Goal: Task Accomplishment & Management: Use online tool/utility

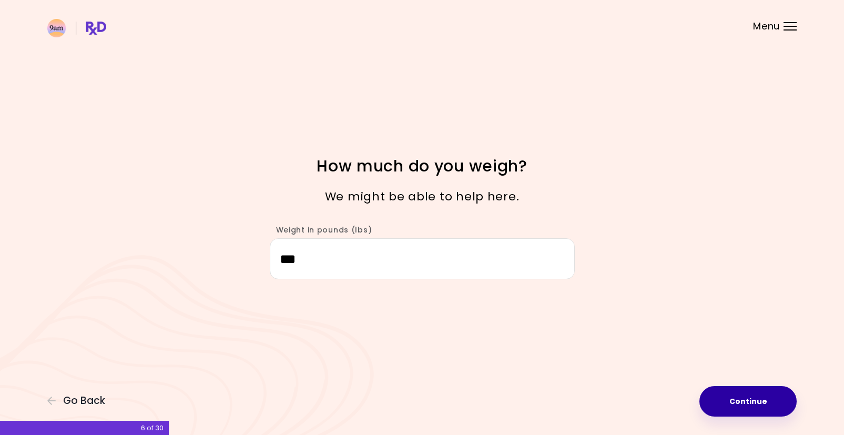
click at [735, 396] on button "Continue" at bounding box center [748, 401] width 97 height 31
select select "****"
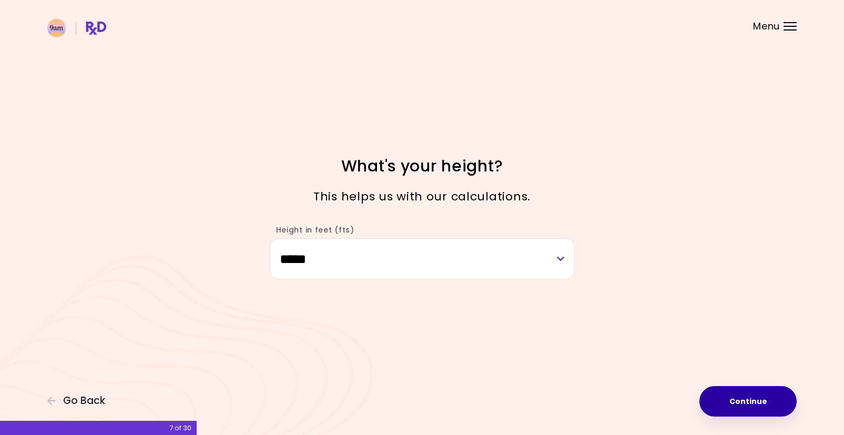
click at [735, 396] on button "Continue" at bounding box center [748, 401] width 97 height 31
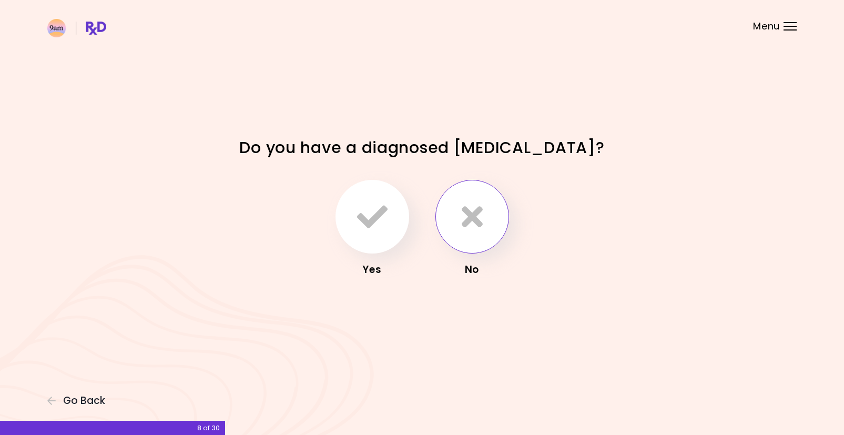
click at [444, 212] on button "button" at bounding box center [473, 217] width 74 height 74
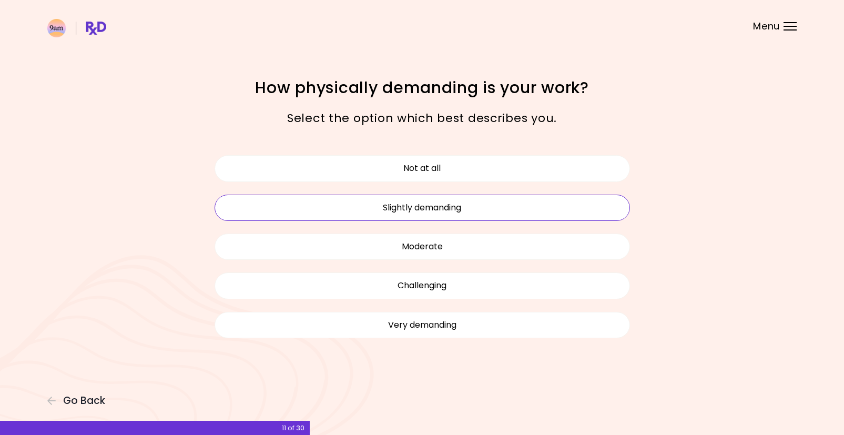
click at [446, 213] on button "Slightly demanding" at bounding box center [423, 208] width 416 height 26
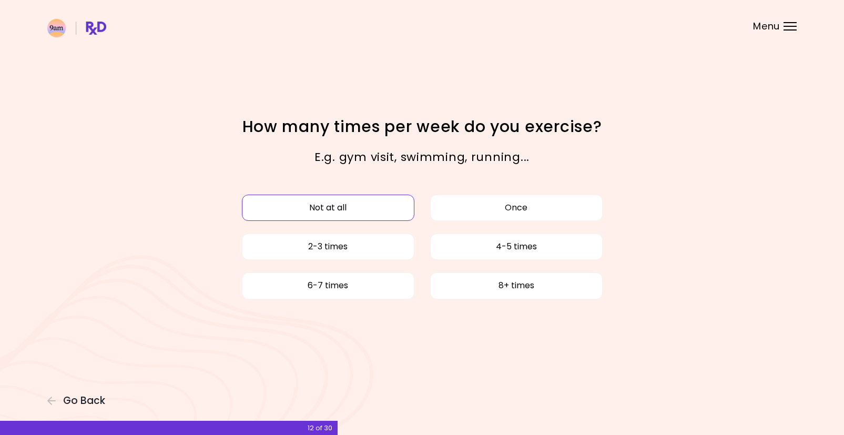
click at [367, 216] on button "Not at all" at bounding box center [328, 208] width 173 height 26
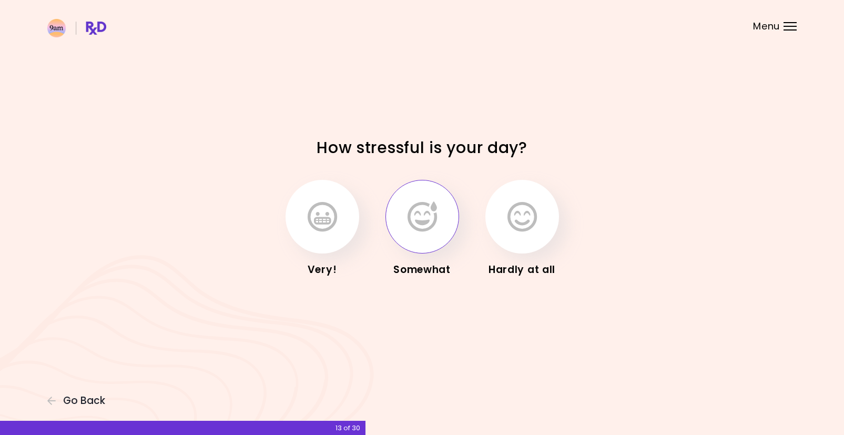
click at [436, 221] on icon "button" at bounding box center [422, 216] width 29 height 31
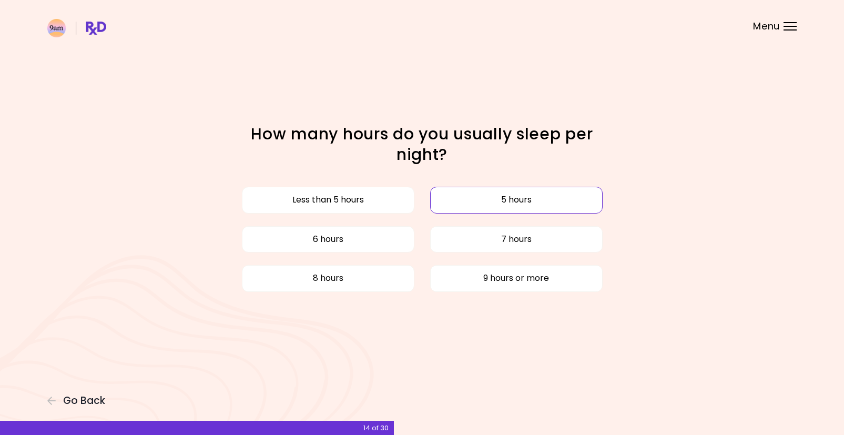
click at [464, 199] on button "5 hours" at bounding box center [516, 200] width 173 height 26
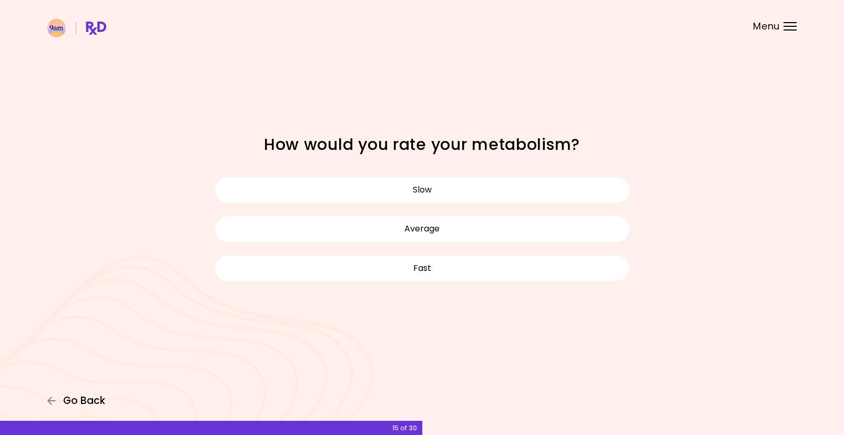
click at [92, 399] on span "Go Back" at bounding box center [84, 401] width 42 height 12
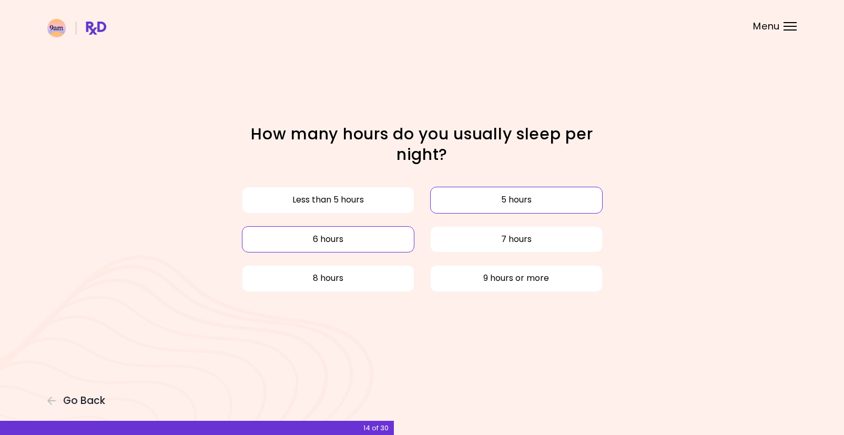
click at [314, 231] on button "6 hours" at bounding box center [328, 239] width 173 height 26
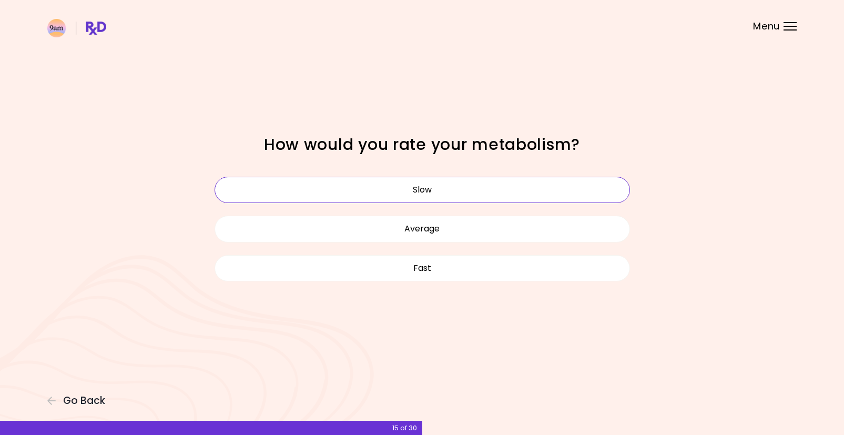
click at [451, 195] on button "Slow" at bounding box center [423, 190] width 416 height 26
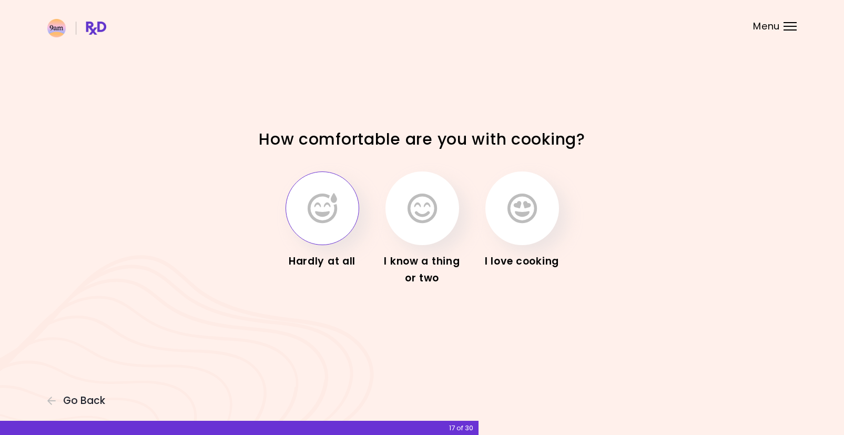
click at [331, 211] on icon "button" at bounding box center [322, 208] width 29 height 31
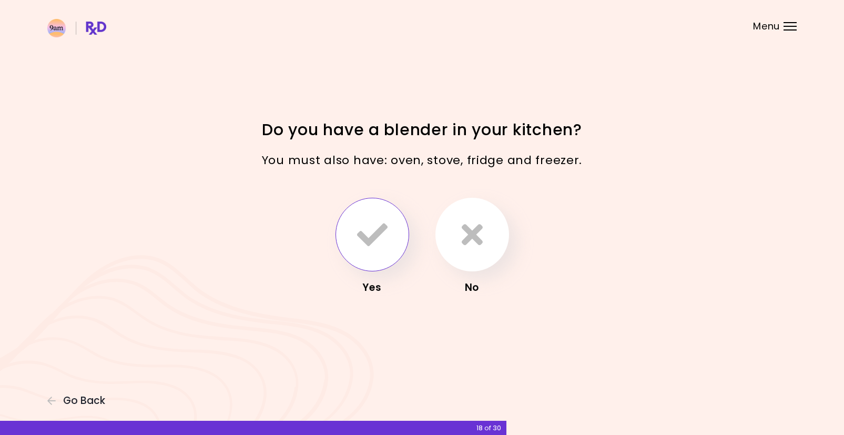
click at [370, 247] on icon "button" at bounding box center [372, 234] width 31 height 31
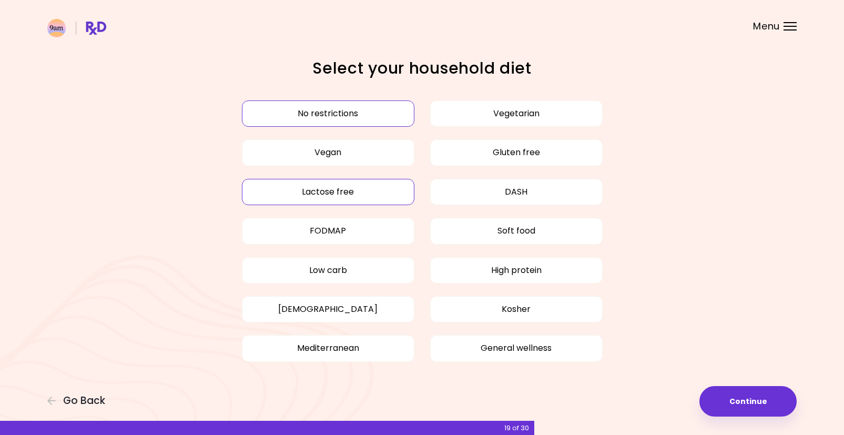
click at [349, 190] on button "Lactose free" at bounding box center [328, 192] width 173 height 26
click at [733, 399] on button "Continue" at bounding box center [748, 401] width 97 height 31
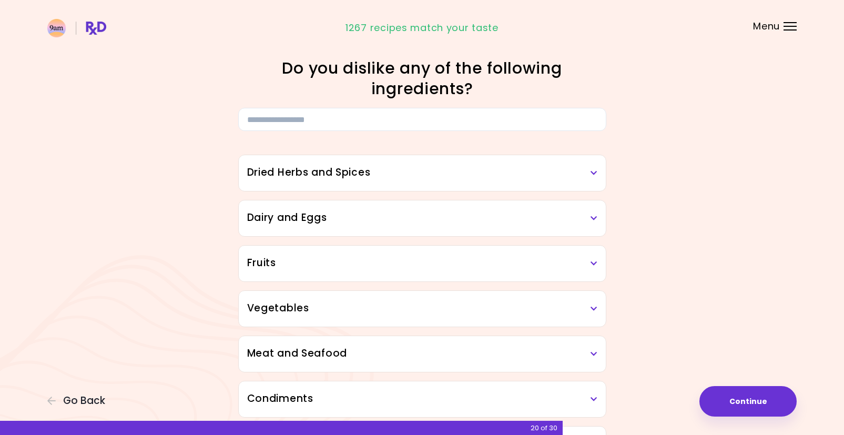
click at [597, 177] on div "Dried Herbs and Spices" at bounding box center [422, 173] width 367 height 36
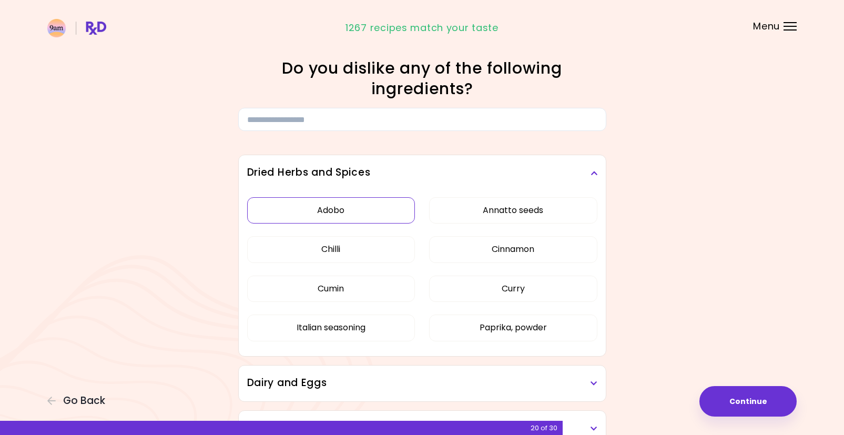
click at [376, 215] on button "Adobo" at bounding box center [331, 210] width 168 height 26
click at [472, 286] on button "Curry" at bounding box center [513, 289] width 168 height 26
click at [469, 320] on button "Paprika, powder" at bounding box center [513, 328] width 168 height 26
click at [390, 291] on button "Cumin" at bounding box center [331, 289] width 168 height 26
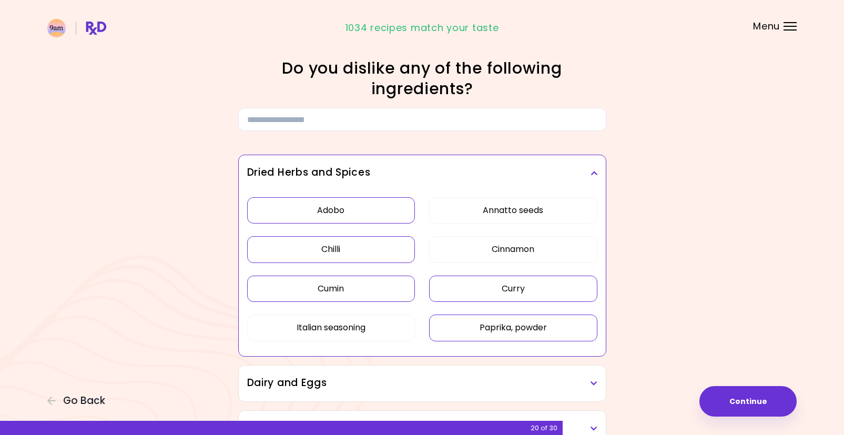
click at [380, 257] on button "Chilli" at bounding box center [331, 249] width 168 height 26
click at [383, 329] on button "Italian seasoning" at bounding box center [331, 328] width 168 height 26
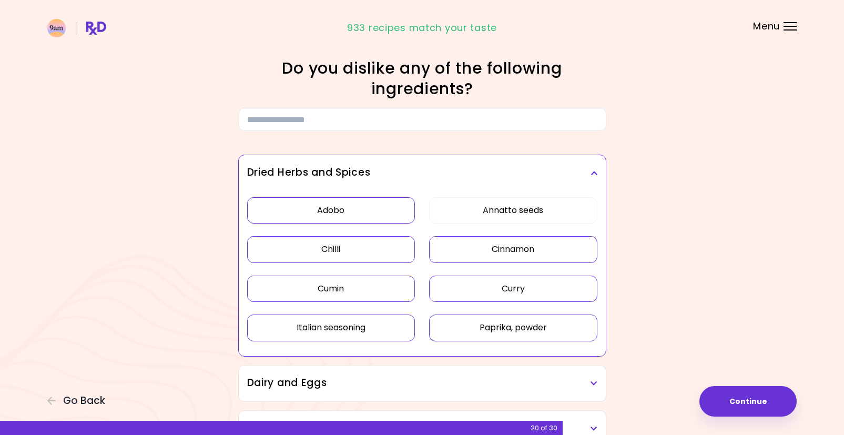
click at [459, 254] on button "Cinnamon" at bounding box center [513, 249] width 168 height 26
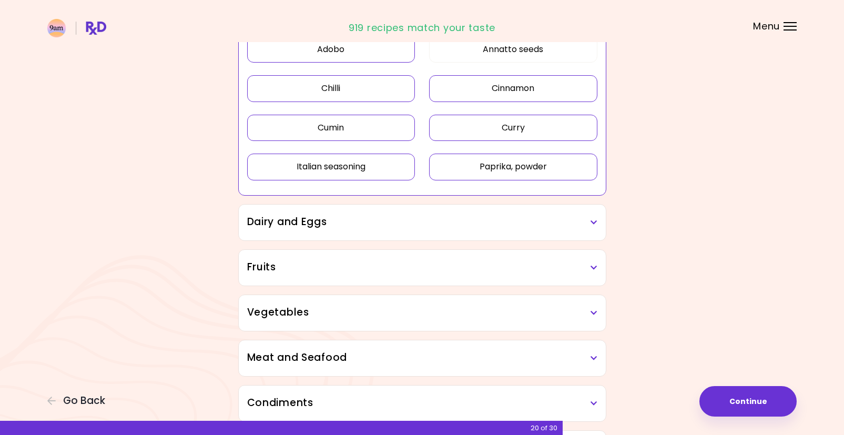
click at [532, 221] on h3 "Dairy and Eggs" at bounding box center [422, 222] width 350 height 15
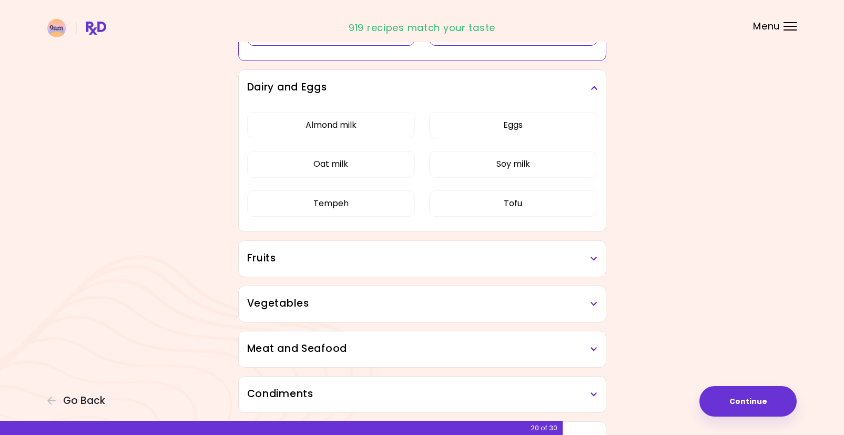
scroll to position [322, 0]
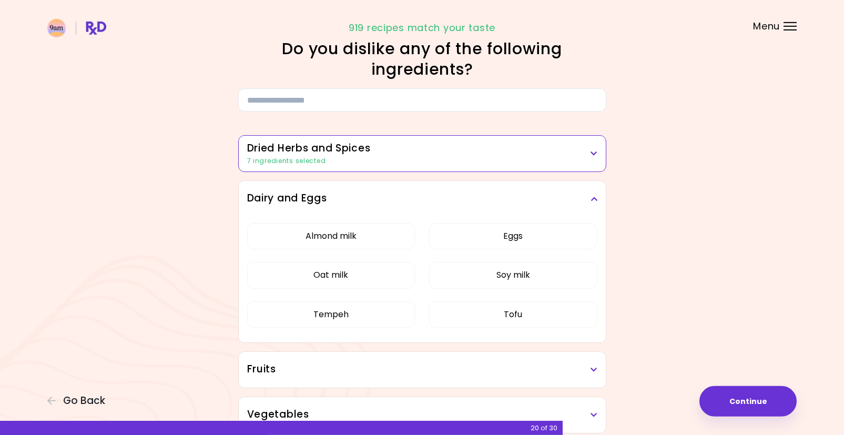
scroll to position [0, 0]
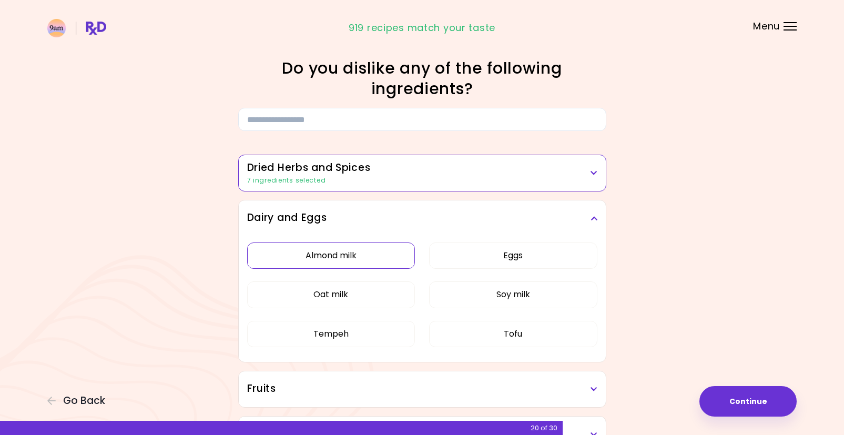
click at [387, 252] on button "Almond milk" at bounding box center [331, 255] width 168 height 26
click at [367, 300] on button "Oat milk" at bounding box center [331, 294] width 168 height 26
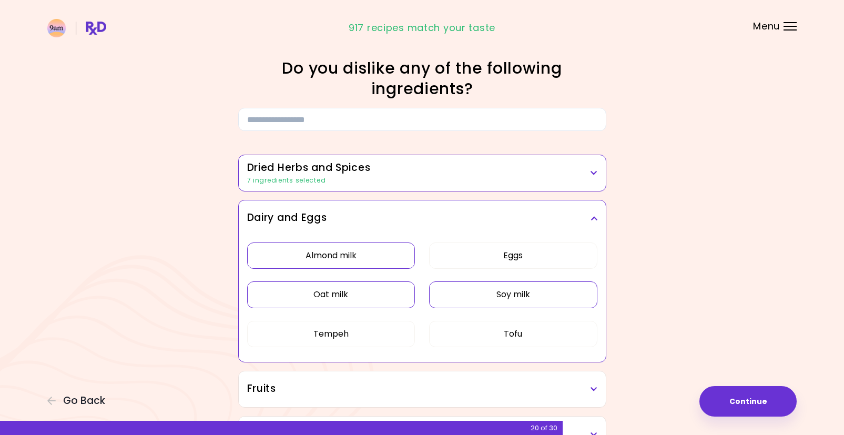
click at [461, 295] on button "Soy milk" at bounding box center [513, 294] width 168 height 26
click at [481, 260] on button "Eggs" at bounding box center [513, 255] width 168 height 26
click at [446, 328] on button "Tofu" at bounding box center [513, 334] width 168 height 26
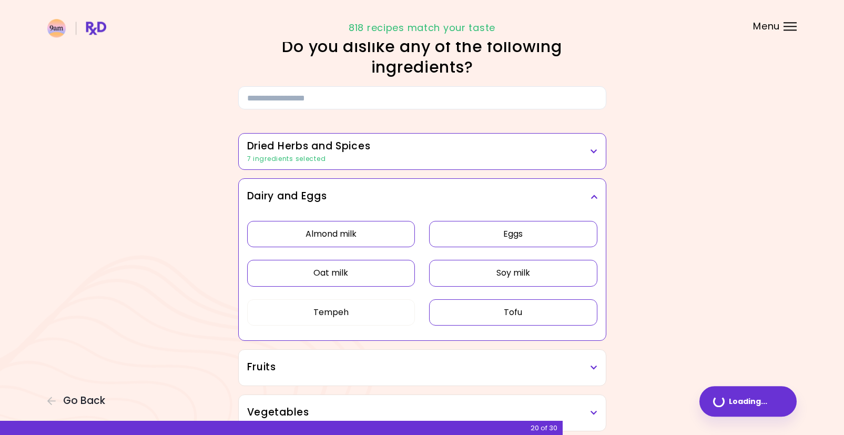
scroll to position [215, 0]
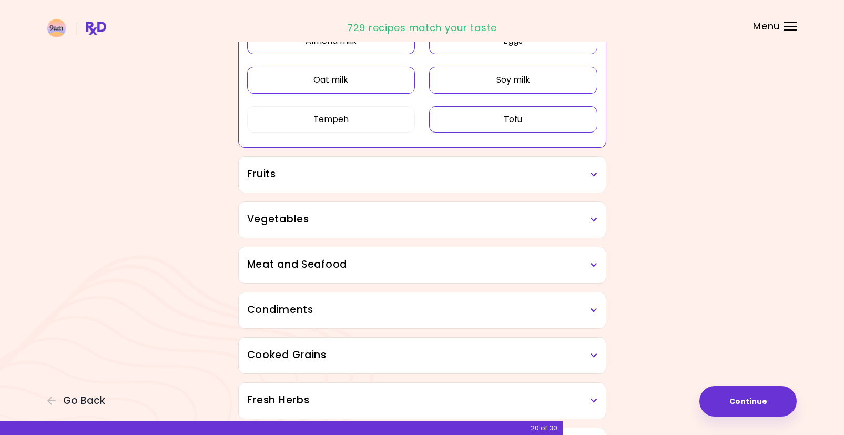
click at [441, 177] on h3 "Fruits" at bounding box center [422, 174] width 350 height 15
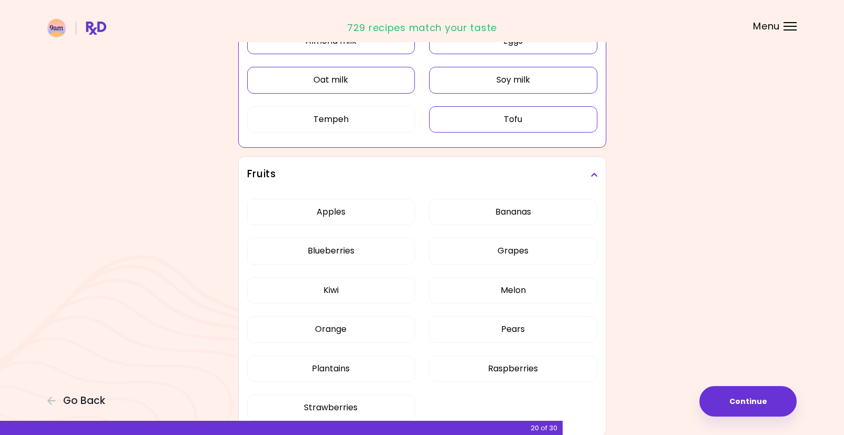
scroll to position [268, 0]
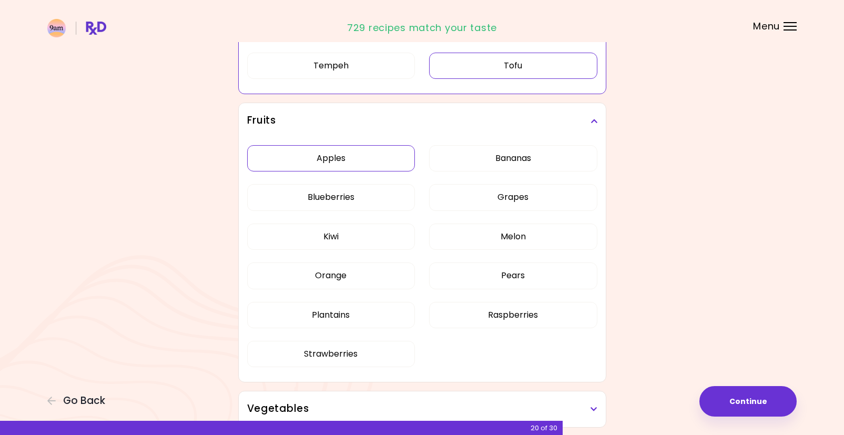
click at [367, 156] on button "Apples" at bounding box center [331, 158] width 168 height 26
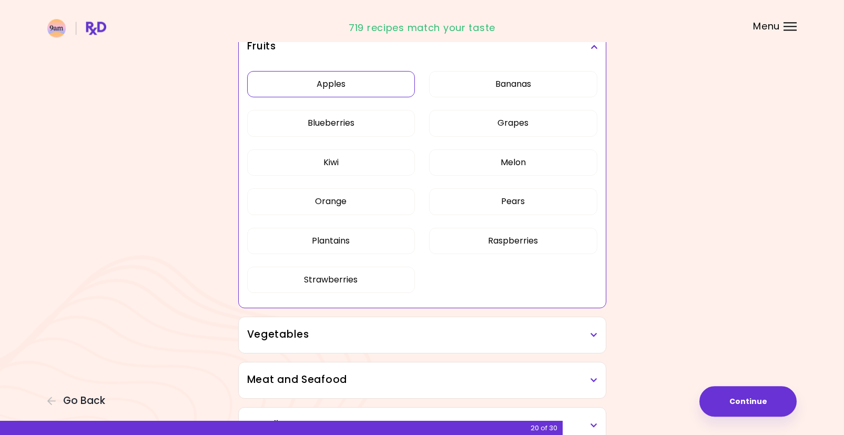
scroll to position [215, 0]
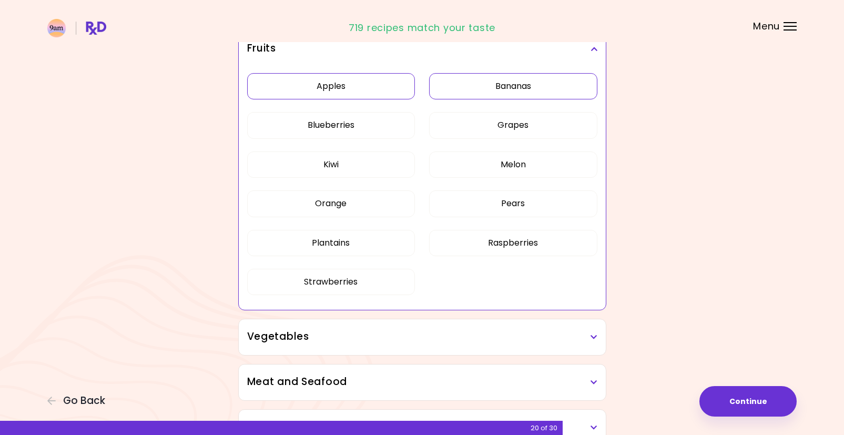
click at [490, 87] on button "Bananas" at bounding box center [513, 86] width 168 height 26
click at [484, 118] on button "Grapes" at bounding box center [513, 125] width 168 height 26
click at [481, 154] on button "Melon" at bounding box center [513, 164] width 168 height 26
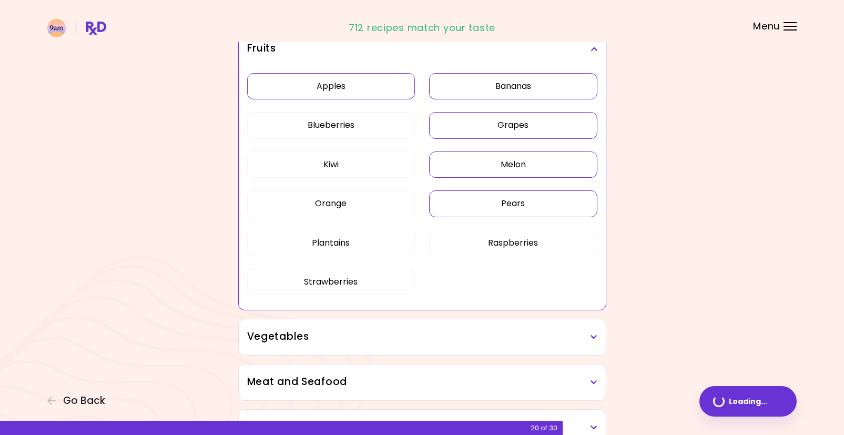
click at [472, 199] on button "Pears" at bounding box center [513, 203] width 168 height 26
click at [464, 245] on button "Raspberries" at bounding box center [513, 243] width 168 height 26
click at [368, 245] on button "Plantains" at bounding box center [331, 243] width 168 height 26
click at [368, 275] on button "Strawberries" at bounding box center [331, 282] width 168 height 26
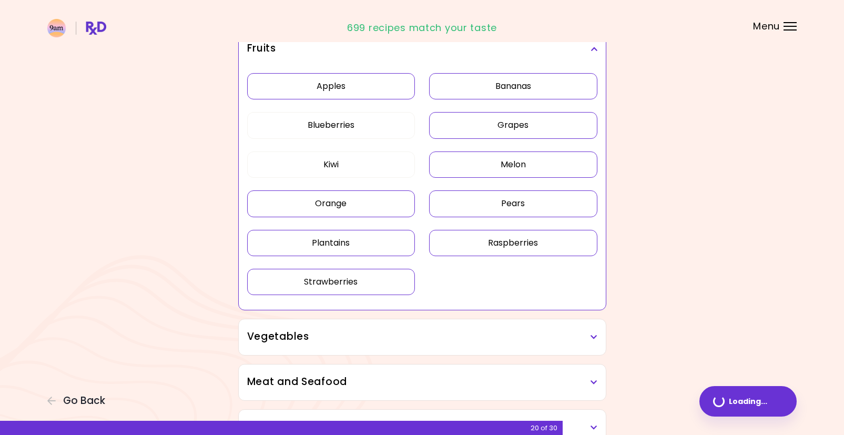
click at [368, 204] on button "Orange" at bounding box center [331, 203] width 168 height 26
click at [368, 159] on button "Kiwi" at bounding box center [331, 164] width 168 height 26
click at [367, 113] on button "Blueberries" at bounding box center [331, 125] width 168 height 26
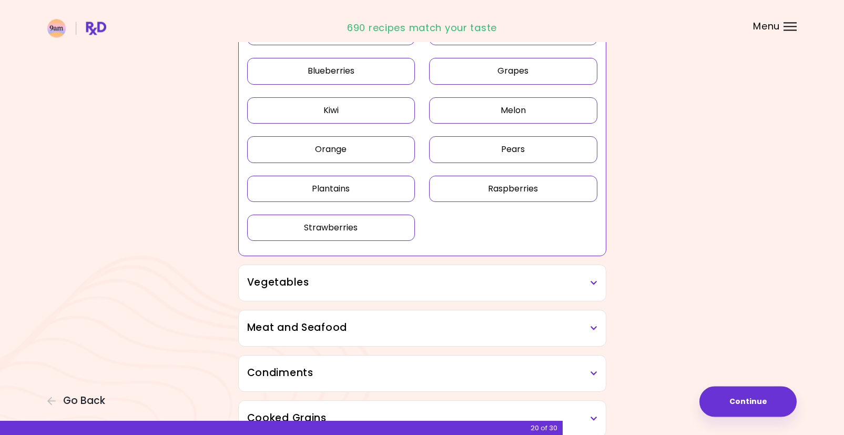
scroll to position [268, 0]
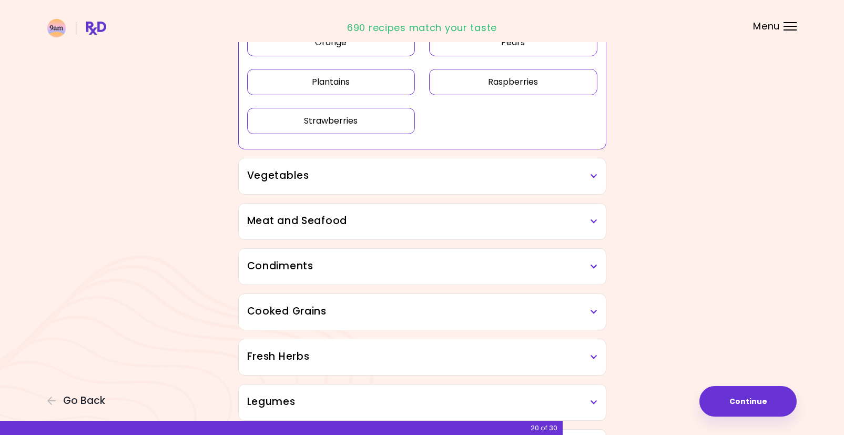
click at [383, 192] on div "Vegetables" at bounding box center [422, 176] width 367 height 36
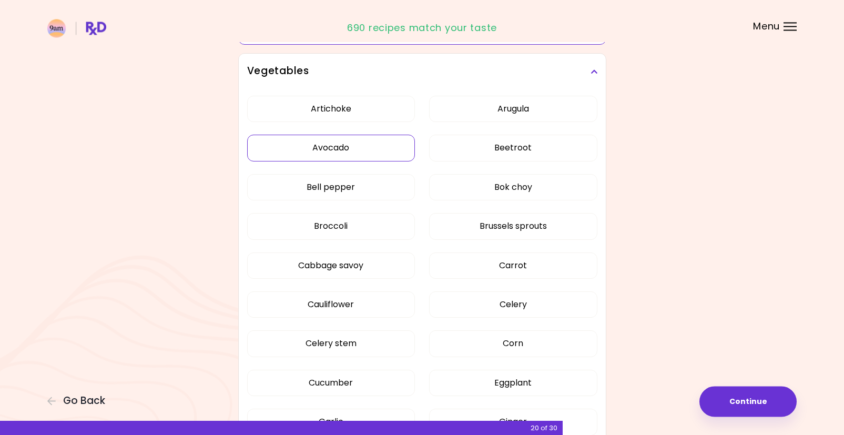
scroll to position [483, 0]
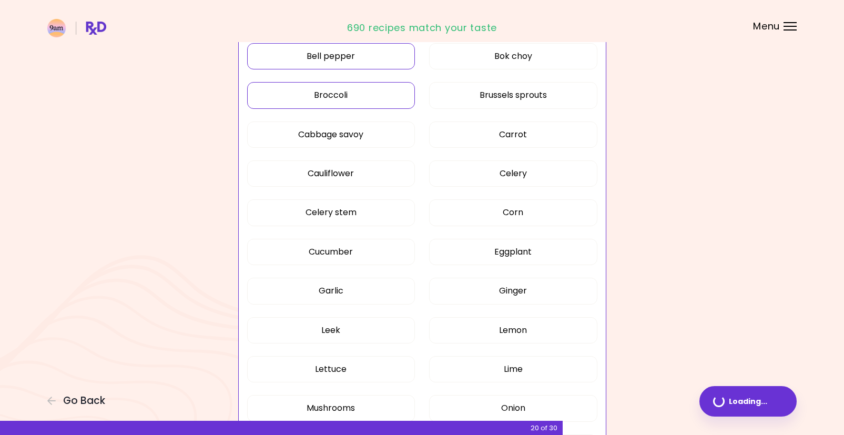
scroll to position [347, 0]
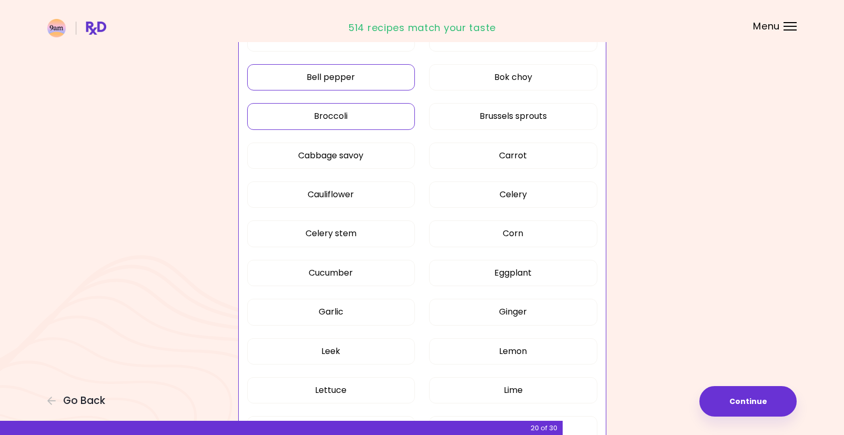
click at [386, 119] on button "Broccoli" at bounding box center [331, 116] width 168 height 26
click at [474, 116] on button "Brussels sprouts" at bounding box center [513, 116] width 168 height 26
click at [463, 159] on button "Carrot" at bounding box center [513, 156] width 168 height 26
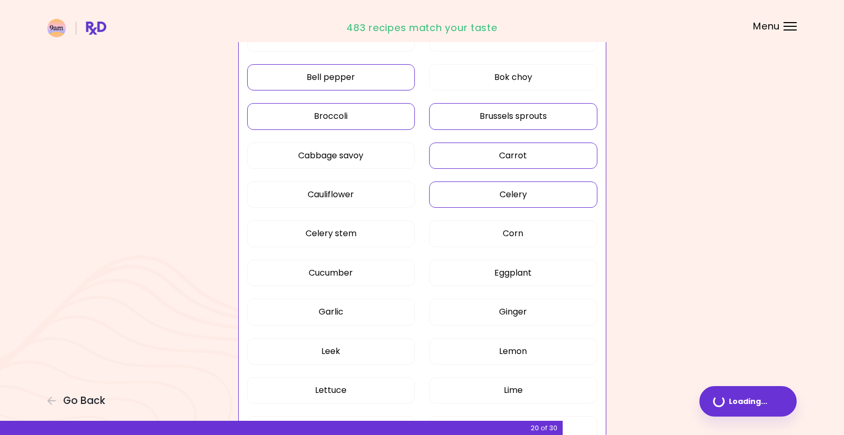
click at [461, 195] on button "Celery" at bounding box center [513, 194] width 168 height 26
click at [446, 196] on button "Celery" at bounding box center [513, 194] width 168 height 26
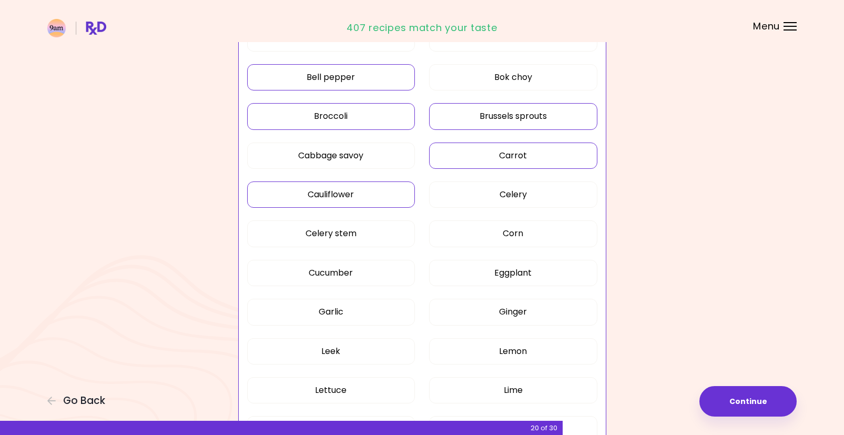
click at [376, 198] on button "Cauliflower" at bounding box center [331, 194] width 168 height 26
click at [465, 237] on button "Corn" at bounding box center [513, 233] width 168 height 26
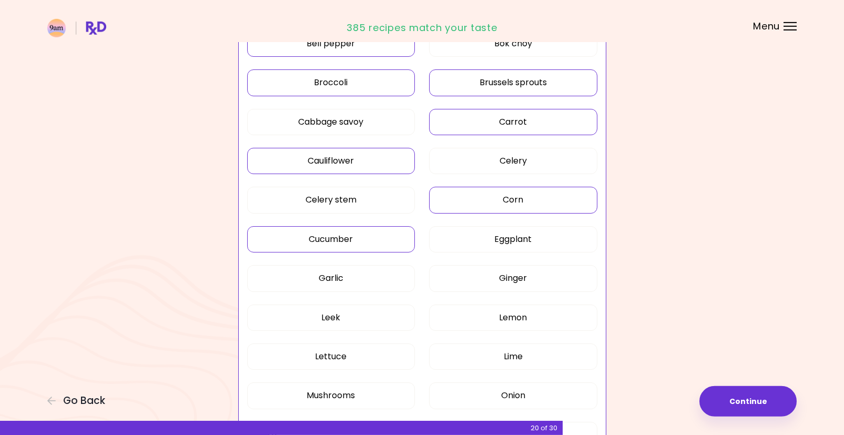
scroll to position [401, 0]
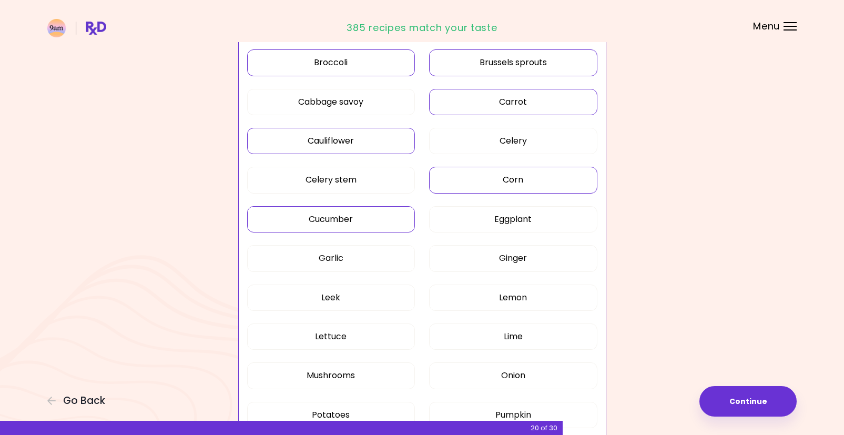
click at [376, 225] on button "Cucumber" at bounding box center [331, 219] width 168 height 26
click at [478, 296] on button "Lemon" at bounding box center [513, 298] width 168 height 26
click at [463, 343] on button "Lime" at bounding box center [513, 337] width 168 height 26
click at [458, 365] on button "Onion" at bounding box center [513, 375] width 168 height 26
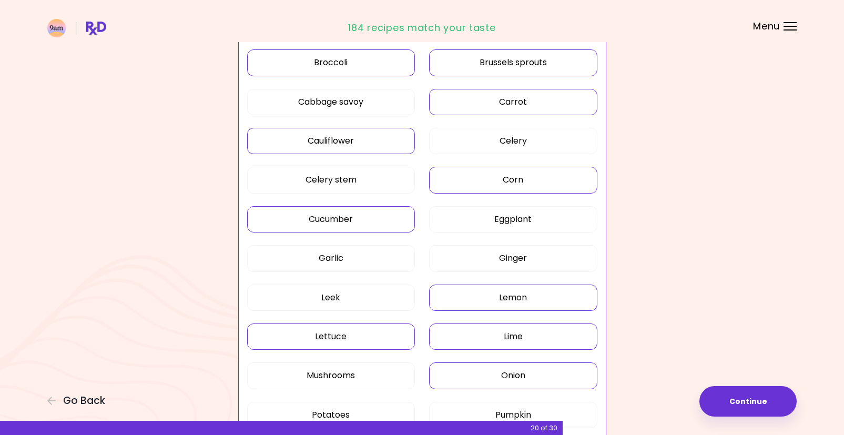
click at [375, 336] on button "Lettuce" at bounding box center [331, 337] width 168 height 26
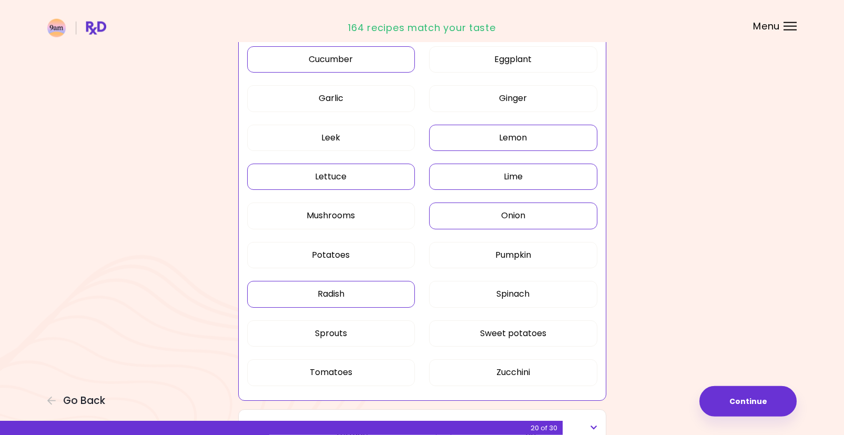
scroll to position [562, 0]
click at [378, 251] on button "Potatoes" at bounding box center [331, 254] width 168 height 26
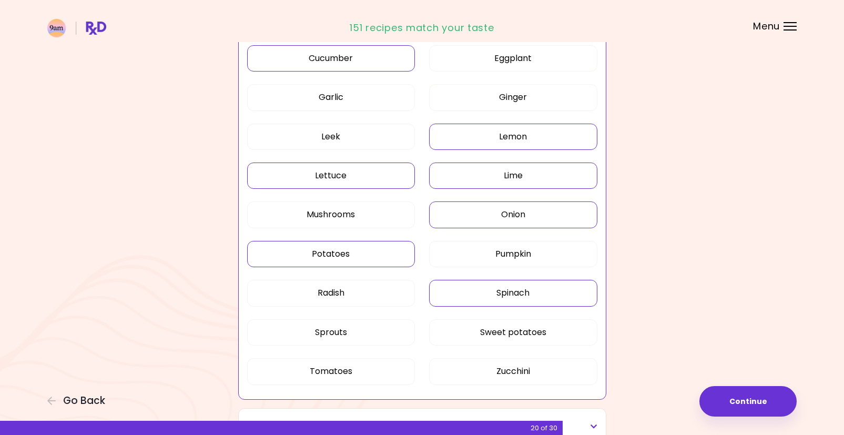
click at [457, 295] on button "Spinach" at bounding box center [513, 293] width 168 height 26
click at [479, 334] on button "Sweet potatoes" at bounding box center [513, 332] width 168 height 26
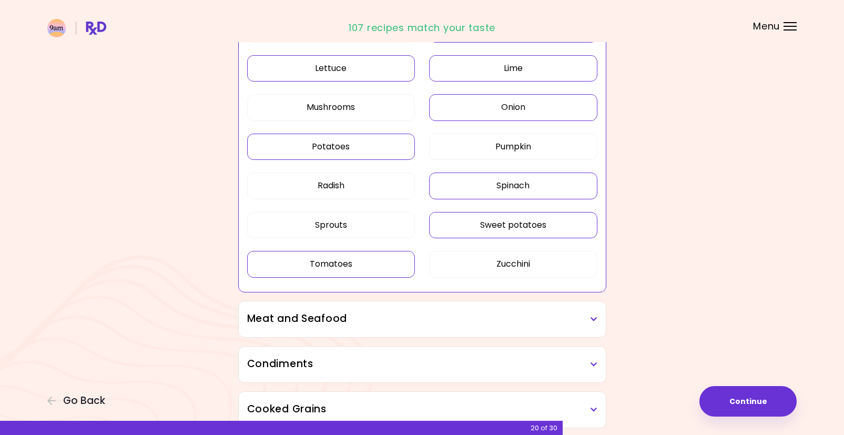
click at [368, 267] on button "Tomatoes" at bounding box center [331, 264] width 168 height 26
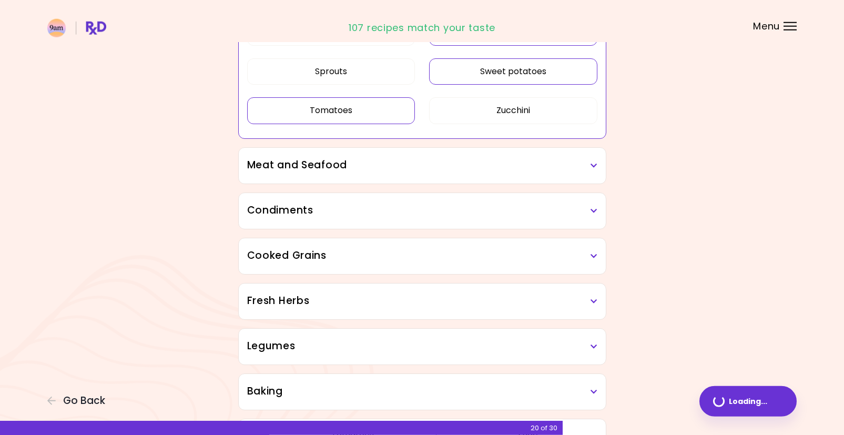
scroll to position [884, 0]
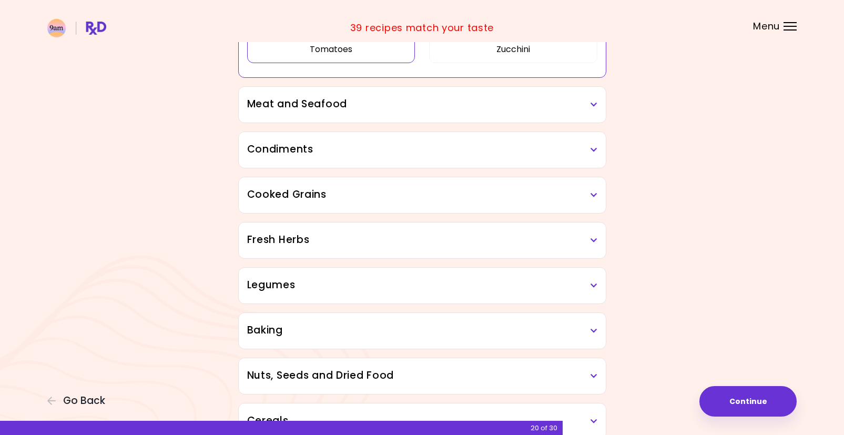
click at [423, 107] on h3 "Meat and Seafood" at bounding box center [422, 104] width 350 height 15
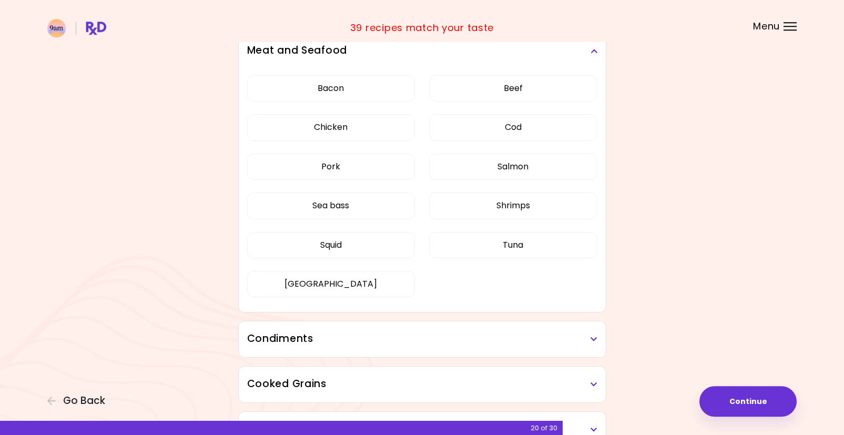
scroll to position [145, 0]
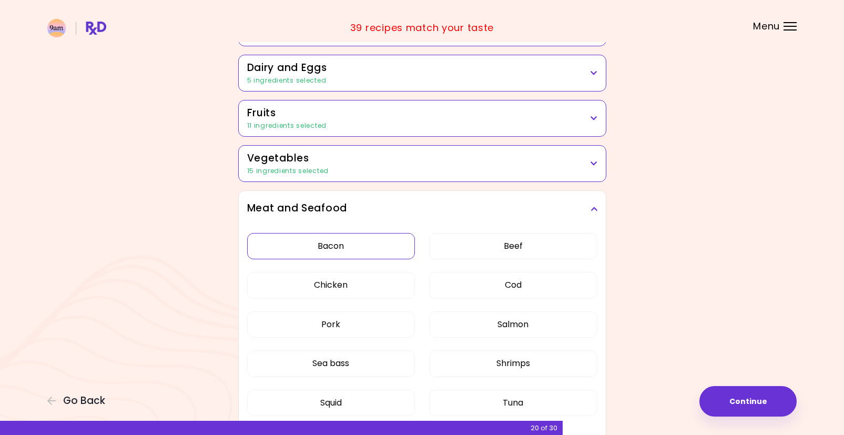
click at [373, 247] on button "Bacon" at bounding box center [331, 246] width 168 height 26
click at [457, 246] on button "Beef" at bounding box center [513, 246] width 168 height 26
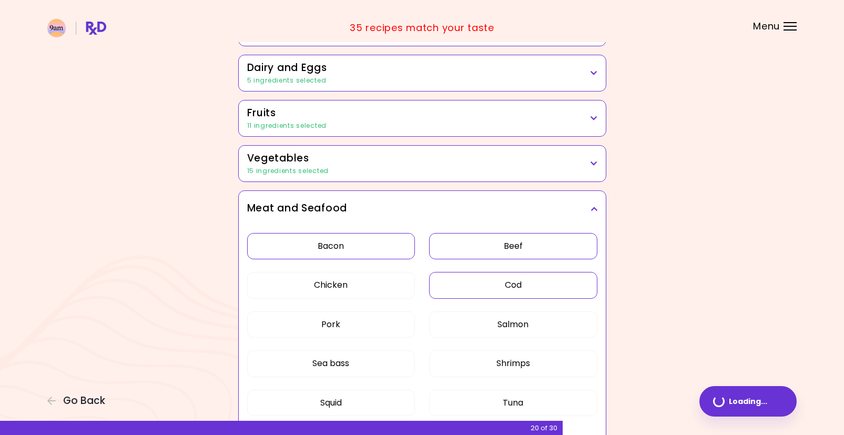
click at [448, 285] on button "Cod" at bounding box center [513, 285] width 168 height 26
click at [364, 292] on button "Chicken" at bounding box center [331, 285] width 168 height 26
click at [360, 326] on button "Pork" at bounding box center [331, 324] width 168 height 26
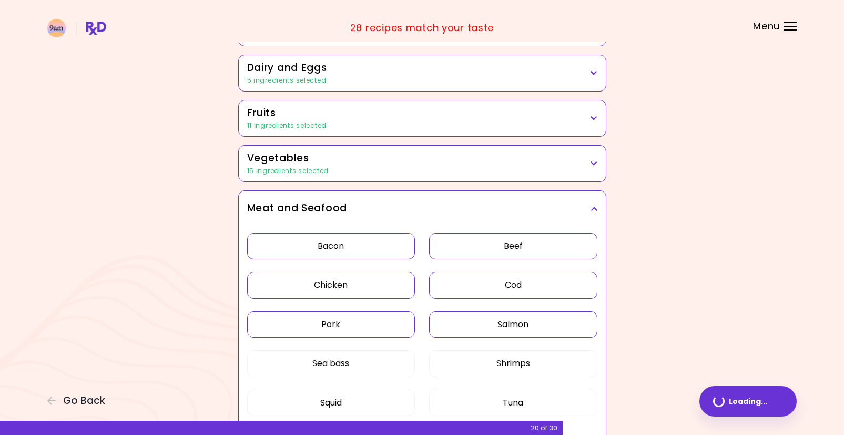
click at [479, 329] on button "Salmon" at bounding box center [513, 324] width 168 height 26
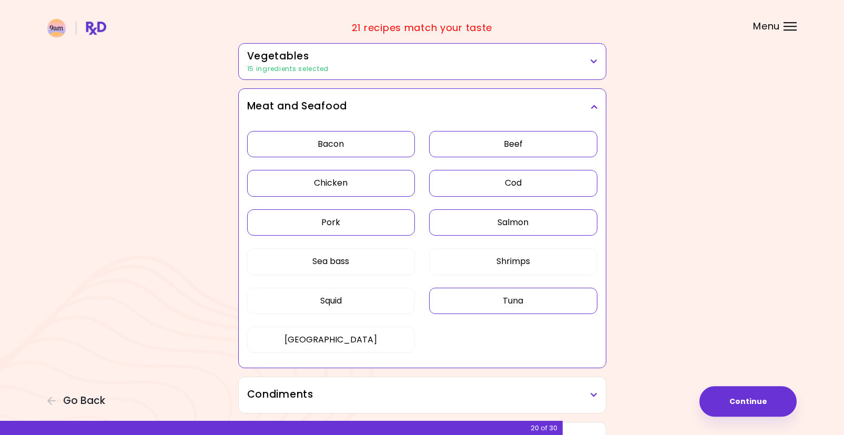
scroll to position [252, 0]
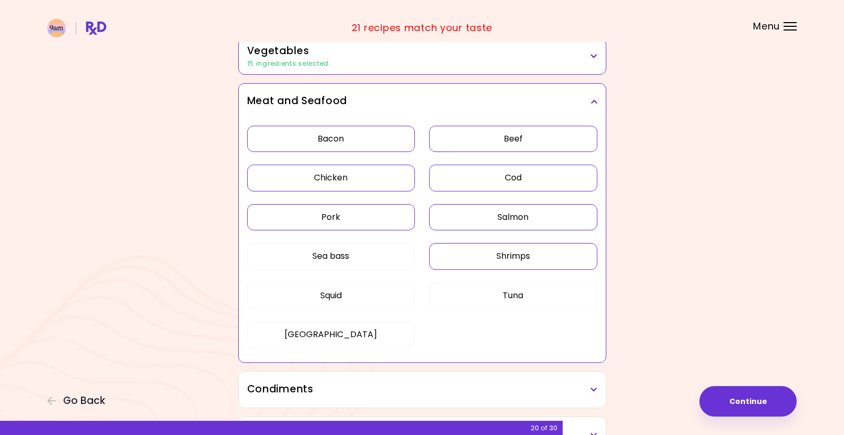
click at [462, 260] on button "Shrimps" at bounding box center [513, 256] width 168 height 26
drag, startPoint x: 466, startPoint y: 291, endPoint x: 450, endPoint y: 291, distance: 15.8
click at [466, 292] on button "Tuna" at bounding box center [513, 295] width 168 height 26
click at [373, 246] on button "Sea bass" at bounding box center [331, 256] width 168 height 26
click at [366, 338] on button "[GEOGRAPHIC_DATA]" at bounding box center [331, 334] width 168 height 26
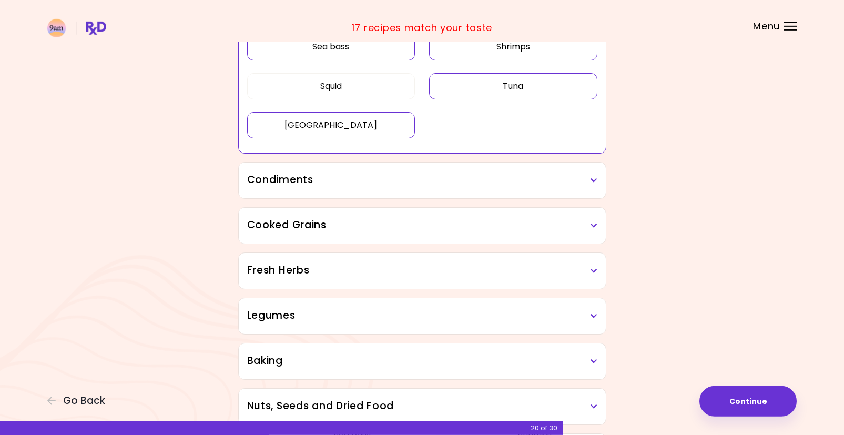
scroll to position [467, 0]
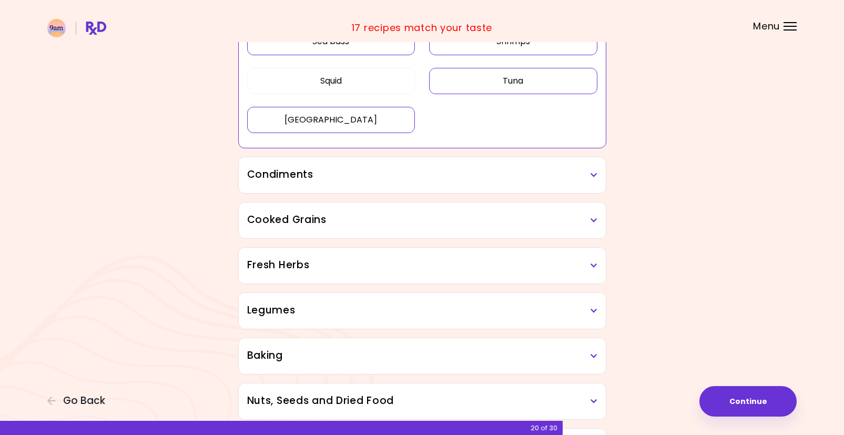
click at [444, 175] on h3 "Condiments" at bounding box center [422, 174] width 350 height 15
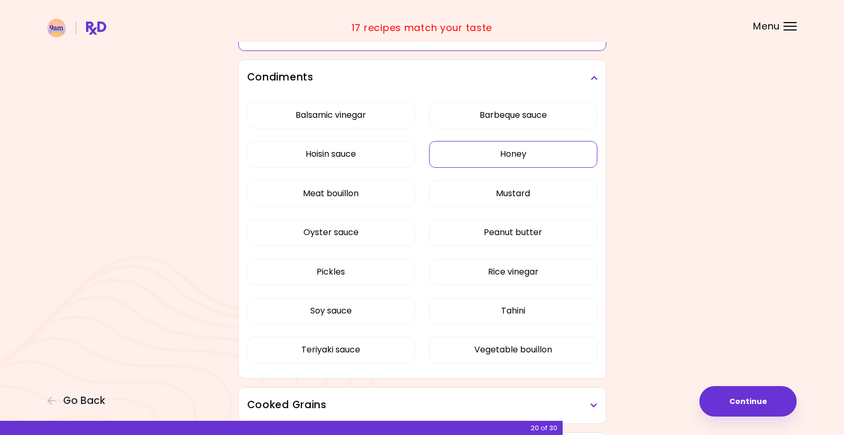
scroll to position [574, 0]
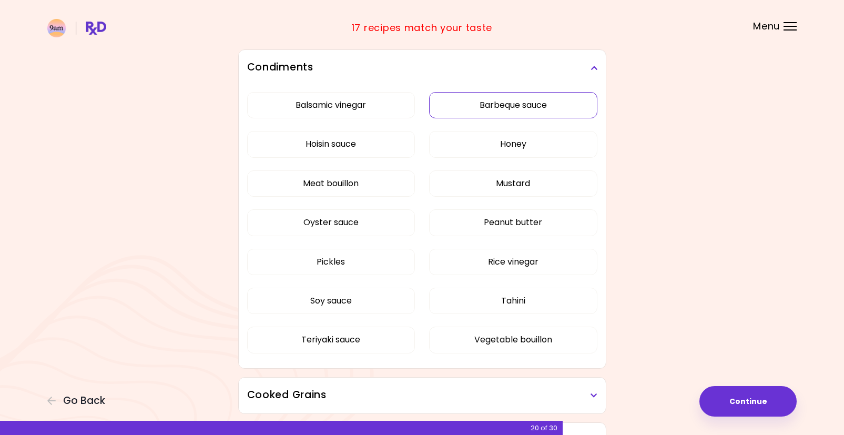
click at [499, 101] on button "Barbeque sauce" at bounding box center [513, 105] width 168 height 26
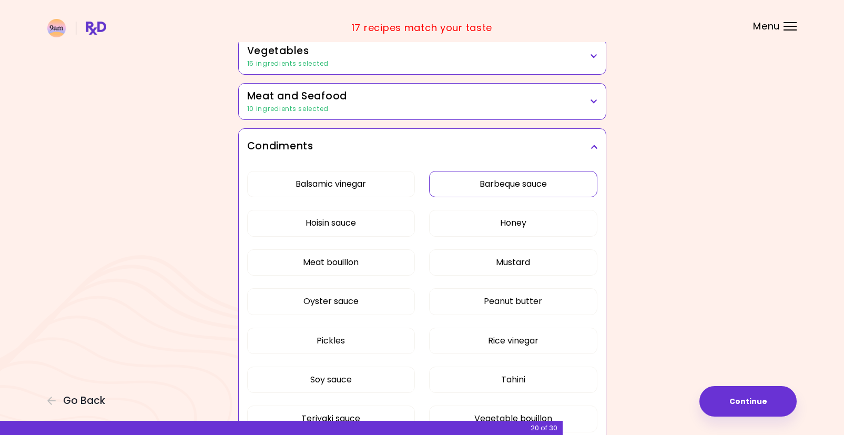
scroll to position [306, 0]
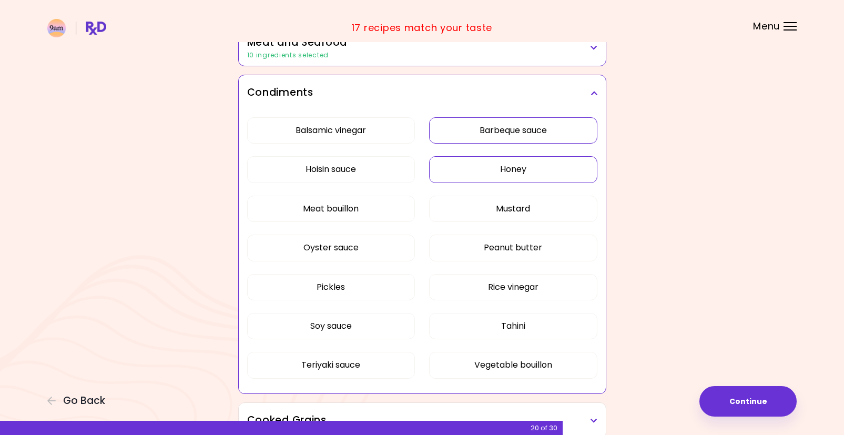
click at [471, 166] on button "Honey" at bounding box center [513, 169] width 168 height 26
click at [470, 213] on button "Mustard" at bounding box center [513, 209] width 168 height 26
click at [477, 250] on button "Peanut butter" at bounding box center [513, 248] width 168 height 26
click at [369, 203] on button "Meat bouillon" at bounding box center [331, 209] width 168 height 26
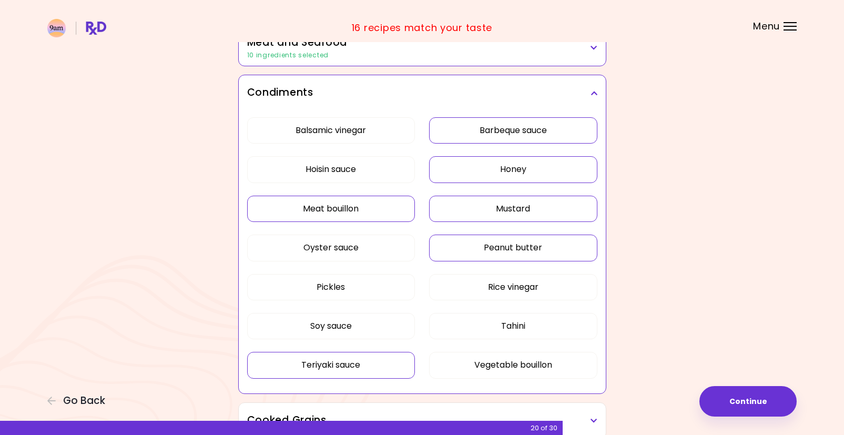
click at [373, 369] on button "Teriyaki sauce" at bounding box center [331, 365] width 168 height 26
click at [471, 366] on button "Vegetable bouillon" at bounding box center [513, 365] width 168 height 26
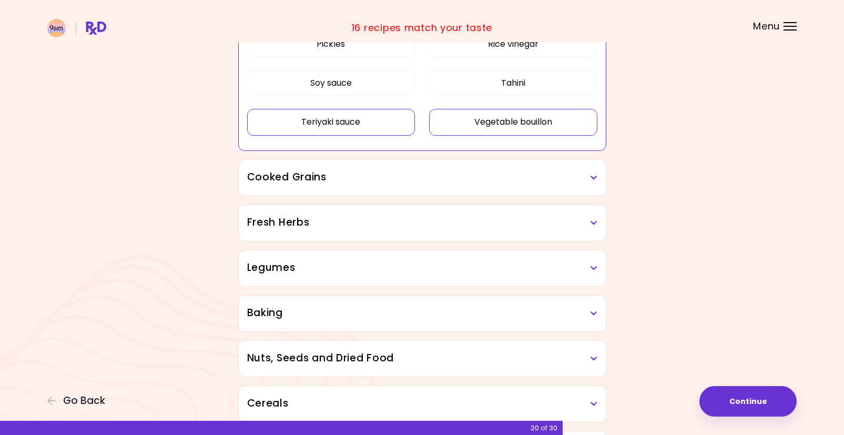
scroll to position [574, 0]
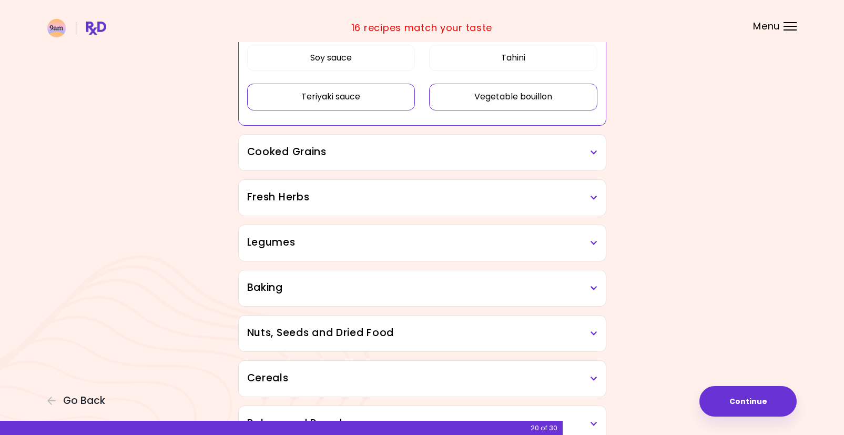
click at [409, 149] on h3 "Cooked Grains" at bounding box center [422, 152] width 350 height 15
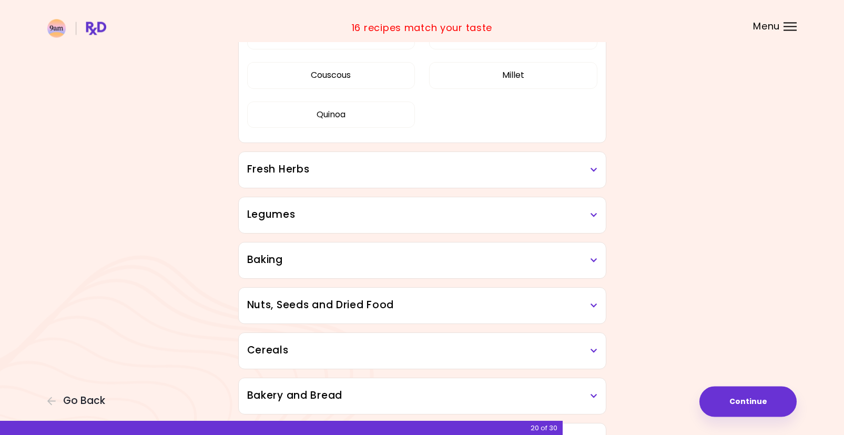
scroll to position [735, 0]
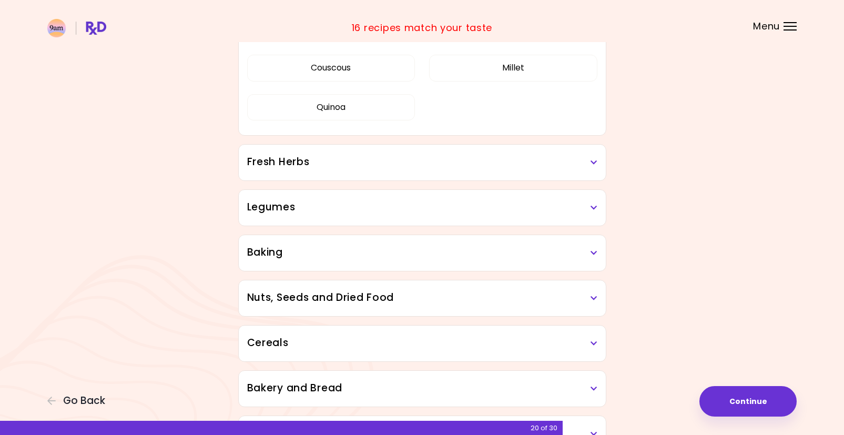
click at [411, 165] on h3 "Fresh Herbs" at bounding box center [422, 162] width 350 height 15
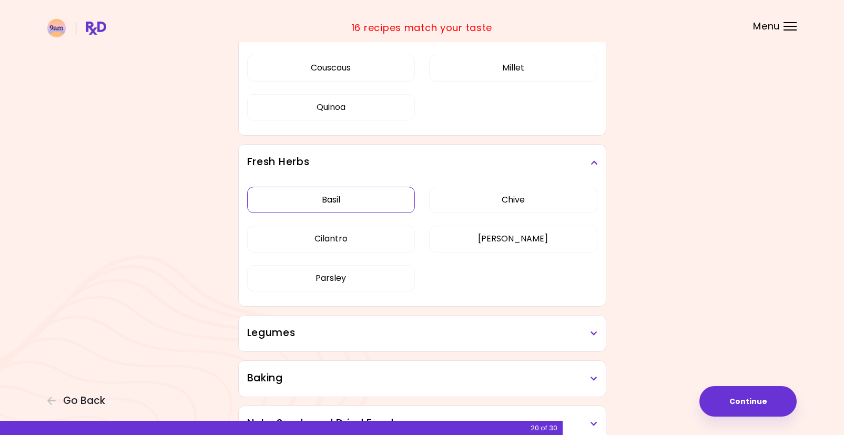
click at [388, 193] on div "[PERSON_NAME] Cilantro [PERSON_NAME] [PERSON_NAME]" at bounding box center [422, 243] width 350 height 126
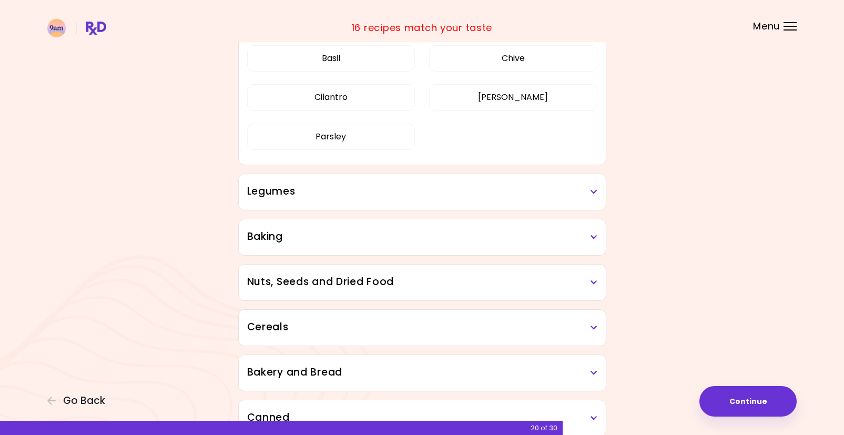
scroll to position [453, 0]
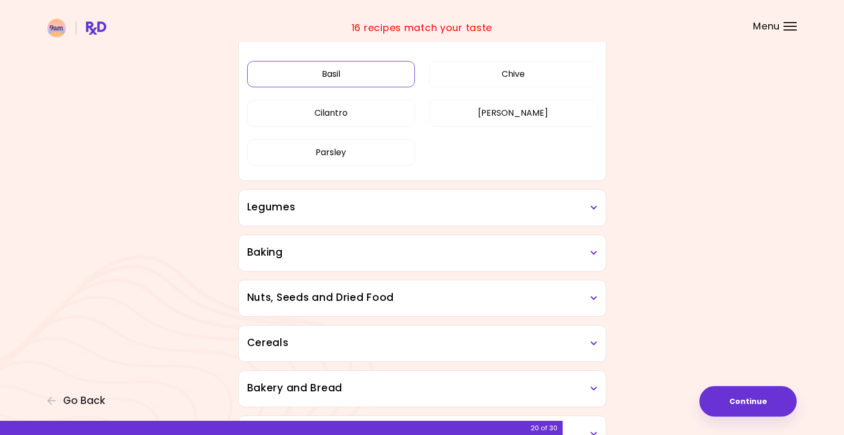
click at [379, 74] on button "Basil" at bounding box center [331, 74] width 168 height 26
click at [373, 115] on button "Cilantro" at bounding box center [331, 113] width 168 height 26
click at [400, 154] on button "Parsley" at bounding box center [331, 152] width 168 height 26
click at [435, 219] on div "Legumes" at bounding box center [422, 208] width 367 height 36
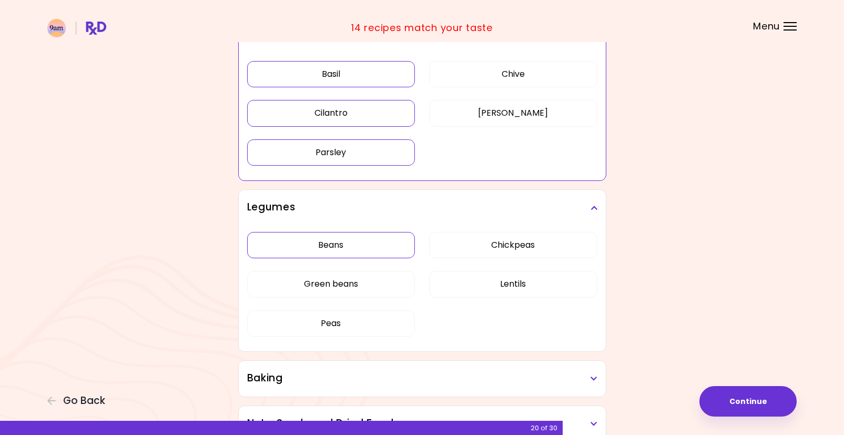
click at [369, 246] on div "Beans Chickpeas Green beans Lentils Peas" at bounding box center [422, 289] width 350 height 126
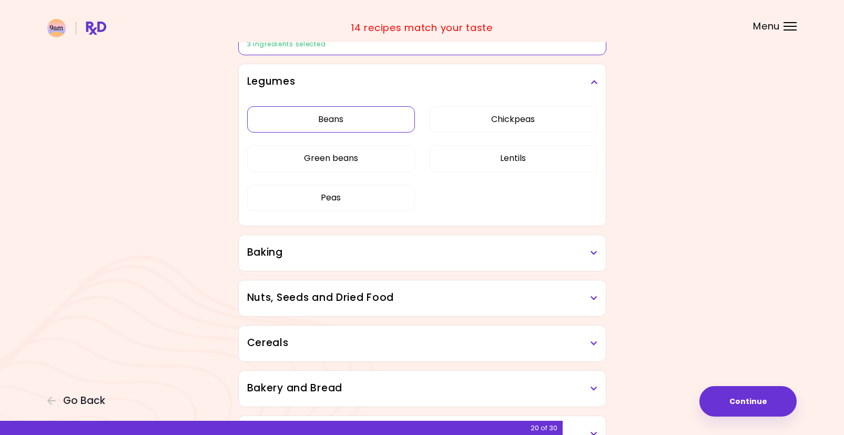
click at [385, 120] on button "Beans" at bounding box center [331, 119] width 168 height 26
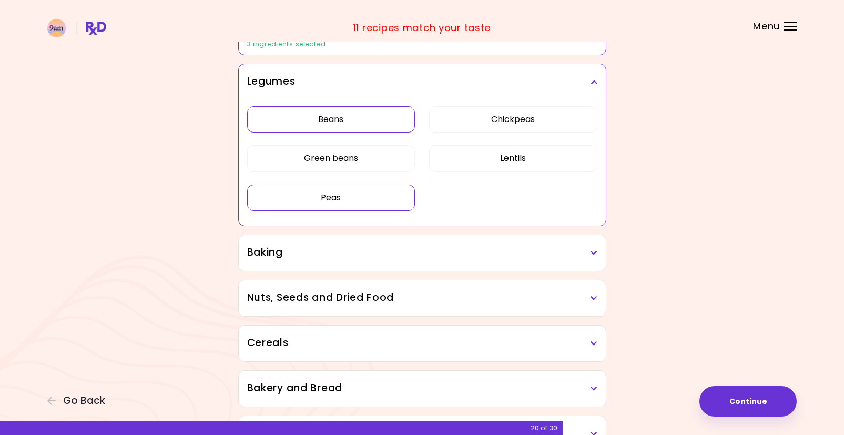
click at [365, 203] on button "Peas" at bounding box center [331, 198] width 168 height 26
click at [381, 154] on button "Green beans" at bounding box center [331, 158] width 168 height 26
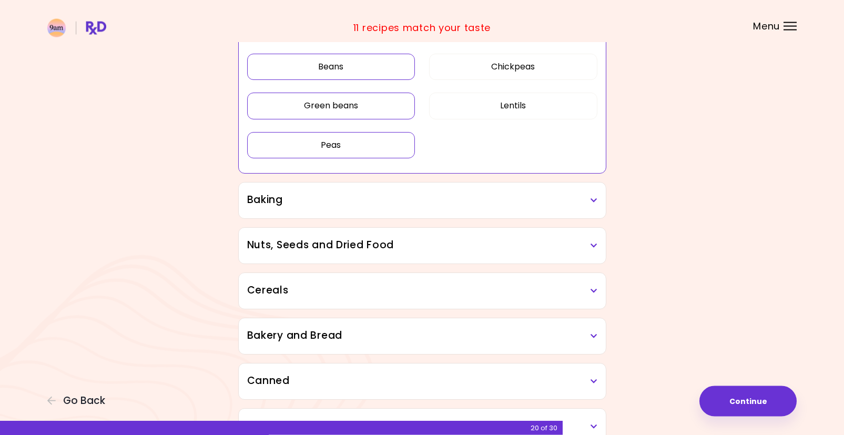
scroll to position [507, 0]
click at [381, 205] on h3 "Baking" at bounding box center [422, 198] width 350 height 15
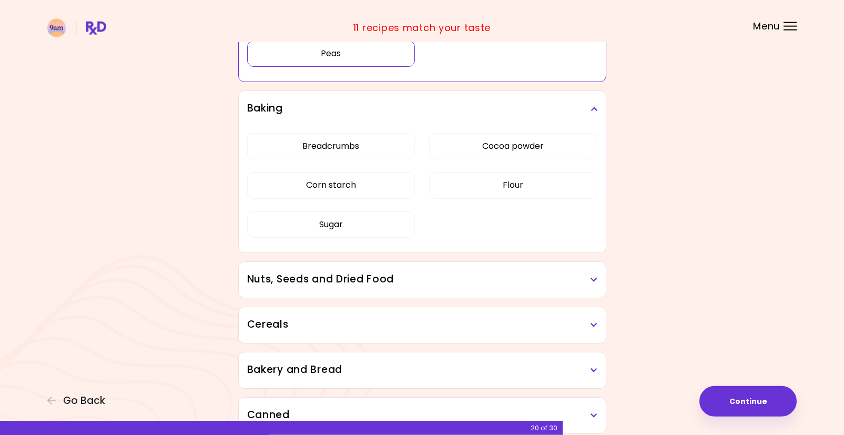
scroll to position [614, 0]
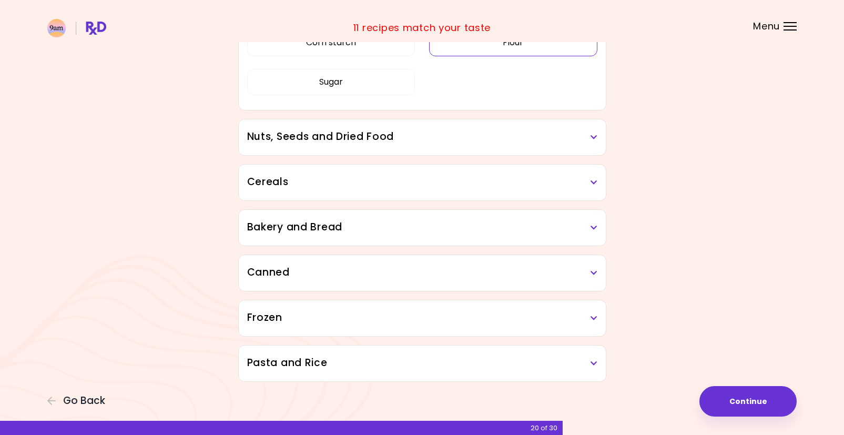
click at [468, 56] on button "Flour" at bounding box center [513, 42] width 168 height 26
click at [373, 83] on button "Sugar" at bounding box center [331, 82] width 168 height 26
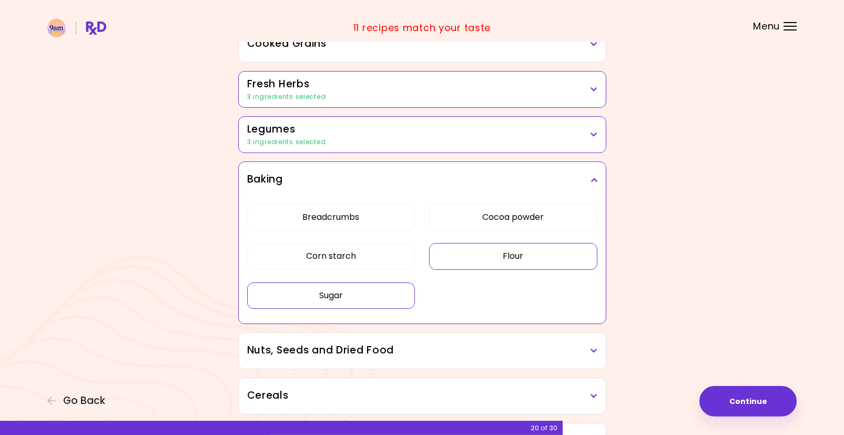
scroll to position [507, 0]
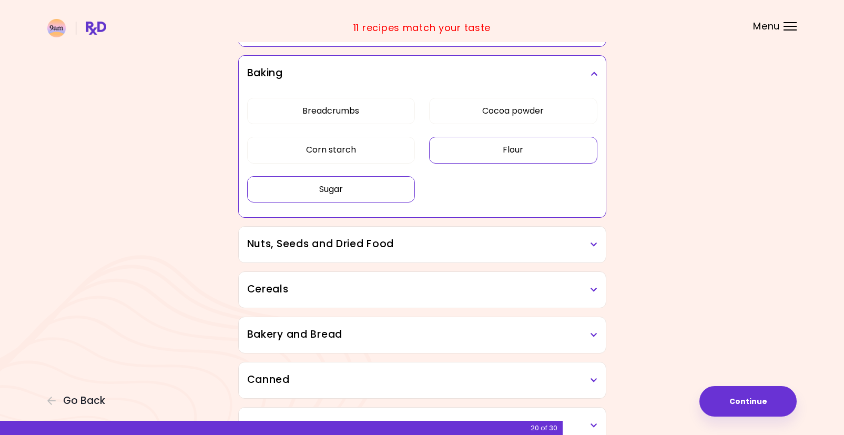
click at [425, 242] on h3 "Nuts, Seeds and Dried Food" at bounding box center [422, 244] width 350 height 15
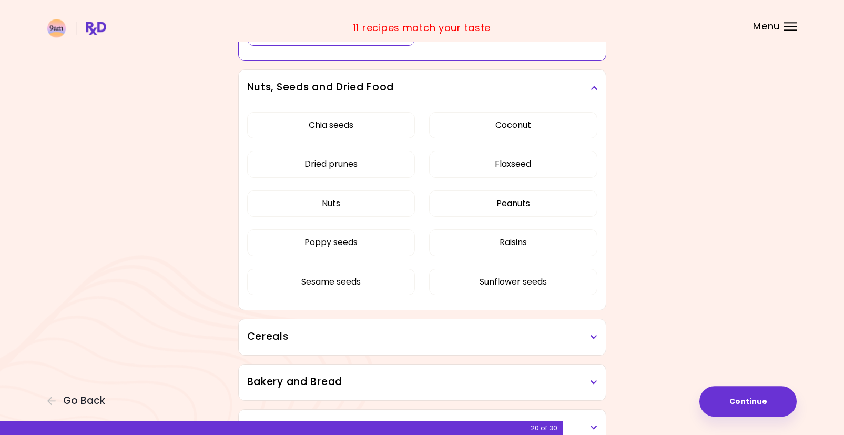
scroll to position [668, 0]
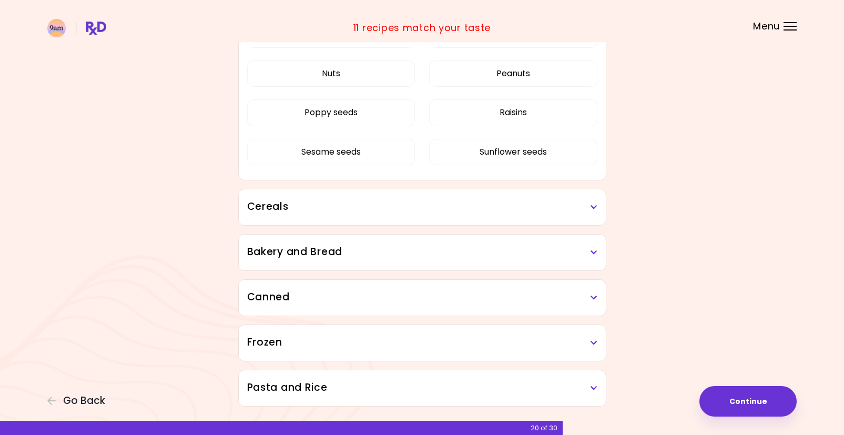
click at [466, 126] on div "Chia seeds Coconut Dried prunes Flaxseed Nuts Peanuts Poppy seeds Raisins Sesam…" at bounding box center [422, 78] width 350 height 204
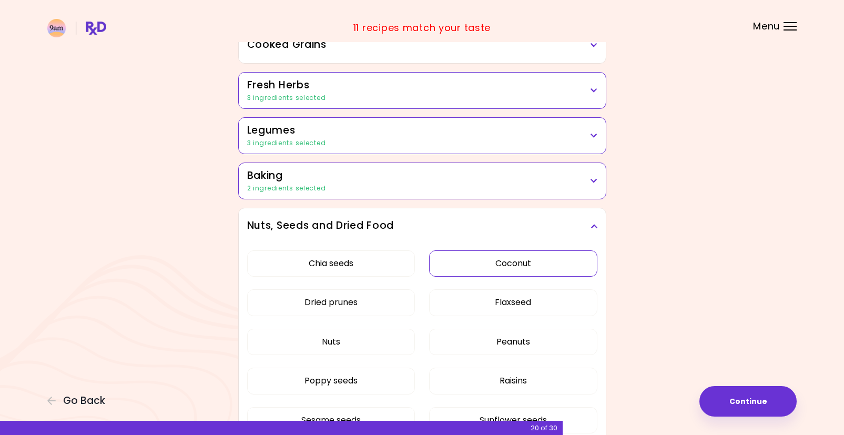
click at [455, 266] on button "Coconut" at bounding box center [513, 263] width 168 height 26
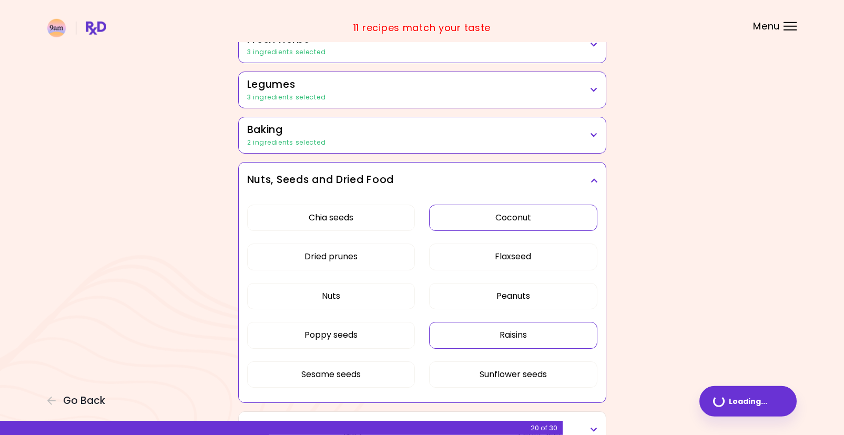
scroll to position [507, 0]
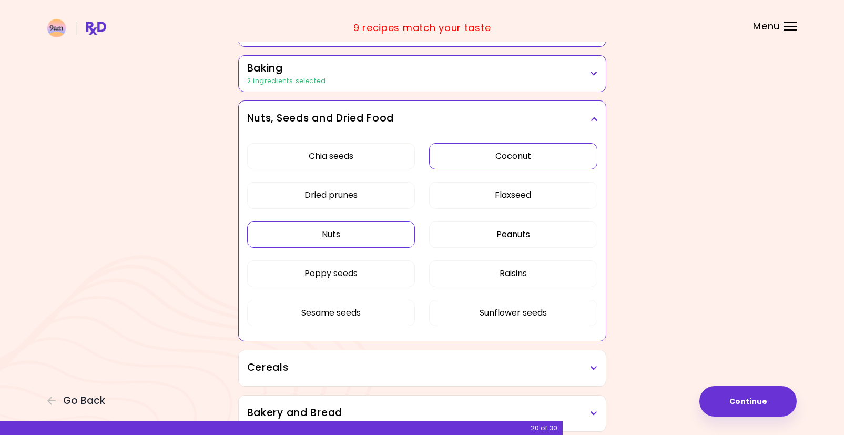
click at [385, 236] on button "Nuts" at bounding box center [331, 234] width 168 height 26
click at [449, 235] on button "Peanuts" at bounding box center [513, 234] width 168 height 26
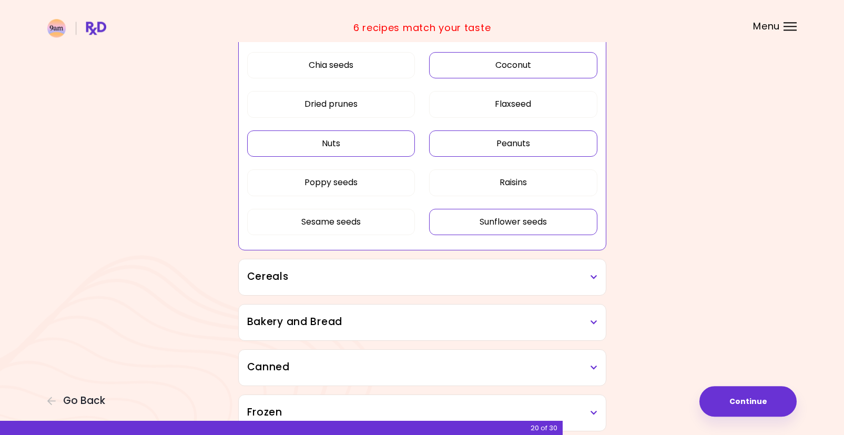
scroll to position [614, 0]
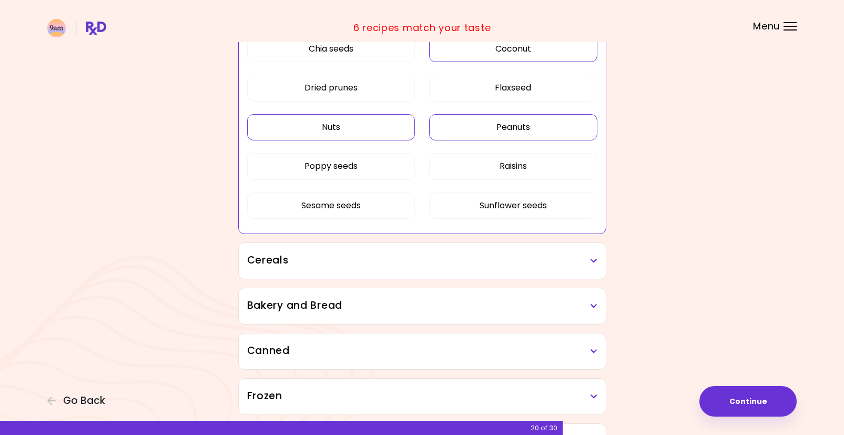
click at [458, 257] on h3 "Cereals" at bounding box center [422, 260] width 350 height 15
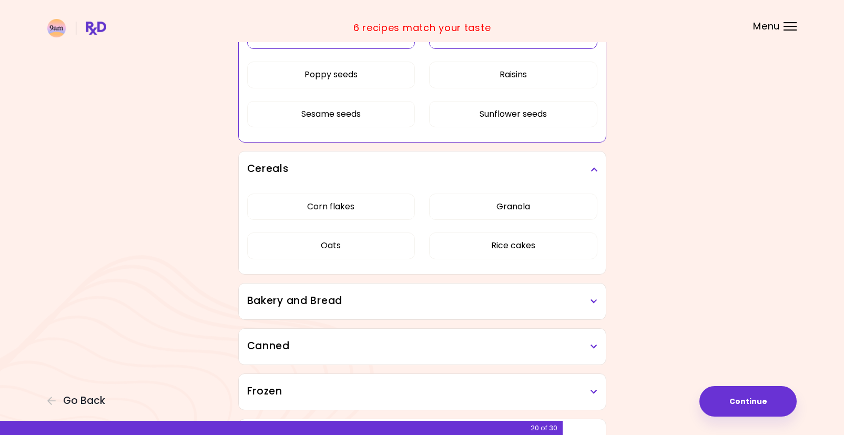
scroll to position [721, 0]
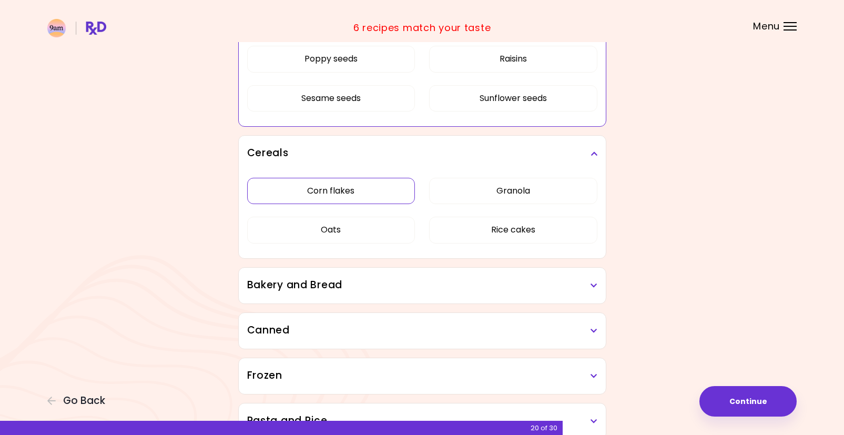
click at [365, 194] on div "Corn flakes Granola Oats Rice cakes" at bounding box center [422, 214] width 350 height 87
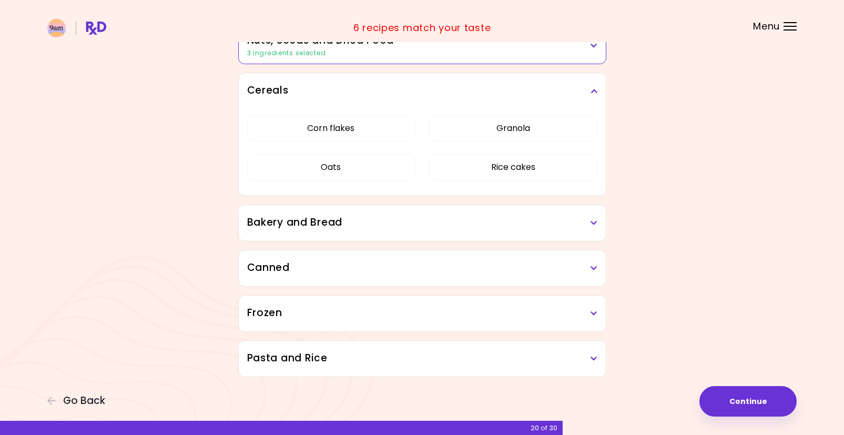
scroll to position [580, 0]
click at [381, 123] on button "Corn flakes" at bounding box center [331, 128] width 168 height 26
click at [386, 159] on button "Oats" at bounding box center [331, 167] width 168 height 26
click at [398, 220] on h3 "Bakery and Bread" at bounding box center [422, 222] width 350 height 15
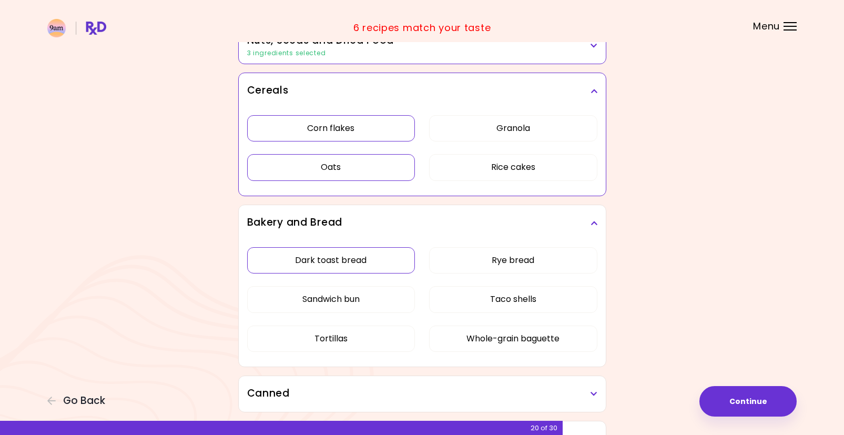
click at [360, 265] on div "Dark toast bread Rye bread Sandwich bun Taco shells Tortillas Whole-grain bague…" at bounding box center [422, 304] width 350 height 126
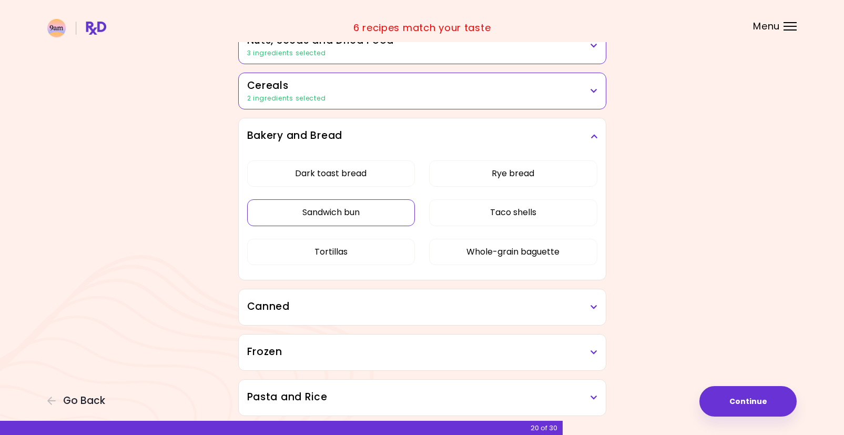
click at [371, 216] on button "Sandwich bun" at bounding box center [331, 212] width 168 height 26
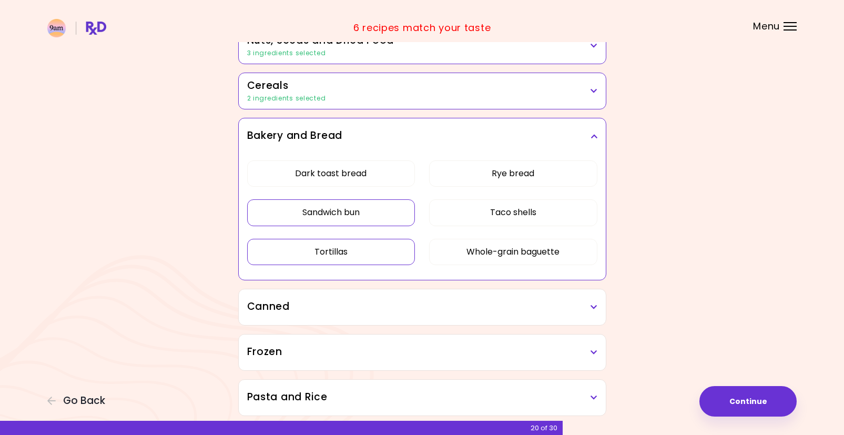
click at [370, 252] on button "Tortillas" at bounding box center [331, 252] width 168 height 26
click at [453, 206] on button "Taco shells" at bounding box center [513, 212] width 168 height 26
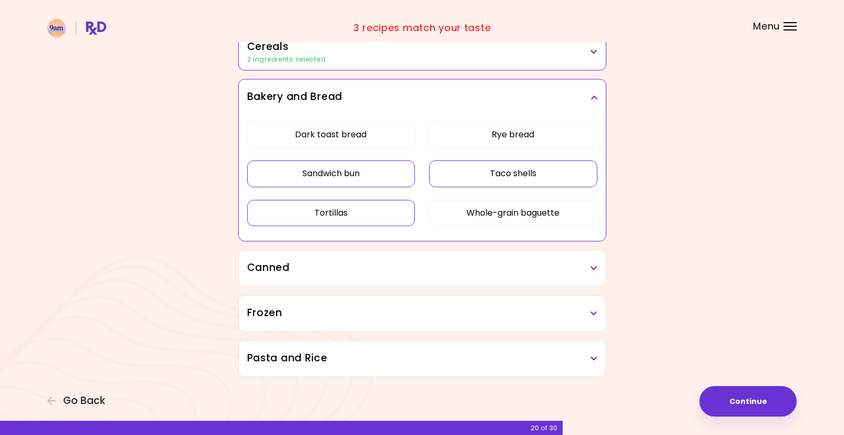
click at [411, 270] on h3 "Canned" at bounding box center [422, 267] width 350 height 15
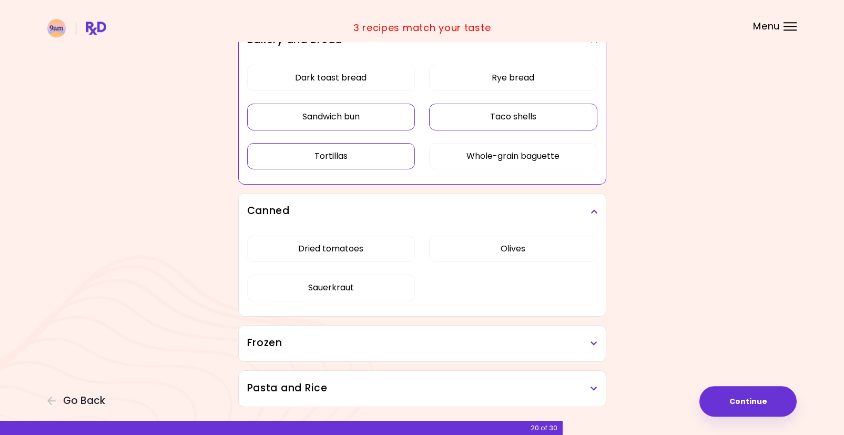
scroll to position [705, 0]
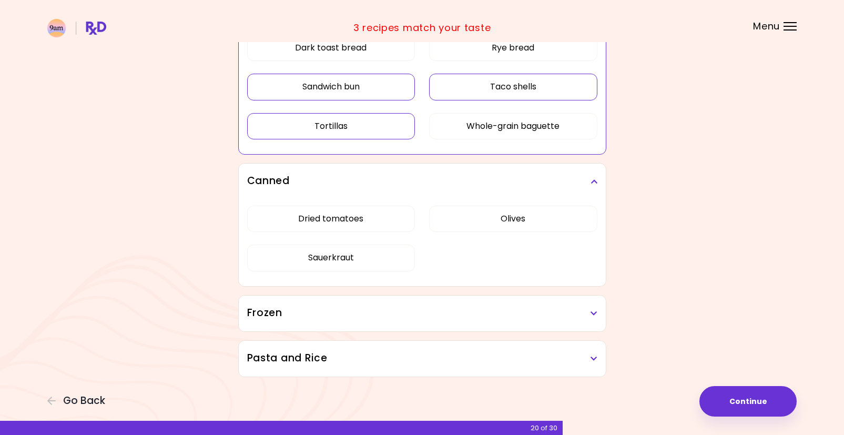
click at [394, 313] on h3 "Frozen" at bounding box center [422, 313] width 350 height 15
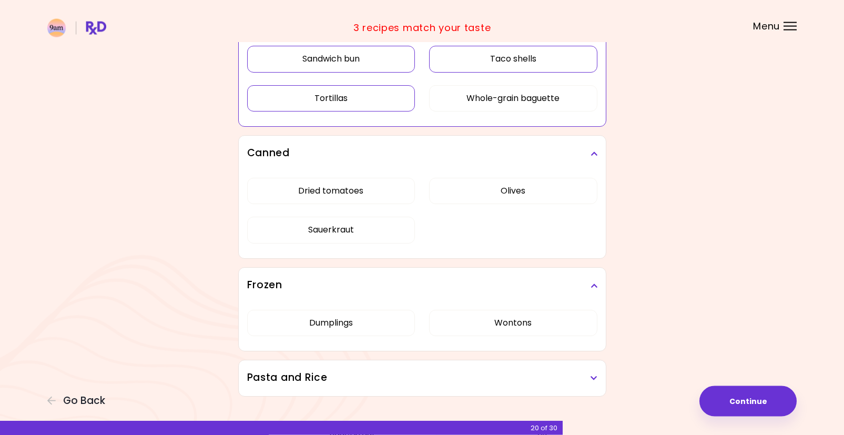
scroll to position [753, 0]
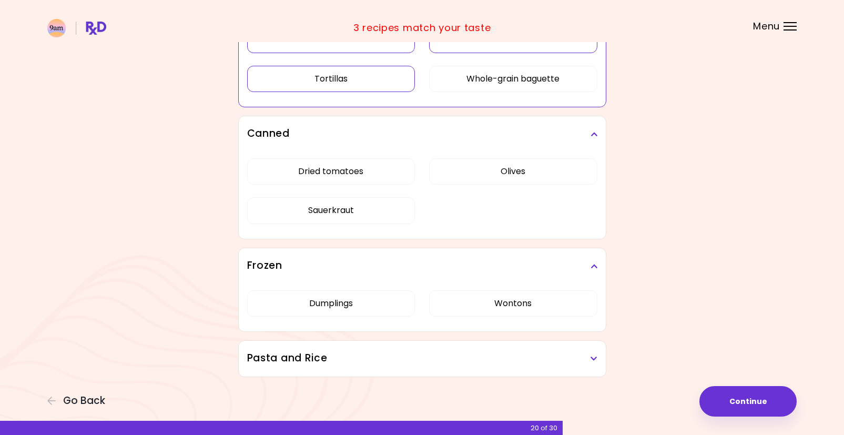
click at [396, 351] on h3 "Pasta and Rice" at bounding box center [422, 358] width 350 height 15
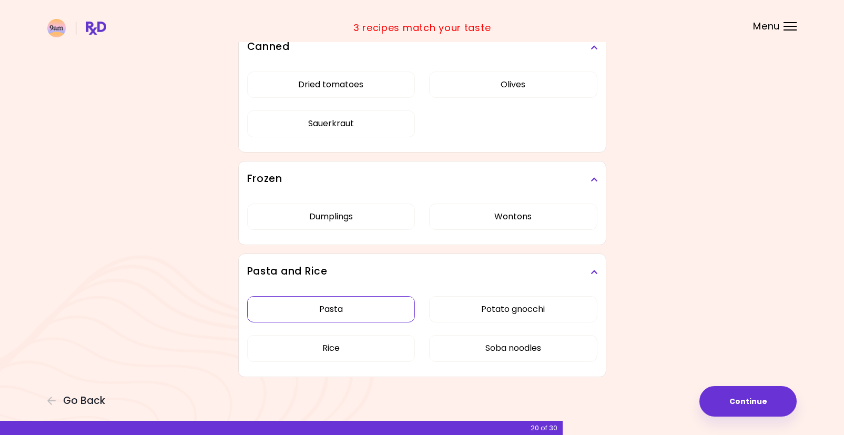
click at [372, 316] on button "Pasta" at bounding box center [331, 309] width 168 height 26
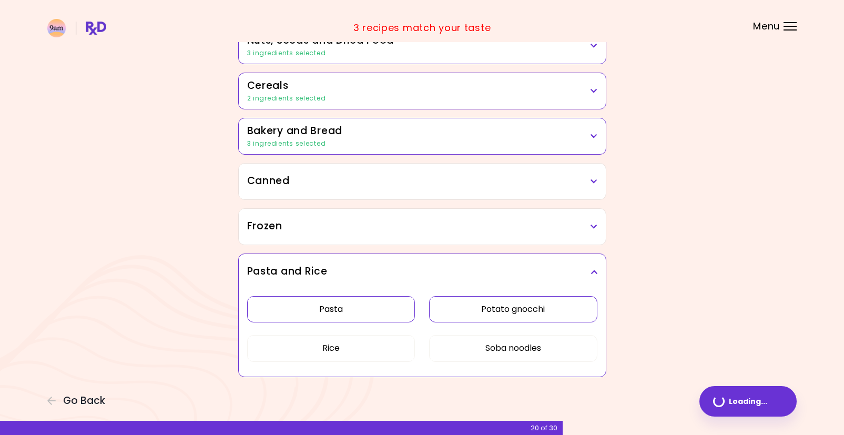
scroll to position [580, 0]
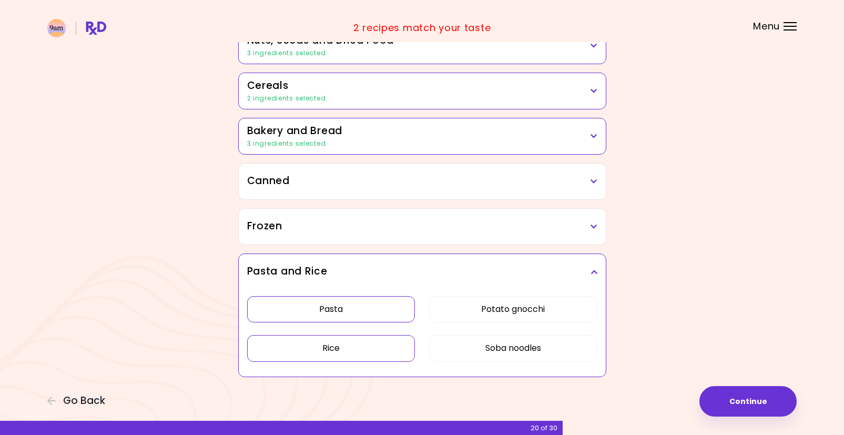
click at [371, 345] on button "Rice" at bounding box center [331, 348] width 168 height 26
click at [736, 405] on button "Continue" at bounding box center [748, 401] width 97 height 31
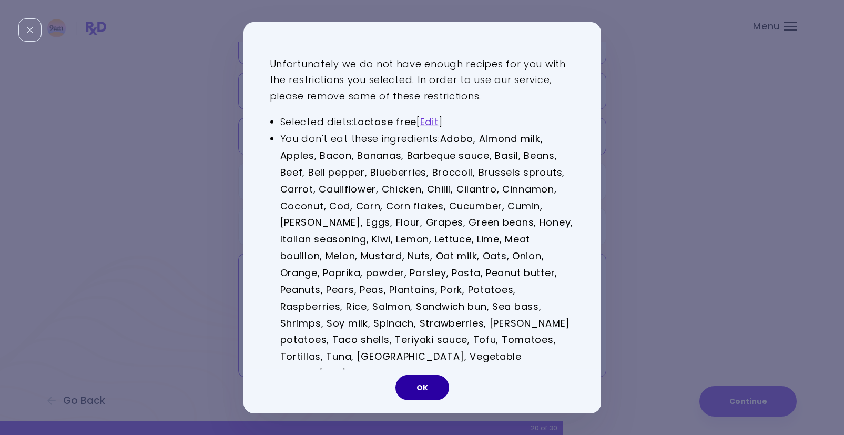
click at [426, 388] on button "OK" at bounding box center [423, 387] width 54 height 25
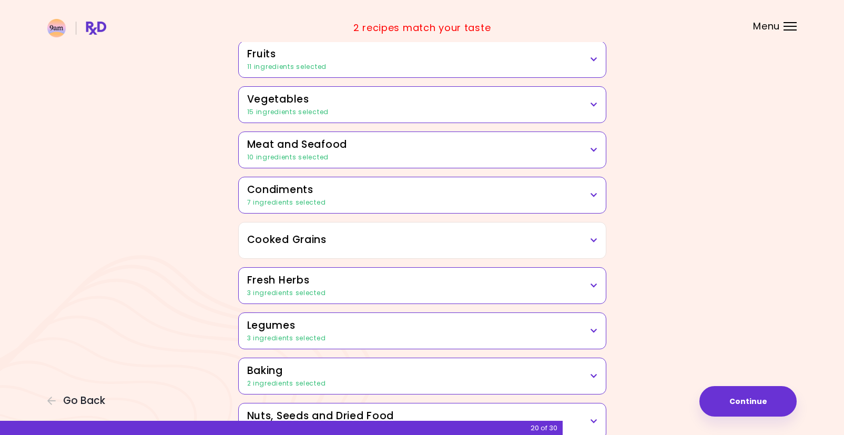
scroll to position [0, 0]
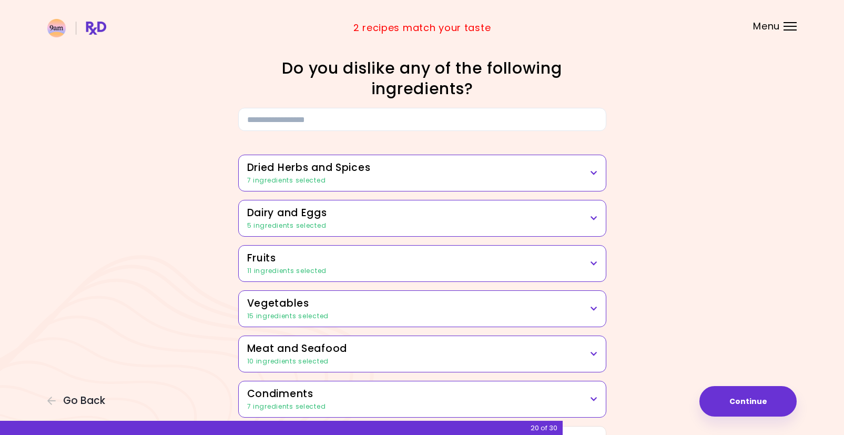
click at [449, 177] on div "7 ingredients selected" at bounding box center [422, 180] width 350 height 9
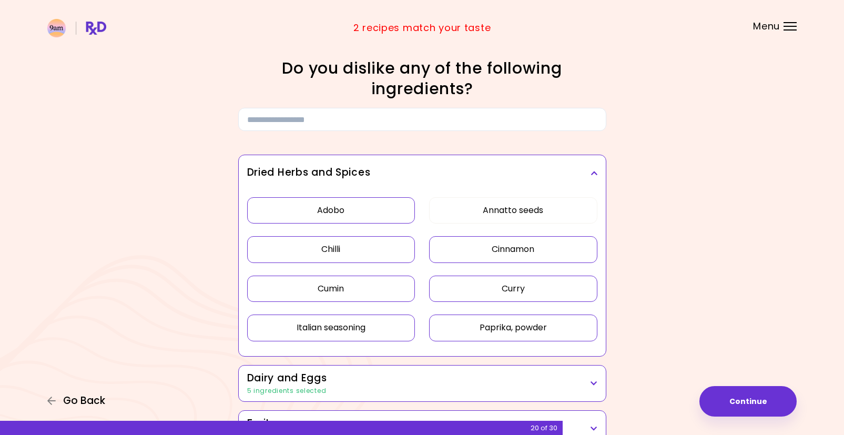
click at [75, 403] on span "Go Back" at bounding box center [84, 401] width 42 height 12
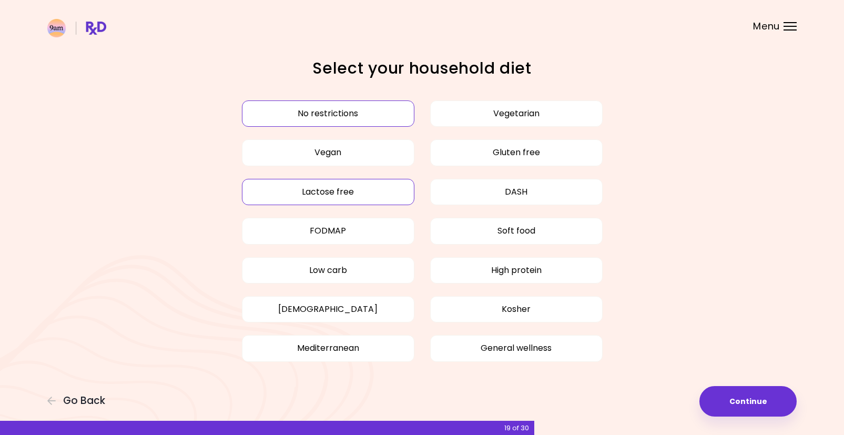
click at [347, 111] on button "No restrictions" at bounding box center [328, 113] width 173 height 26
click at [743, 402] on button "Continue" at bounding box center [748, 401] width 97 height 31
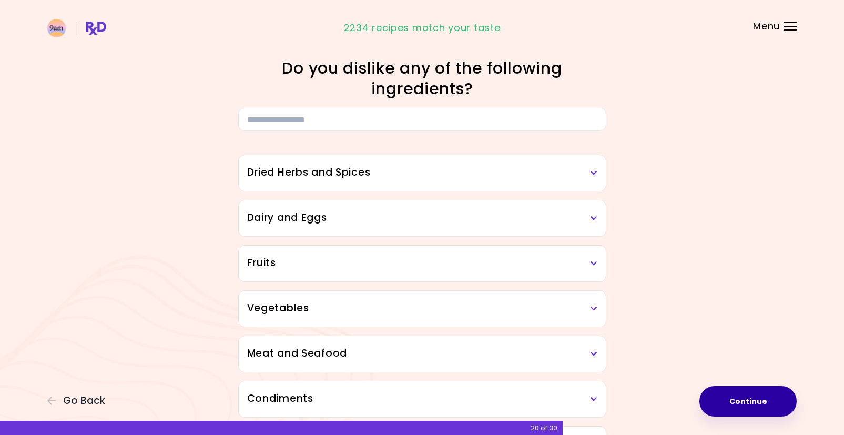
click at [767, 393] on button "Continue" at bounding box center [748, 401] width 97 height 31
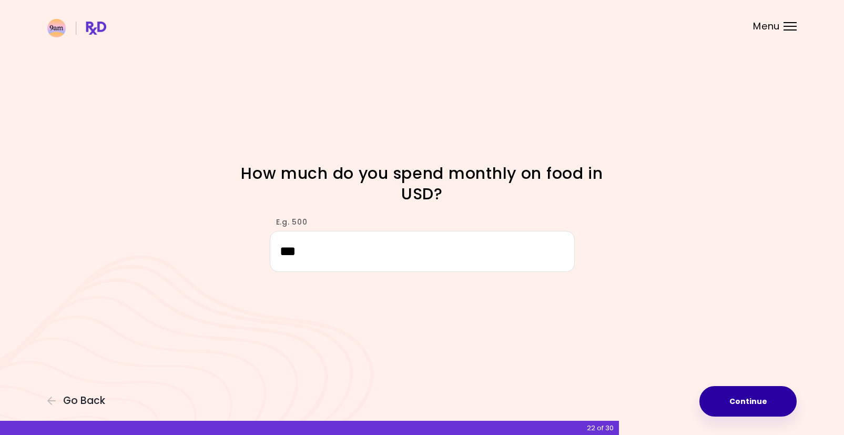
type input "***"
click at [743, 396] on button "Continue" at bounding box center [748, 401] width 97 height 31
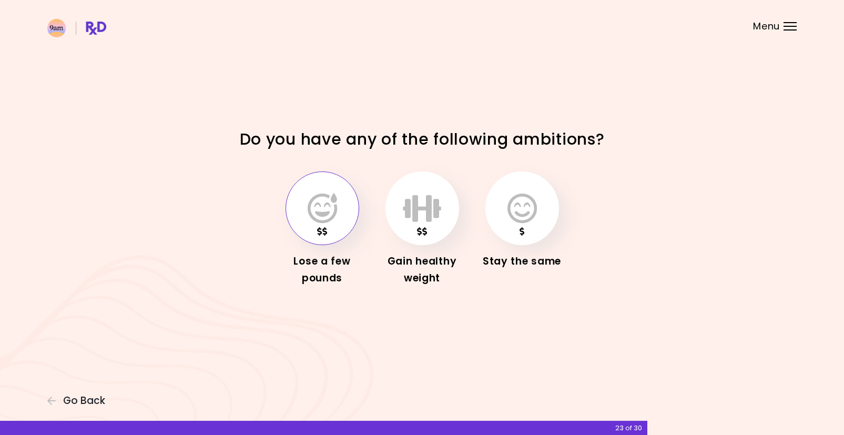
click at [319, 211] on icon "button" at bounding box center [322, 208] width 29 height 31
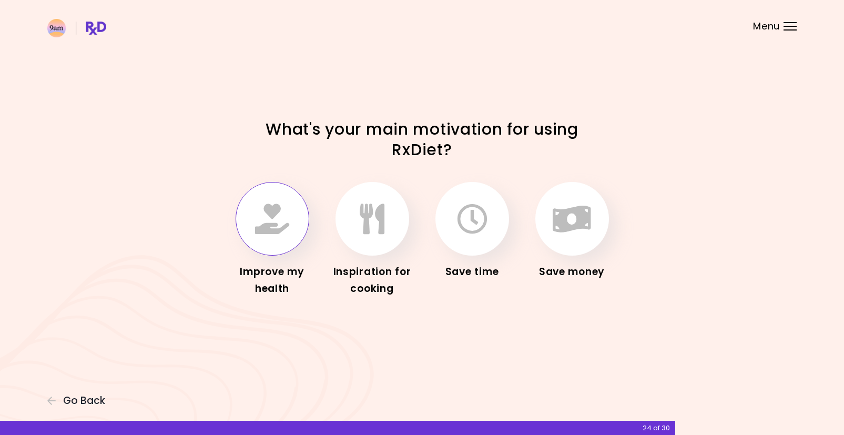
click at [274, 215] on icon "button" at bounding box center [272, 219] width 34 height 31
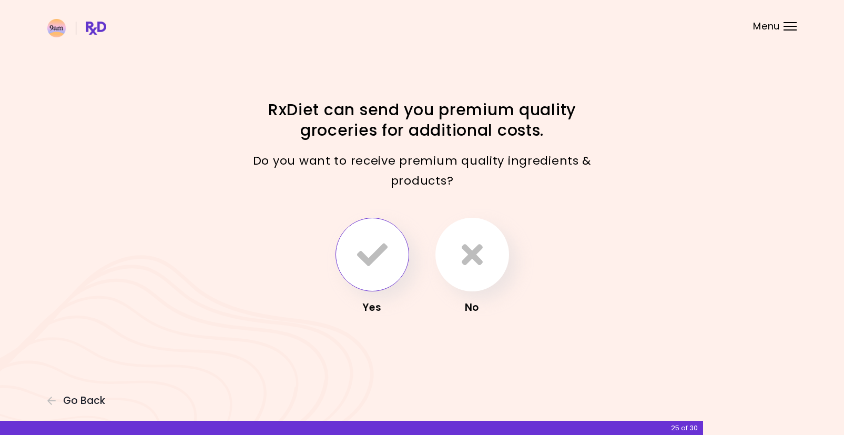
click at [376, 255] on icon "button" at bounding box center [372, 254] width 31 height 31
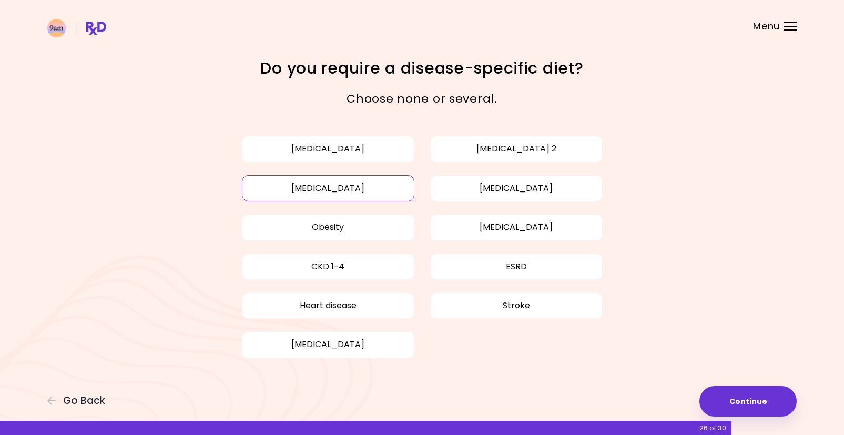
click at [346, 186] on button "[MEDICAL_DATA]" at bounding box center [328, 188] width 173 height 26
click at [341, 233] on button "Obesity" at bounding box center [328, 227] width 173 height 26
click at [746, 400] on button "Continue" at bounding box center [748, 401] width 97 height 31
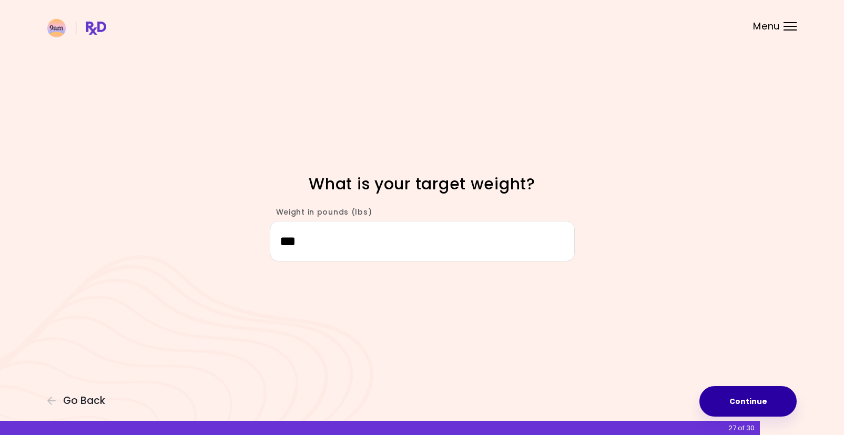
type input "***"
click at [764, 398] on button "Continue" at bounding box center [748, 401] width 97 height 31
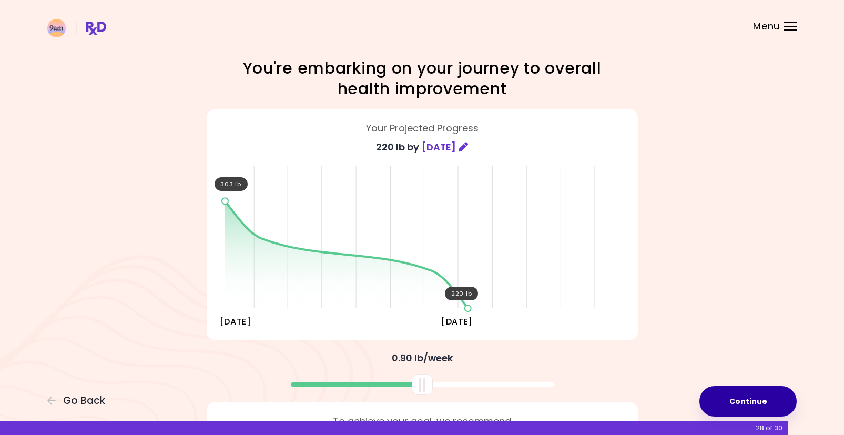
click at [738, 395] on button "Continue" at bounding box center [748, 401] width 97 height 31
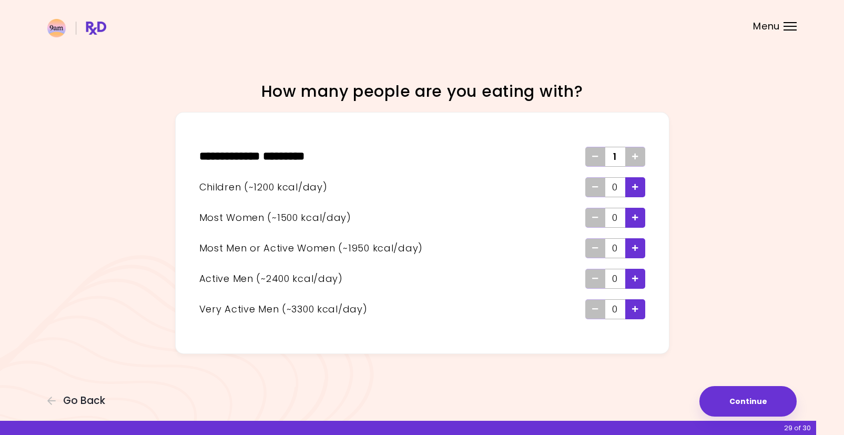
click at [634, 154] on icon "Add" at bounding box center [635, 156] width 6 height 7
click at [635, 186] on icon "Add - Child" at bounding box center [635, 187] width 6 height 7
click at [630, 214] on div "Add - Woman" at bounding box center [635, 218] width 20 height 20
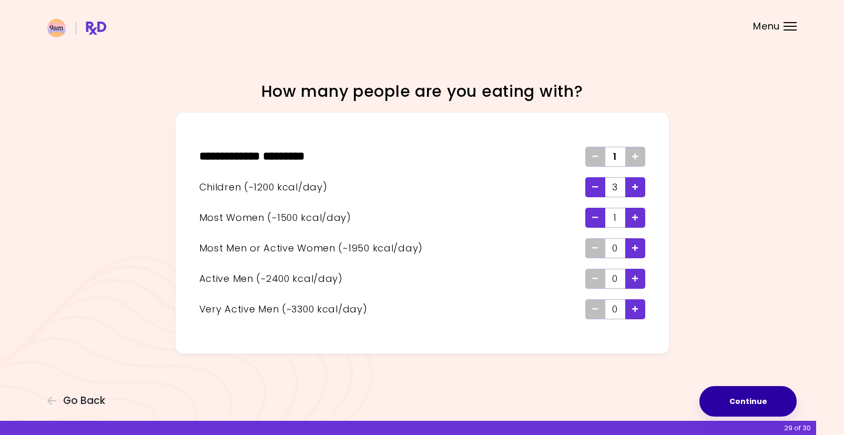
click at [747, 400] on button "Continue" at bounding box center [748, 401] width 97 height 31
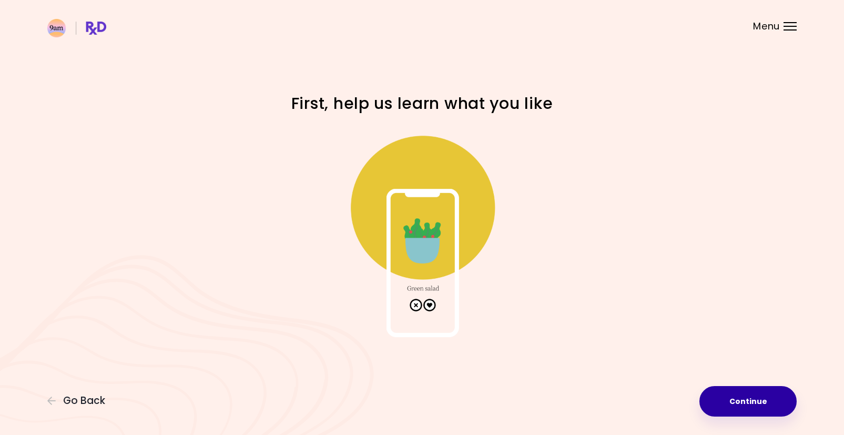
click at [745, 401] on button "Continue" at bounding box center [748, 401] width 97 height 31
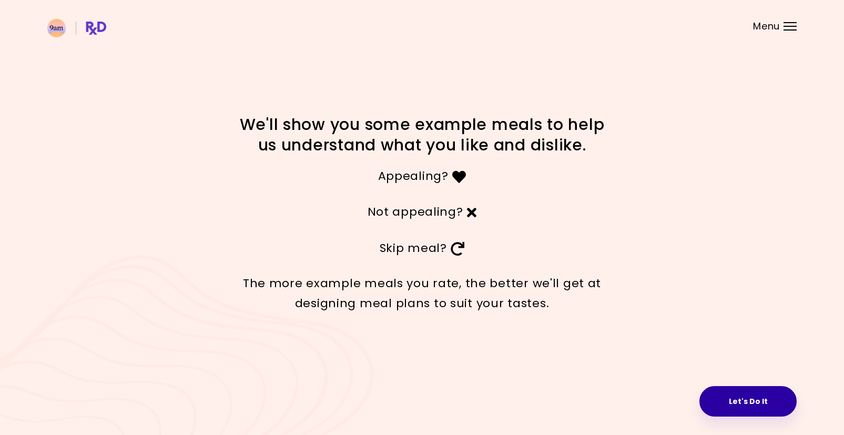
click at [735, 404] on button "Let's Do It" at bounding box center [748, 401] width 97 height 31
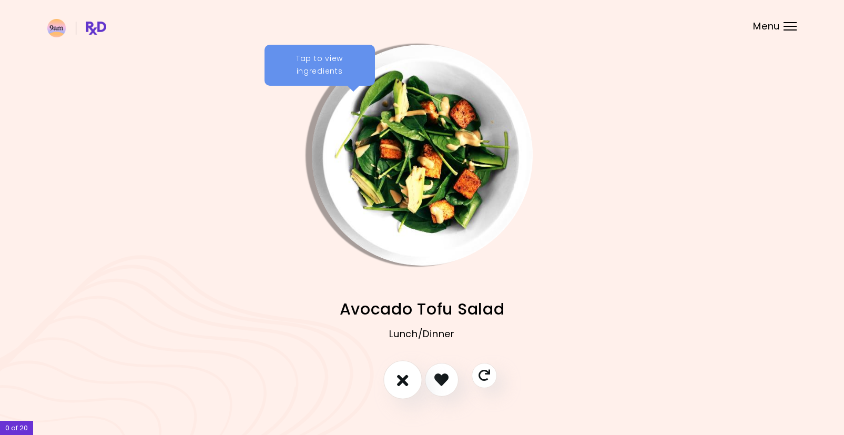
click at [406, 387] on icon "I don't like this recipe" at bounding box center [403, 379] width 12 height 16
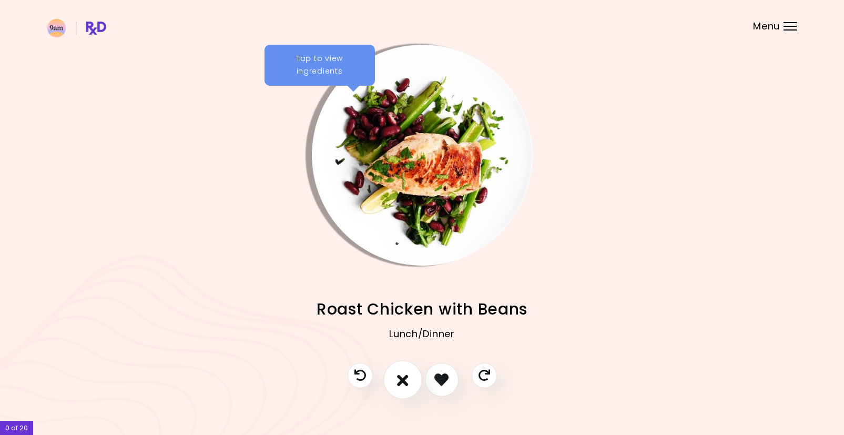
click at [406, 384] on icon "I don't like this recipe" at bounding box center [403, 379] width 12 height 16
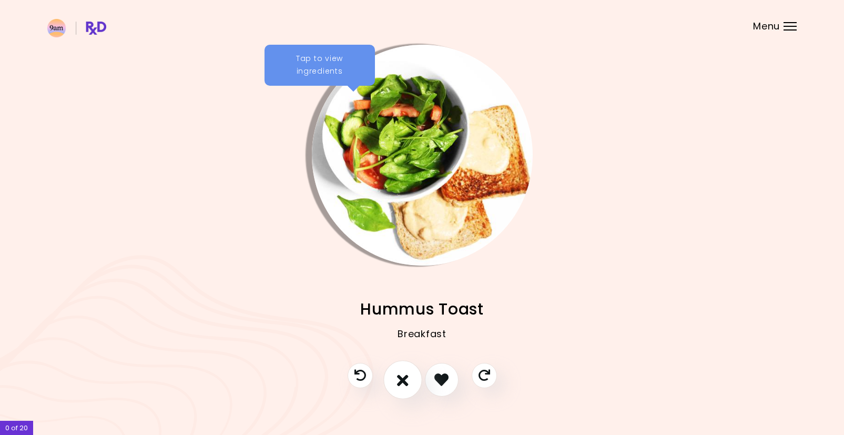
click at [406, 384] on icon "I don't like this recipe" at bounding box center [403, 379] width 12 height 16
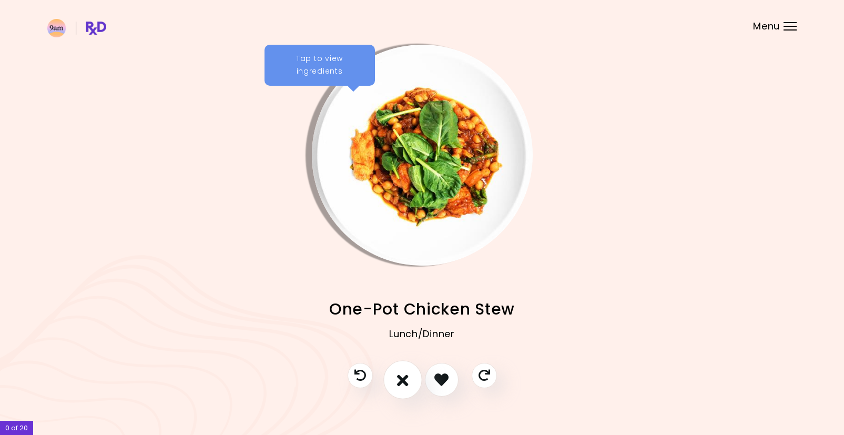
click at [406, 384] on icon "I don't like this recipe" at bounding box center [403, 379] width 12 height 16
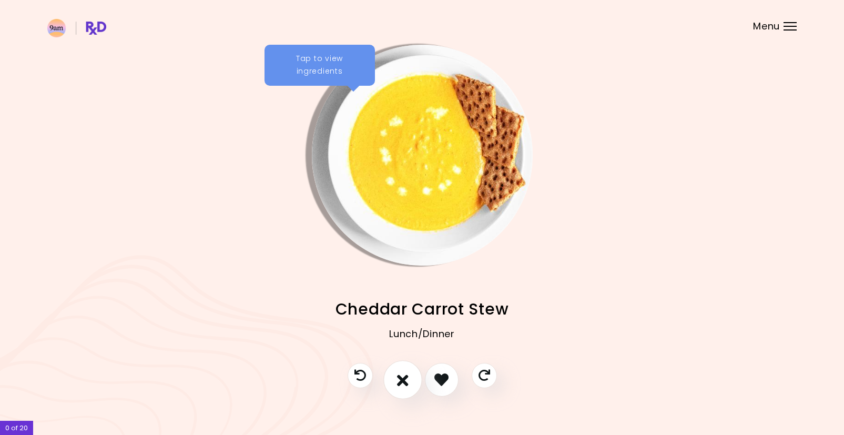
click at [406, 384] on icon "I don't like this recipe" at bounding box center [403, 379] width 12 height 16
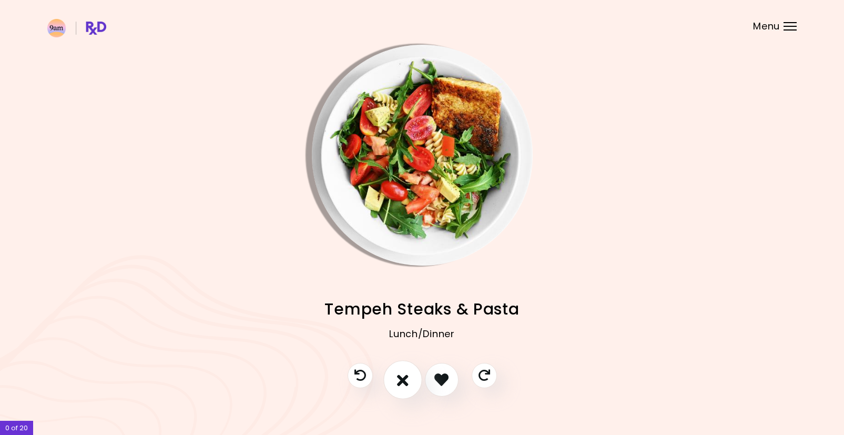
click at [407, 383] on icon "I don't like this recipe" at bounding box center [403, 379] width 12 height 16
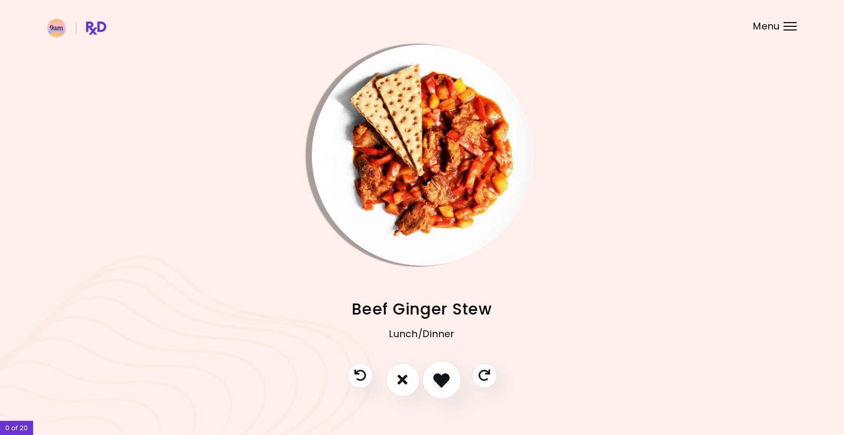
click at [439, 379] on icon "I like this recipe" at bounding box center [441, 379] width 16 height 16
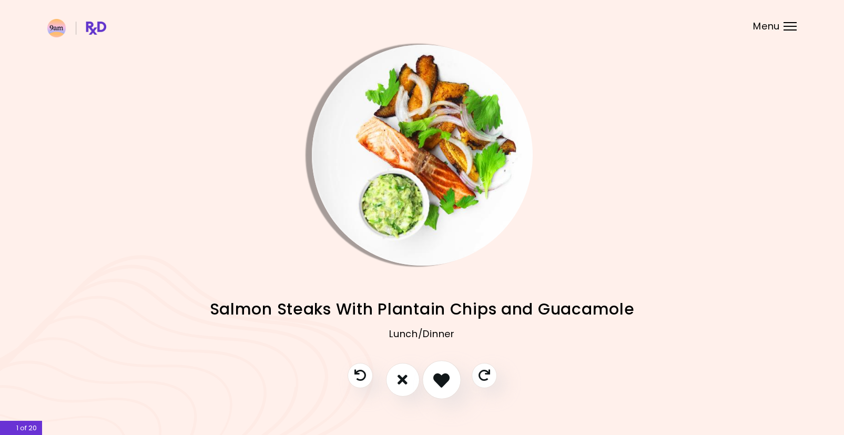
click at [442, 385] on icon "I like this recipe" at bounding box center [441, 379] width 16 height 16
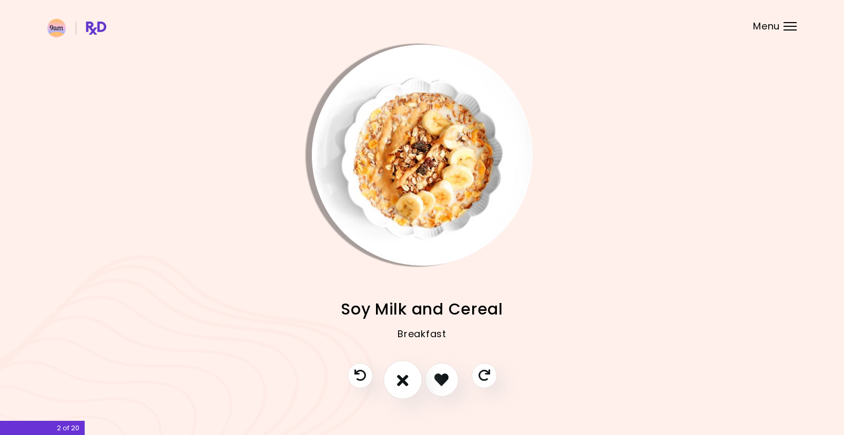
click at [400, 381] on icon "I don't like this recipe" at bounding box center [403, 379] width 12 height 16
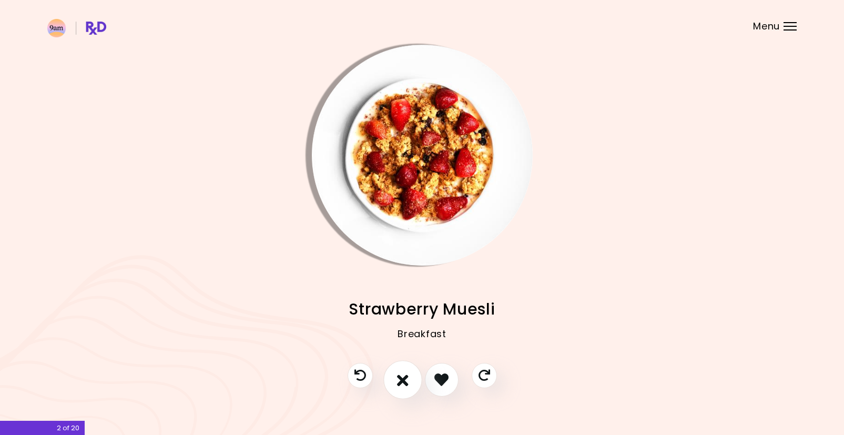
click at [404, 381] on icon "I don't like this recipe" at bounding box center [403, 379] width 12 height 16
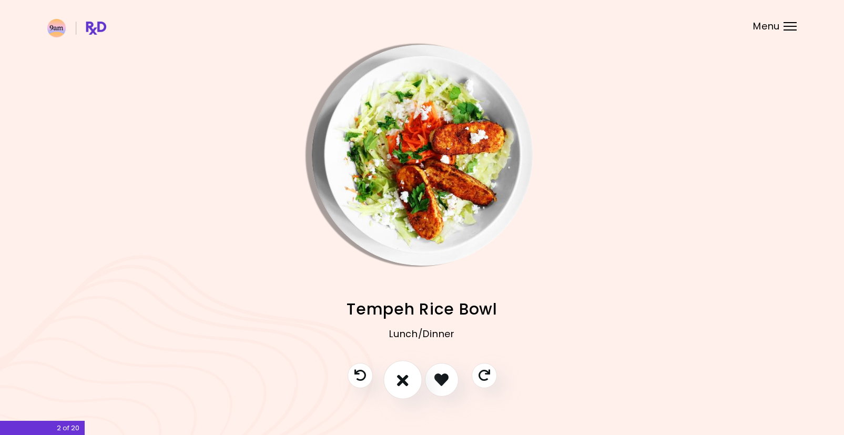
click at [402, 379] on icon "I don't like this recipe" at bounding box center [403, 379] width 12 height 16
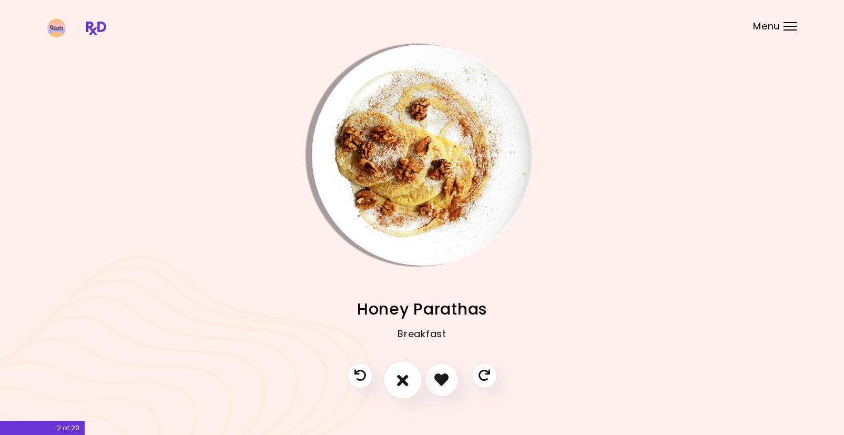
click at [407, 379] on icon "I don't like this recipe" at bounding box center [403, 379] width 12 height 16
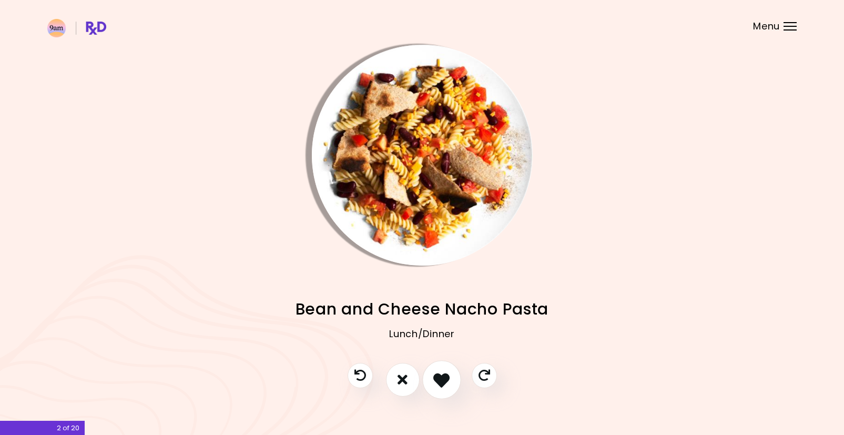
click at [439, 378] on icon "I like this recipe" at bounding box center [441, 379] width 16 height 16
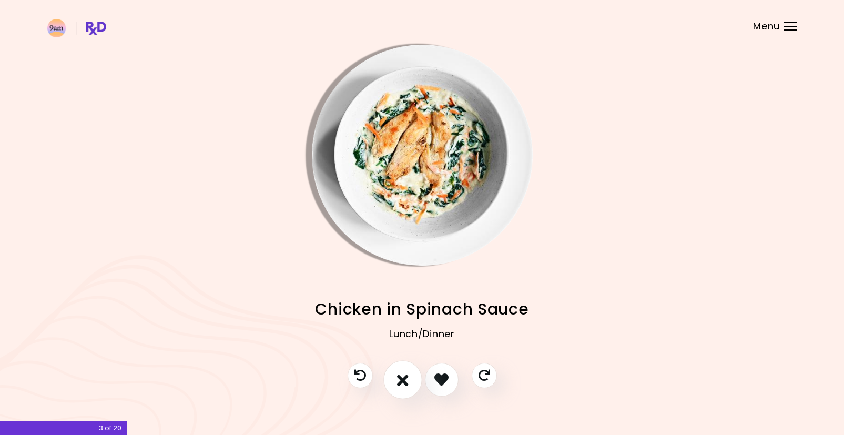
click at [396, 378] on button "I don't like this recipe" at bounding box center [402, 379] width 39 height 39
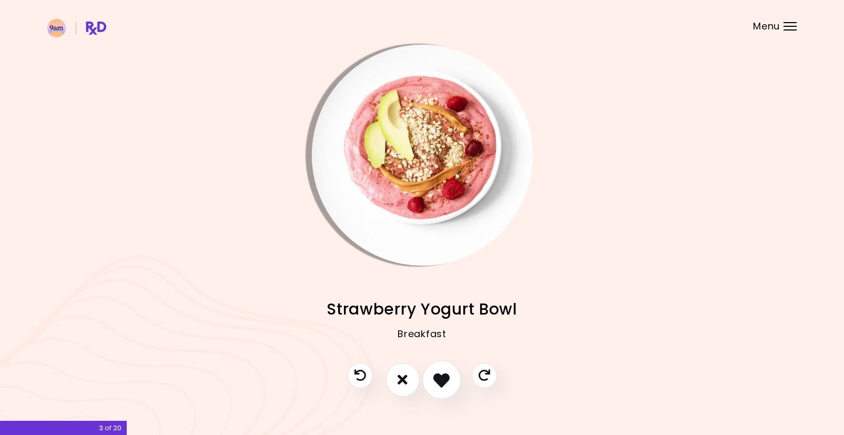
click at [436, 382] on icon "I like this recipe" at bounding box center [441, 379] width 16 height 16
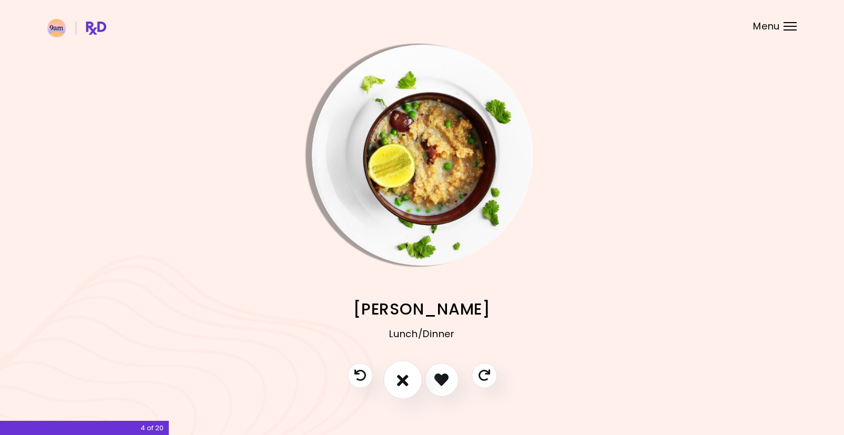
click at [403, 379] on icon "I don't like this recipe" at bounding box center [403, 379] width 12 height 16
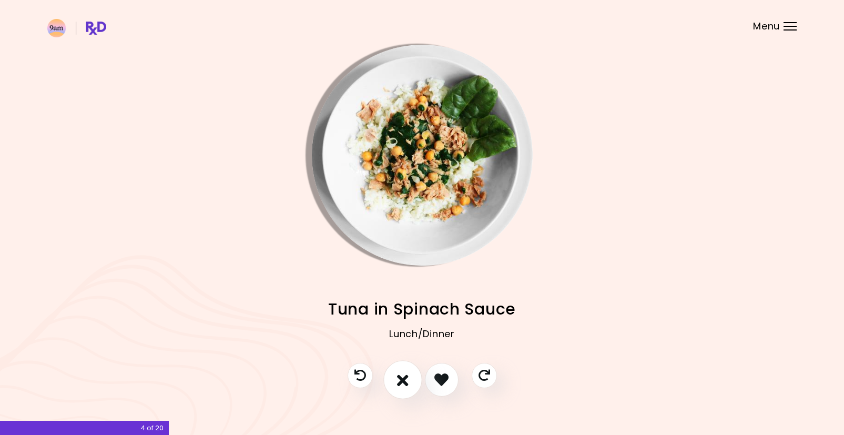
click at [403, 379] on icon "I don't like this recipe" at bounding box center [403, 379] width 12 height 16
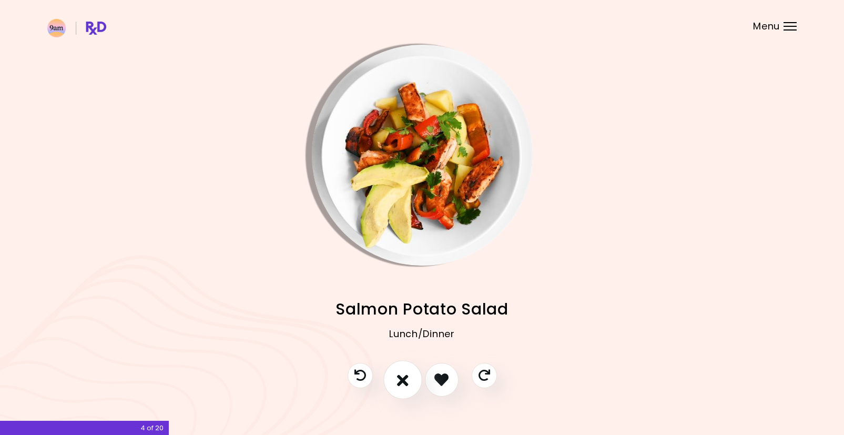
click at [403, 379] on icon "I don't like this recipe" at bounding box center [403, 379] width 12 height 16
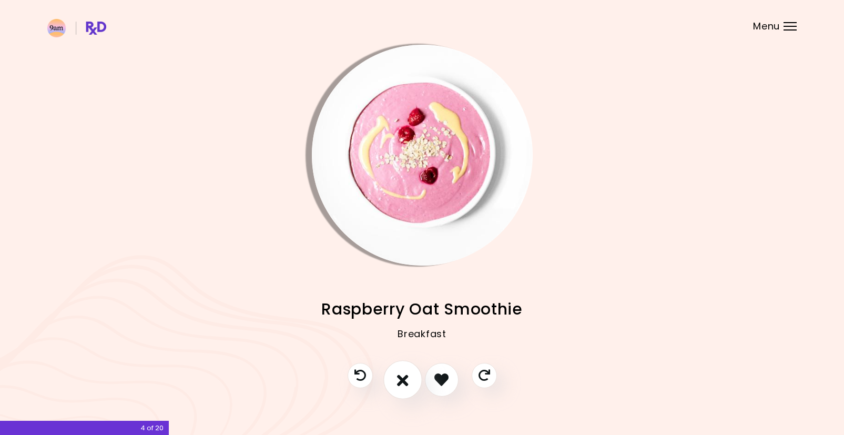
click at [413, 379] on button "I don't like this recipe" at bounding box center [402, 379] width 39 height 39
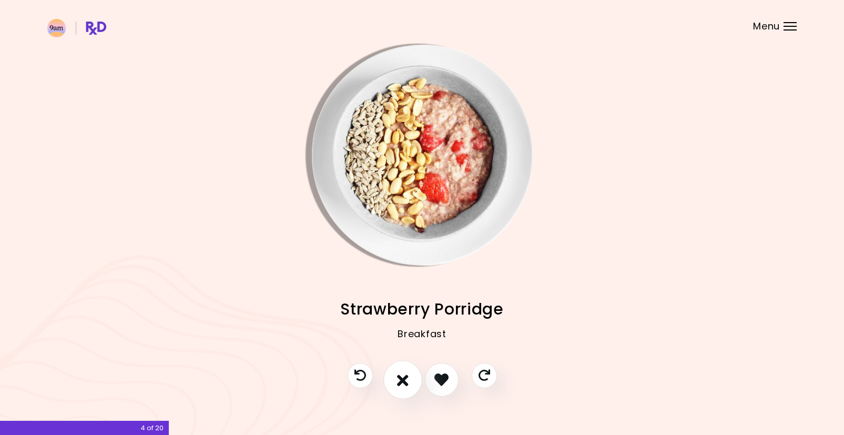
click at [413, 379] on button "I don't like this recipe" at bounding box center [402, 379] width 39 height 39
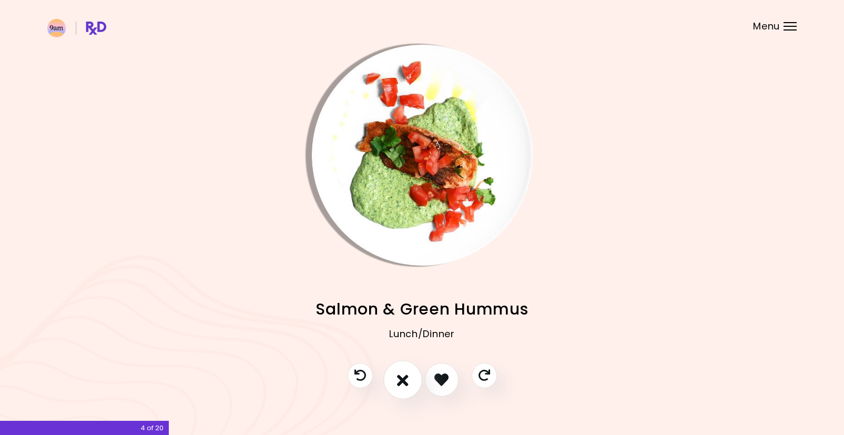
click at [407, 382] on icon "I don't like this recipe" at bounding box center [403, 379] width 12 height 16
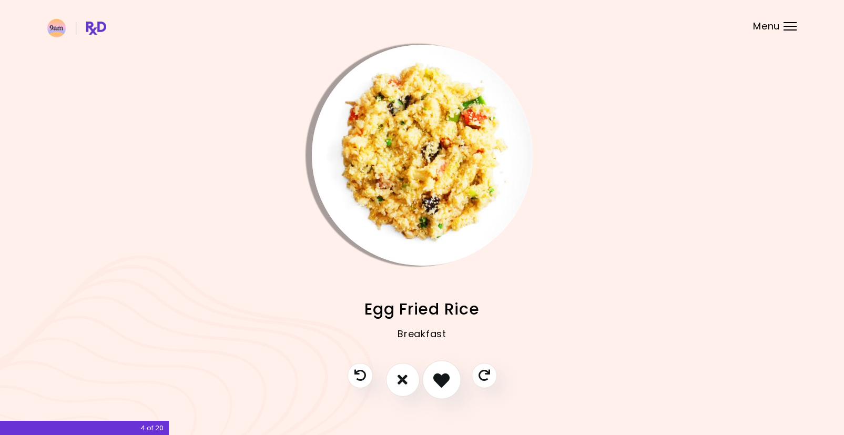
click at [436, 382] on icon "I like this recipe" at bounding box center [441, 379] width 16 height 16
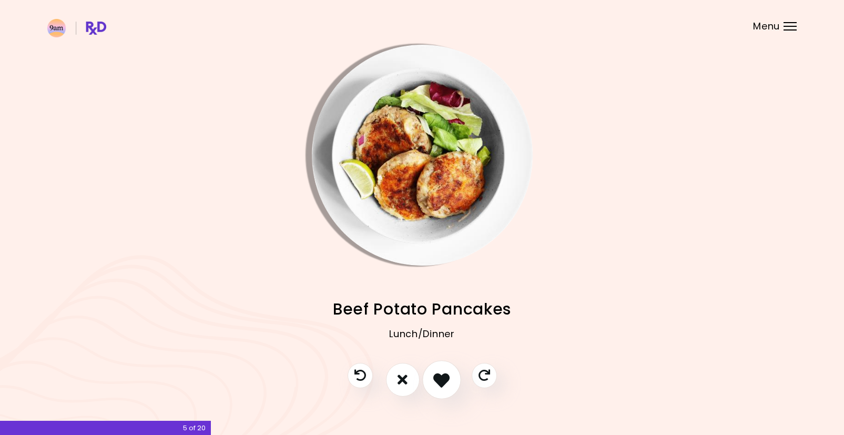
click at [437, 381] on icon "I like this recipe" at bounding box center [441, 379] width 16 height 16
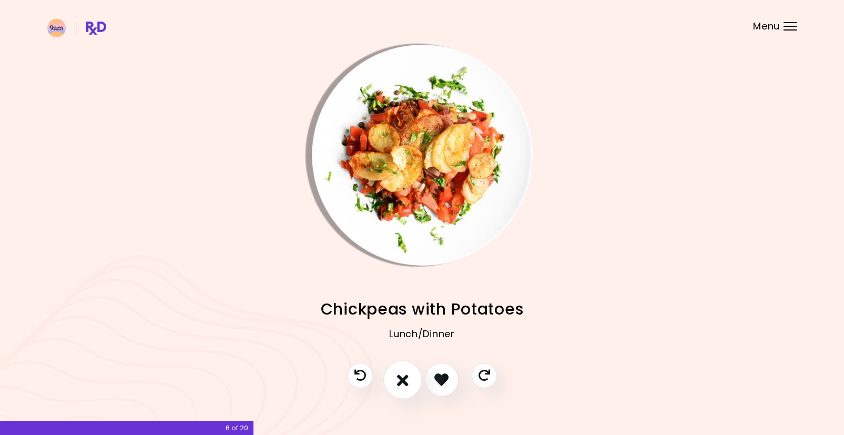
click at [409, 379] on button "I don't like this recipe" at bounding box center [402, 379] width 39 height 39
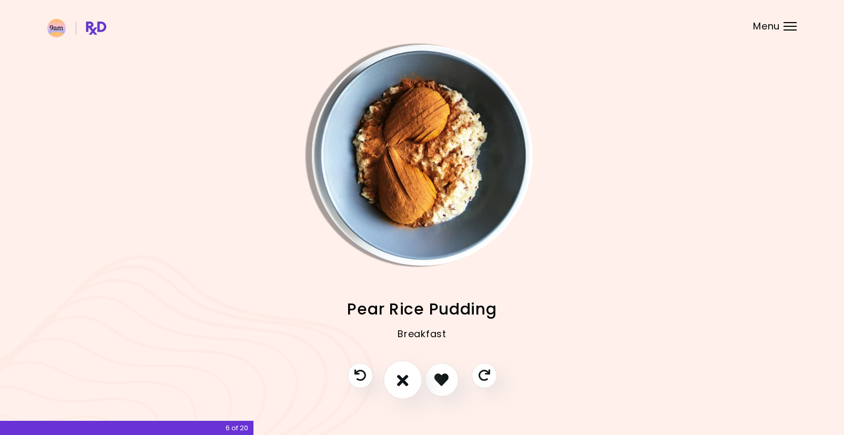
click at [410, 379] on button "I don't like this recipe" at bounding box center [402, 379] width 39 height 39
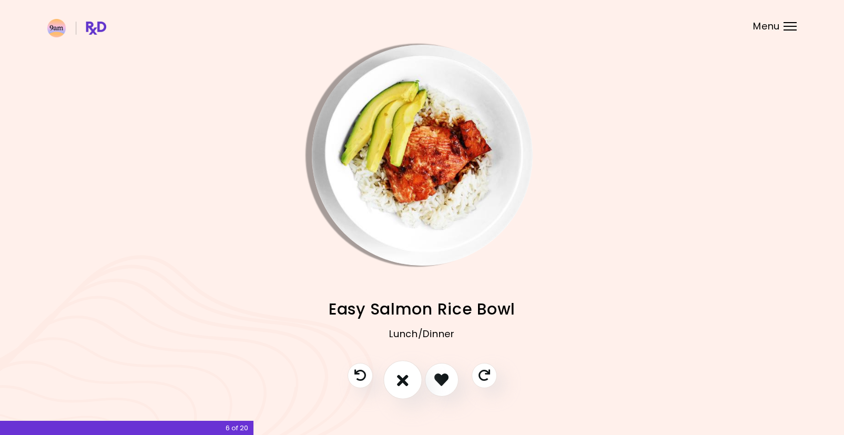
click at [410, 379] on button "I don't like this recipe" at bounding box center [402, 379] width 39 height 39
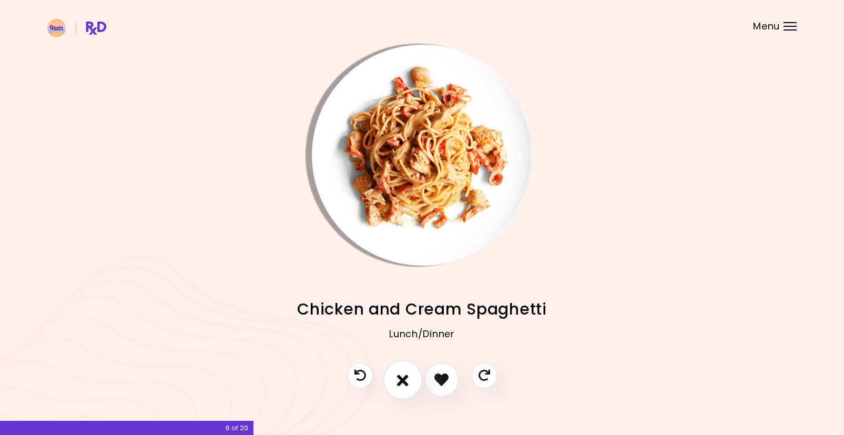
click at [410, 379] on button "I don't like this recipe" at bounding box center [402, 379] width 39 height 39
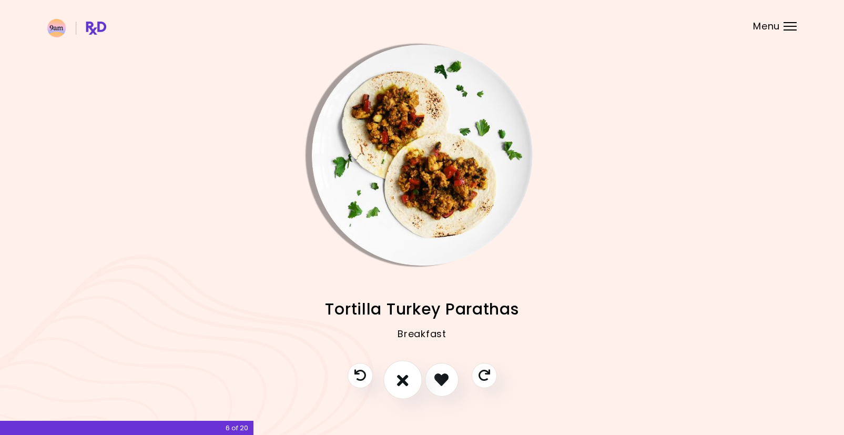
click at [396, 381] on button "I don't like this recipe" at bounding box center [402, 379] width 39 height 39
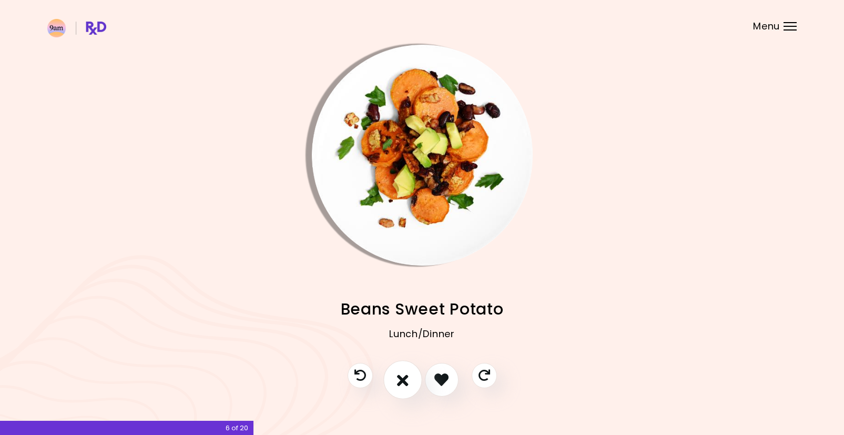
click at [389, 379] on button "I don't like this recipe" at bounding box center [402, 379] width 39 height 39
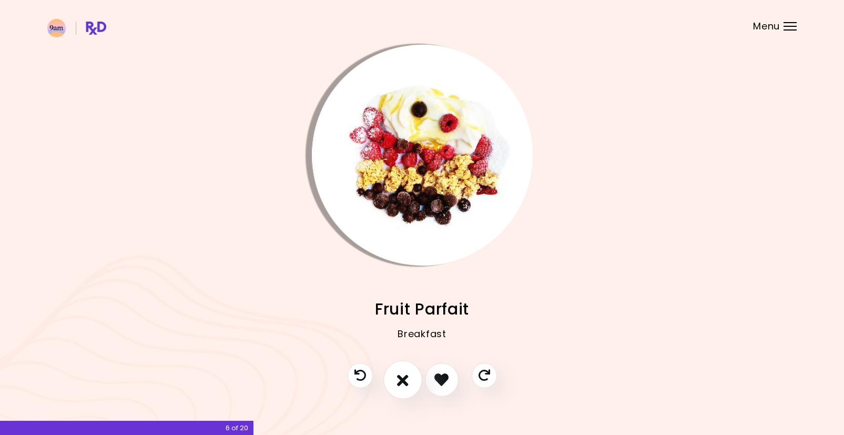
click at [399, 381] on icon "I don't like this recipe" at bounding box center [403, 379] width 12 height 16
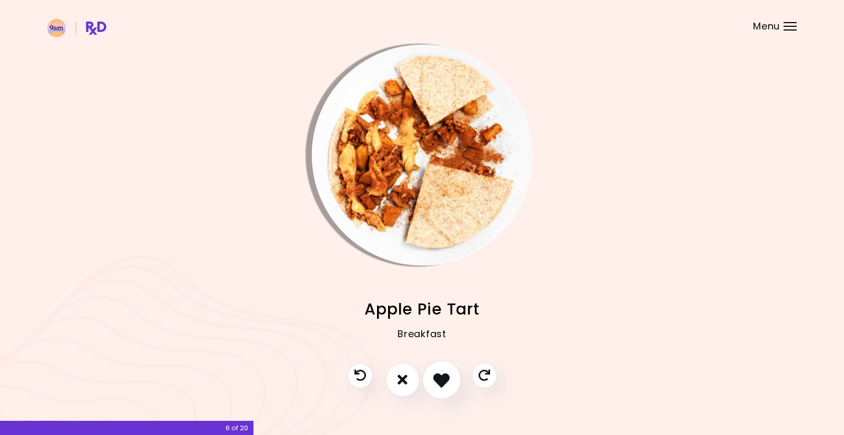
click at [433, 381] on button "I like this recipe" at bounding box center [441, 379] width 39 height 39
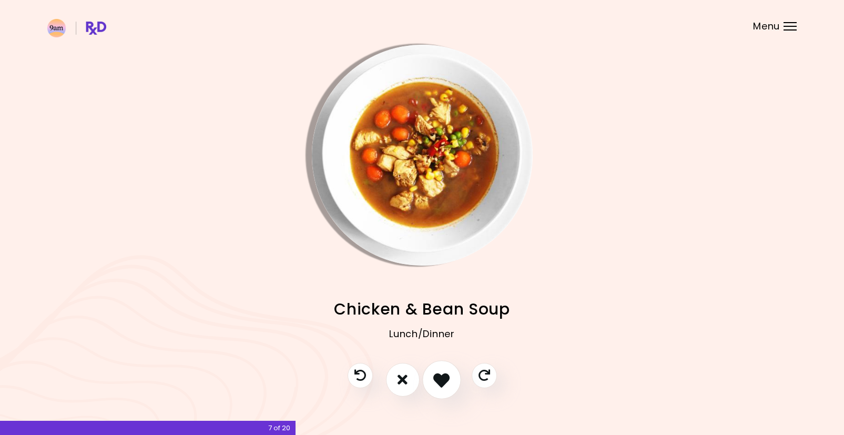
click at [438, 381] on icon "I like this recipe" at bounding box center [441, 379] width 16 height 16
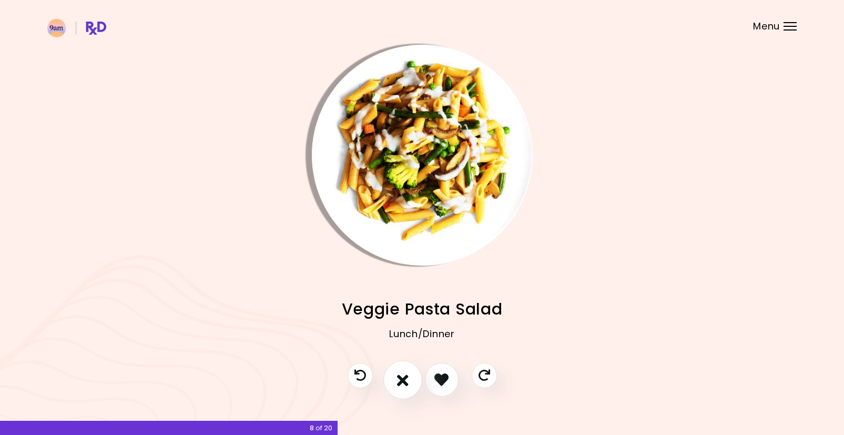
click at [409, 379] on button "I don't like this recipe" at bounding box center [402, 379] width 39 height 39
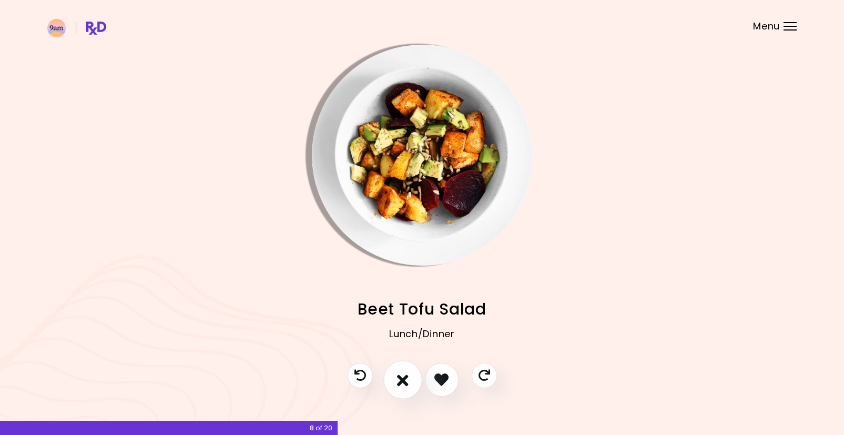
click at [404, 382] on icon "I don't like this recipe" at bounding box center [403, 379] width 12 height 16
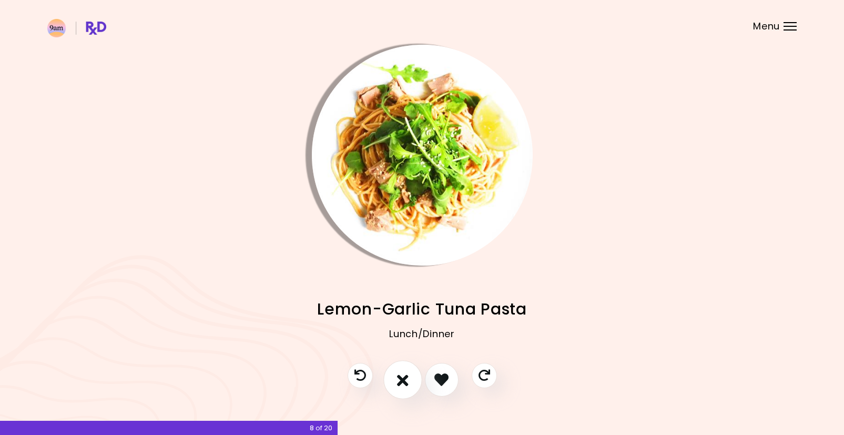
click at [411, 378] on button "I don't like this recipe" at bounding box center [402, 379] width 39 height 39
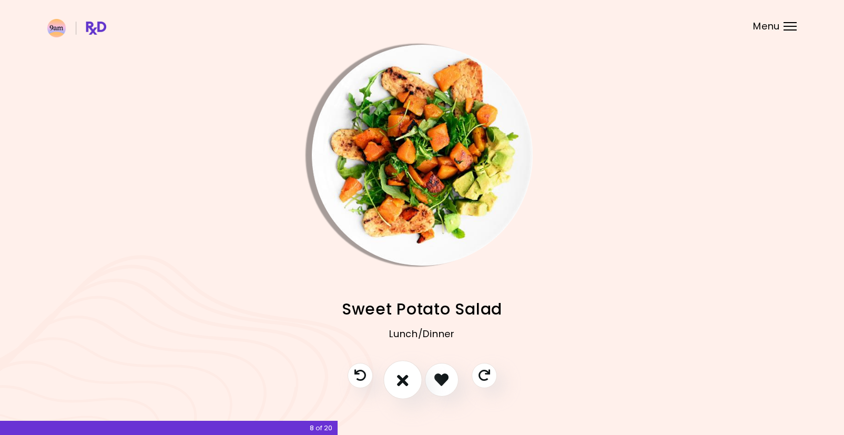
click at [400, 377] on icon "I don't like this recipe" at bounding box center [403, 379] width 12 height 16
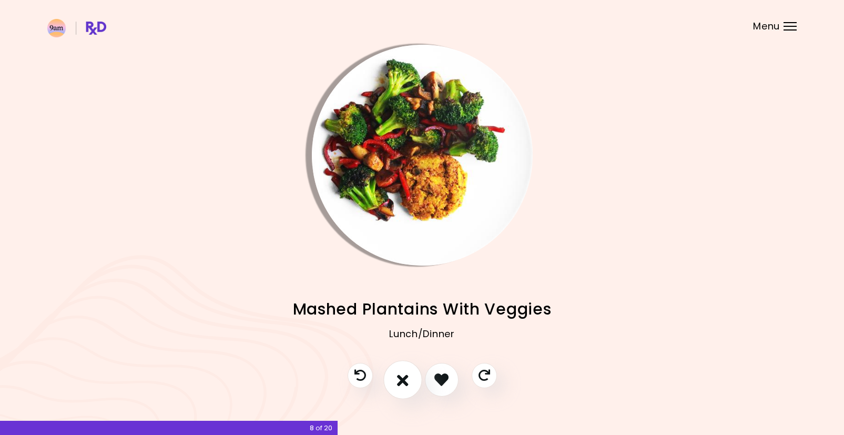
click at [409, 377] on button "I don't like this recipe" at bounding box center [402, 379] width 39 height 39
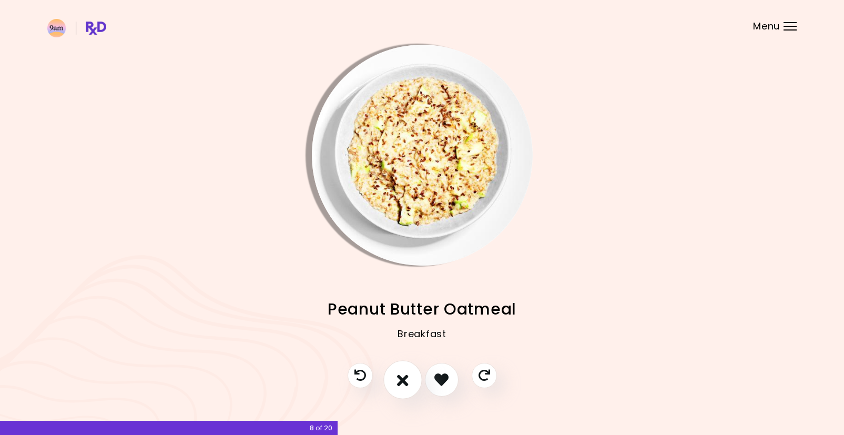
click at [406, 377] on icon "I don't like this recipe" at bounding box center [403, 379] width 12 height 16
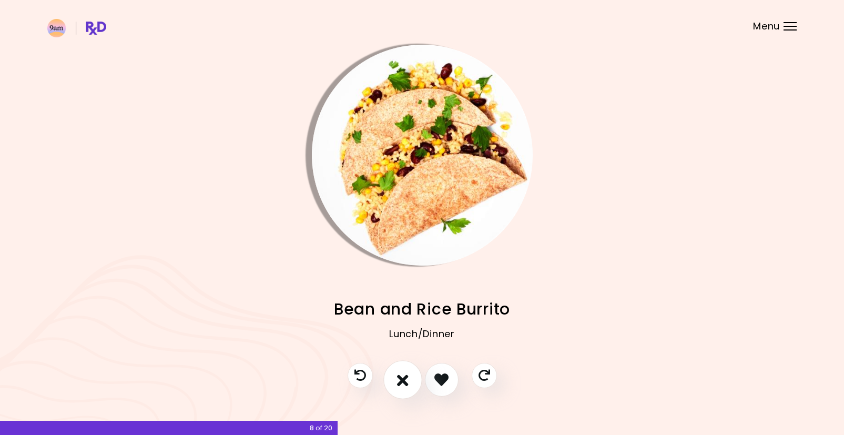
click at [415, 377] on button "I don't like this recipe" at bounding box center [402, 379] width 39 height 39
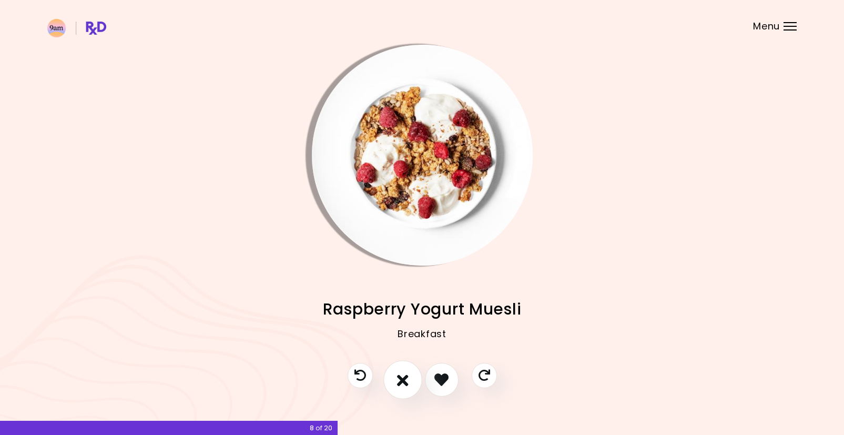
click at [415, 377] on button "I don't like this recipe" at bounding box center [402, 379] width 39 height 39
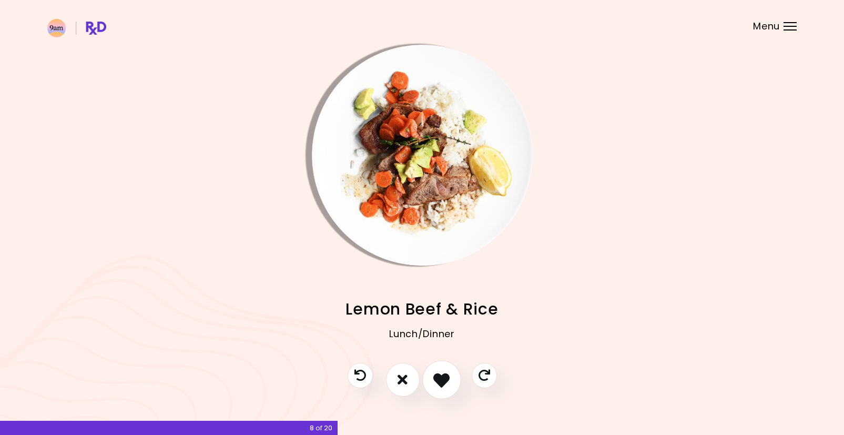
click at [441, 382] on icon "I like this recipe" at bounding box center [441, 379] width 16 height 16
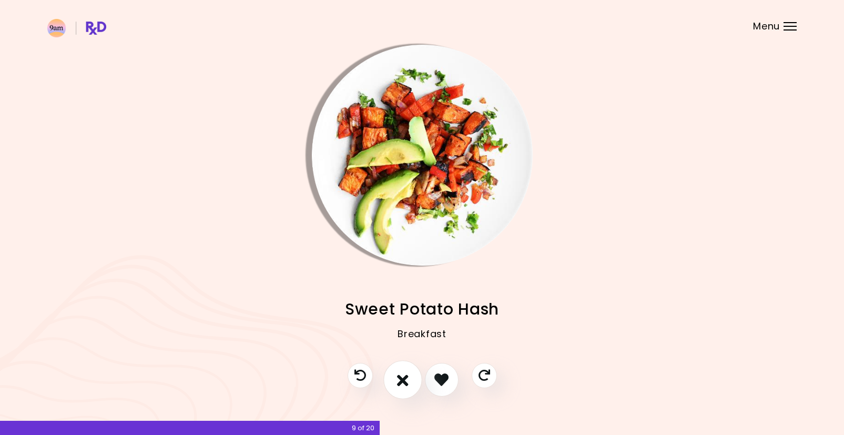
click at [408, 378] on icon "I don't like this recipe" at bounding box center [403, 379] width 12 height 16
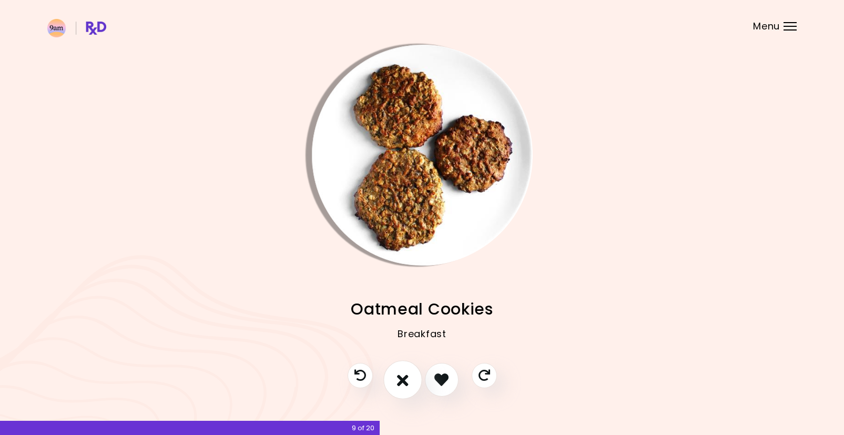
click at [410, 378] on button "I don't like this recipe" at bounding box center [402, 379] width 39 height 39
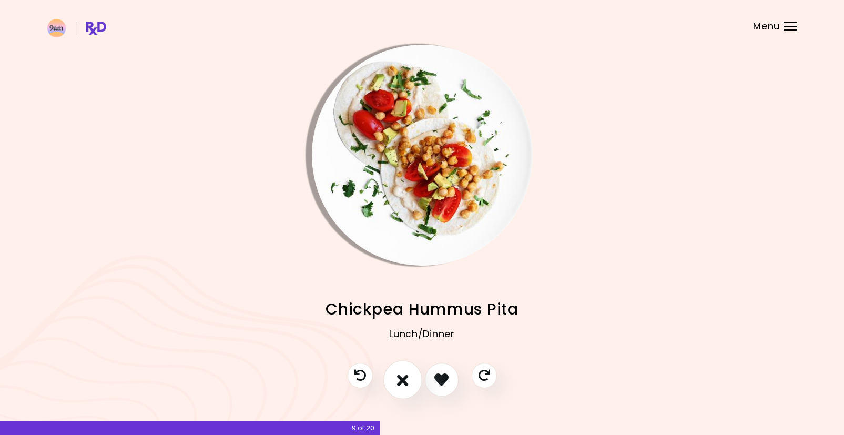
click at [410, 378] on button "I don't like this recipe" at bounding box center [402, 379] width 39 height 39
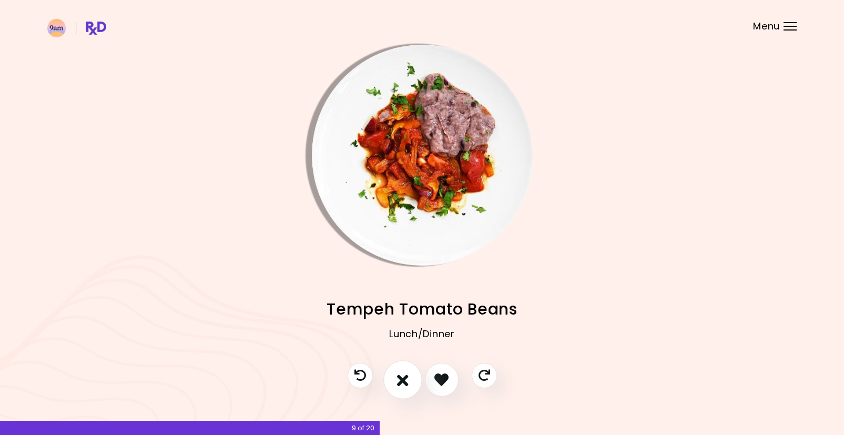
click at [410, 378] on button "I don't like this recipe" at bounding box center [402, 379] width 39 height 39
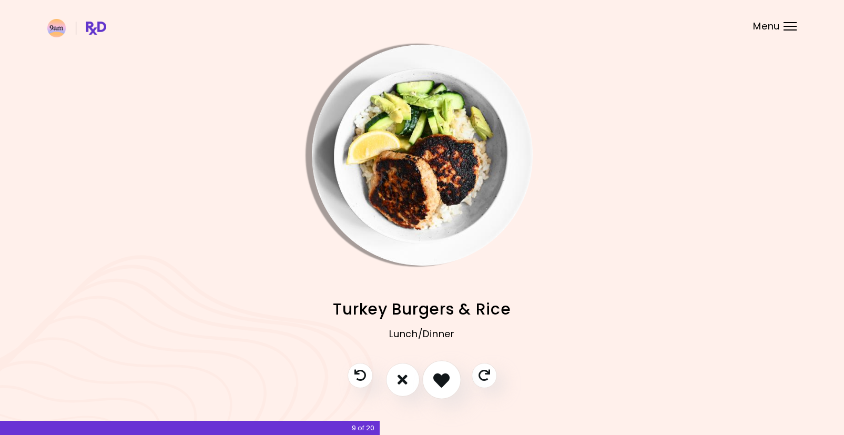
click at [442, 379] on icon "I like this recipe" at bounding box center [441, 379] width 16 height 16
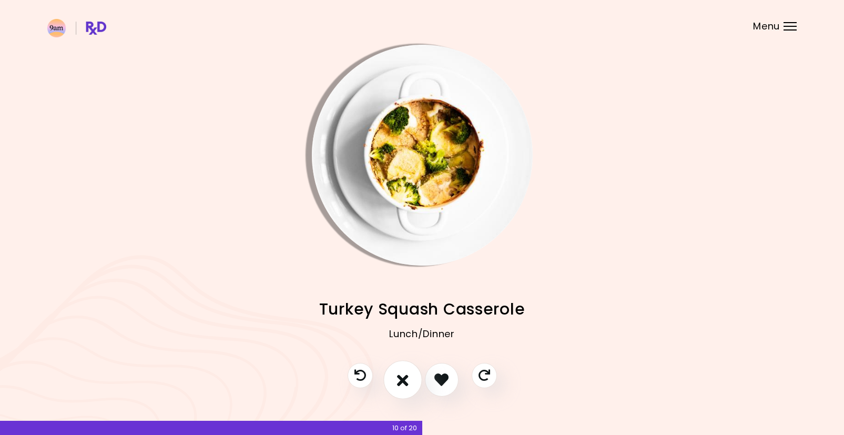
click at [405, 383] on icon "I don't like this recipe" at bounding box center [403, 379] width 12 height 16
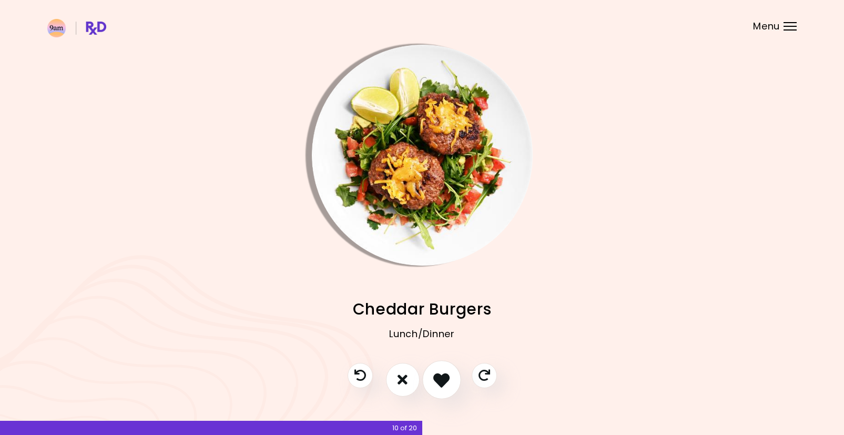
click at [434, 383] on icon "I like this recipe" at bounding box center [441, 379] width 16 height 16
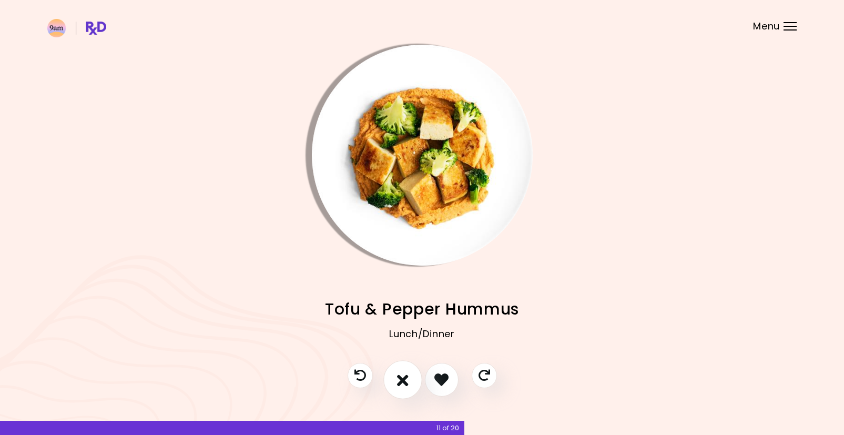
drag, startPoint x: 399, startPoint y: 382, endPoint x: 405, endPoint y: 382, distance: 5.8
click at [401, 384] on icon "I don't like this recipe" at bounding box center [403, 379] width 12 height 16
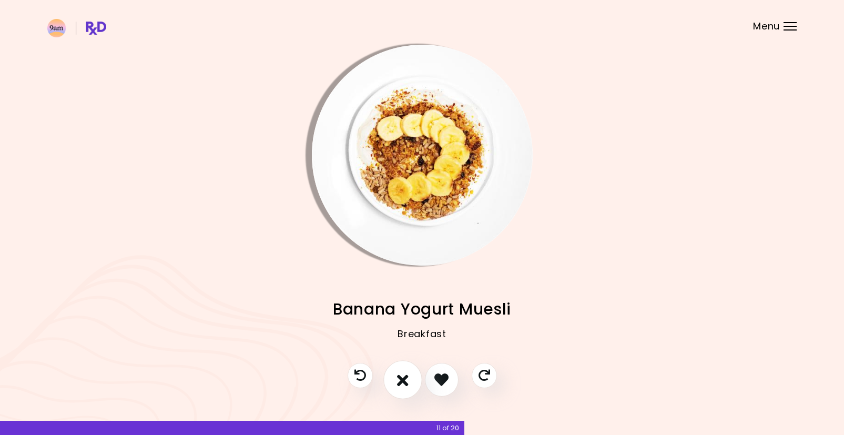
click at [400, 384] on icon "I don't like this recipe" at bounding box center [403, 379] width 12 height 16
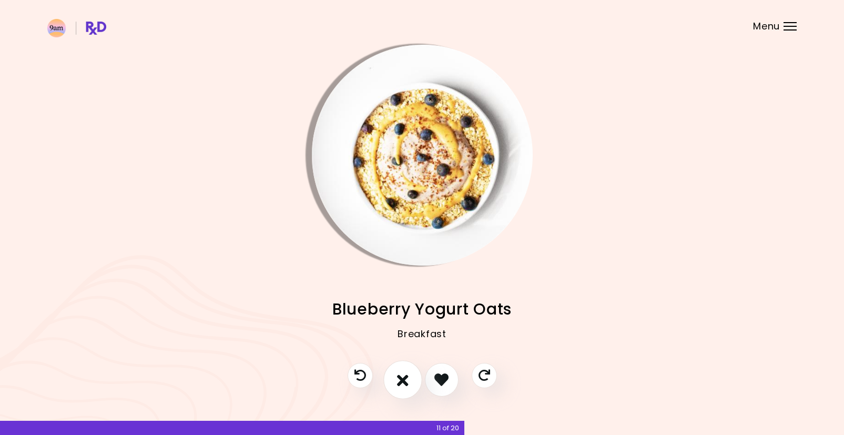
click at [406, 383] on icon "I don't like this recipe" at bounding box center [403, 379] width 12 height 16
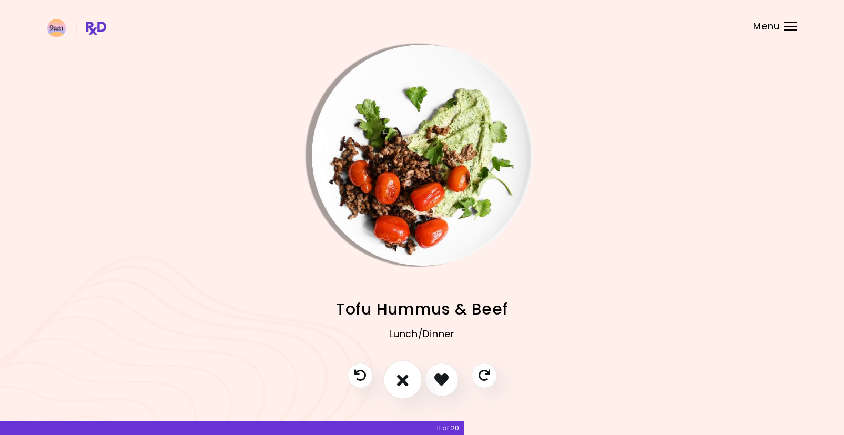
click at [406, 383] on icon "I don't like this recipe" at bounding box center [403, 379] width 12 height 16
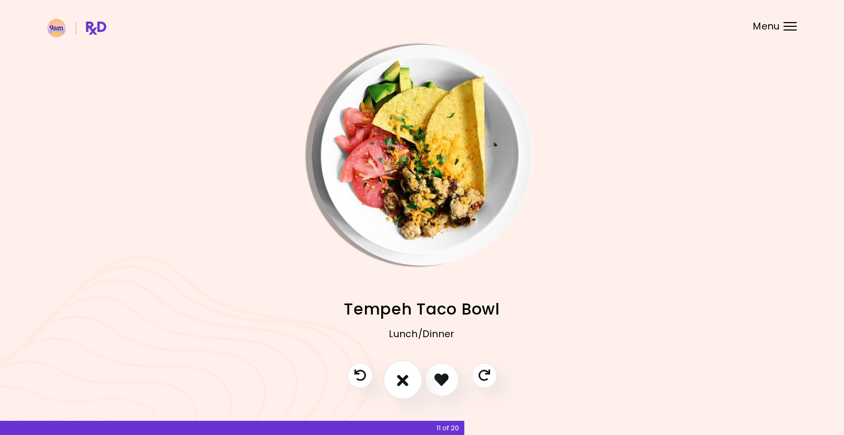
click at [406, 383] on icon "I don't like this recipe" at bounding box center [403, 379] width 12 height 16
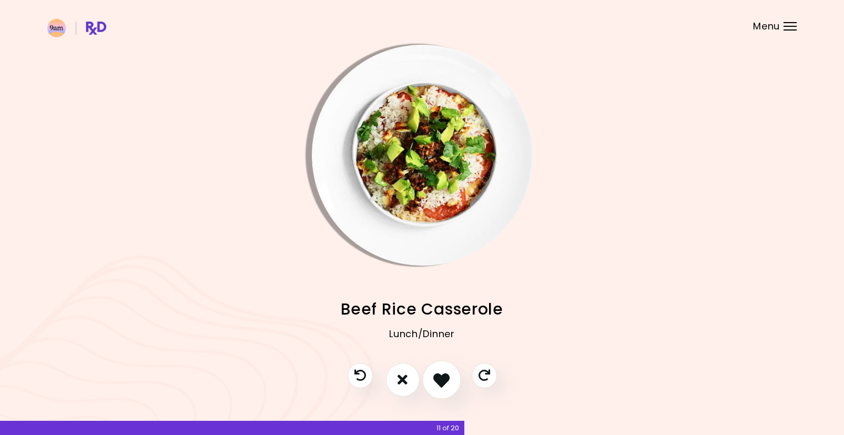
click at [450, 380] on icon "I like this recipe" at bounding box center [441, 379] width 16 height 16
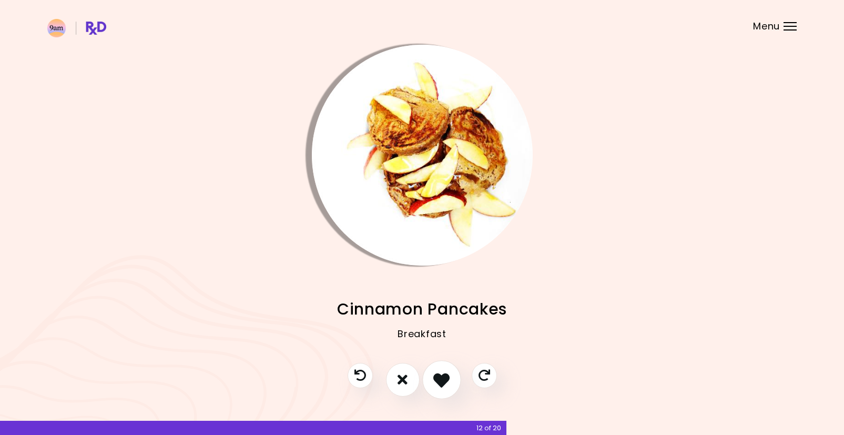
click at [443, 379] on icon "I like this recipe" at bounding box center [441, 379] width 16 height 16
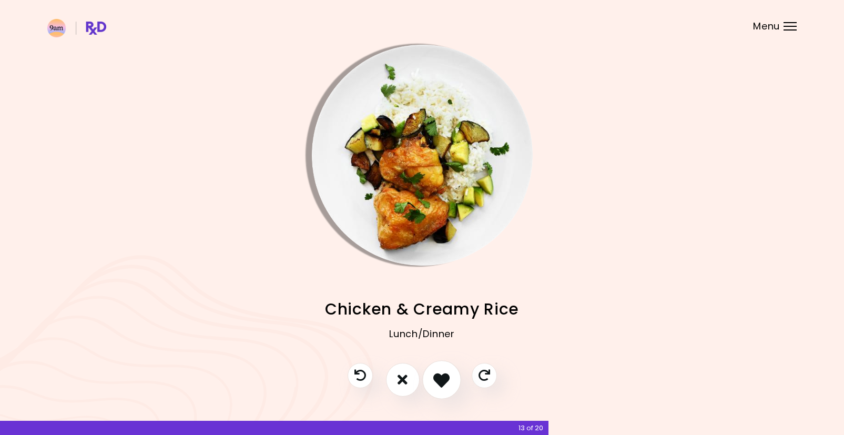
click at [438, 377] on icon "I like this recipe" at bounding box center [441, 379] width 16 height 16
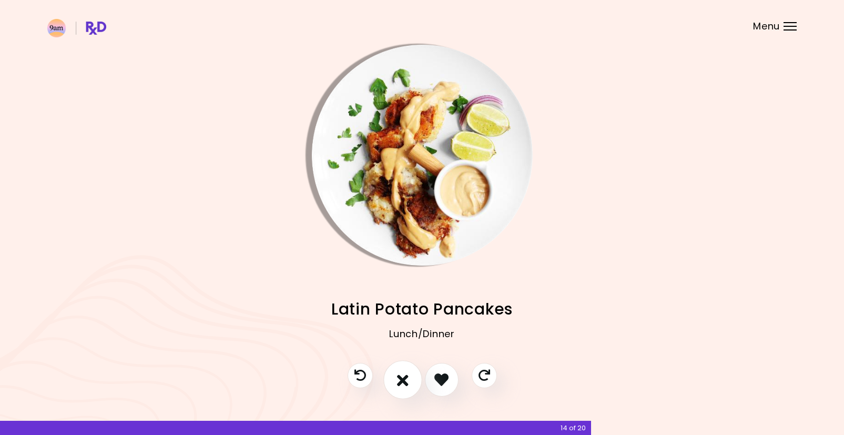
click at [410, 380] on button "I don't like this recipe" at bounding box center [402, 379] width 39 height 39
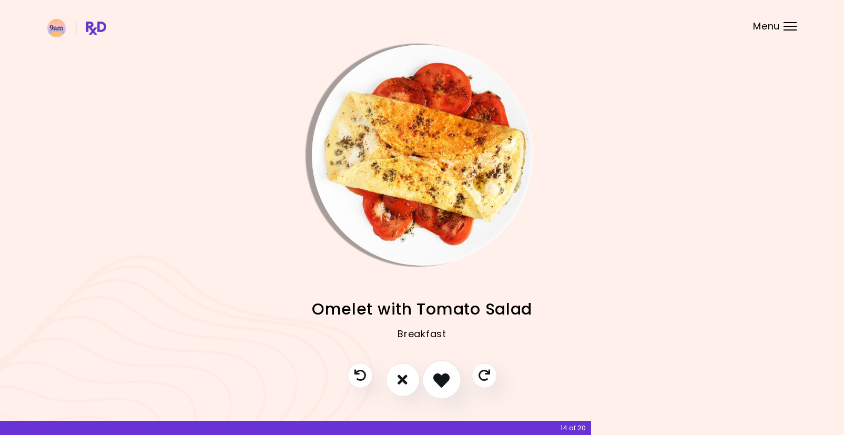
click at [439, 380] on icon "I like this recipe" at bounding box center [441, 379] width 16 height 16
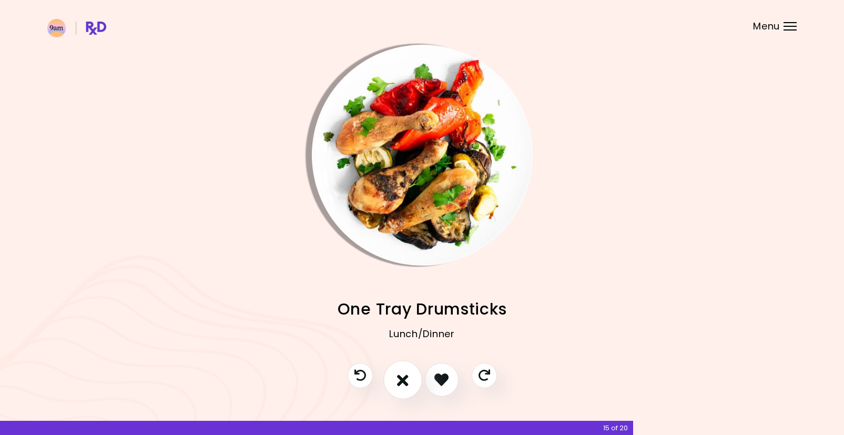
click at [409, 378] on button "I don't like this recipe" at bounding box center [402, 379] width 39 height 39
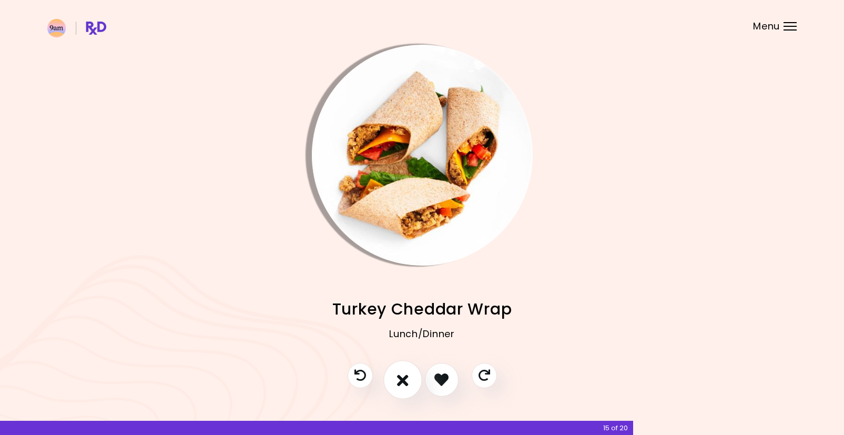
click at [398, 381] on button "I don't like this recipe" at bounding box center [402, 379] width 39 height 39
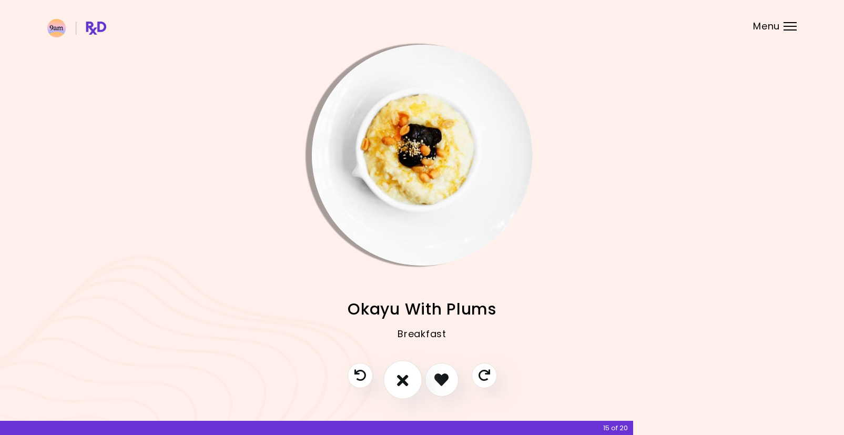
click at [401, 380] on icon "I don't like this recipe" at bounding box center [403, 379] width 12 height 16
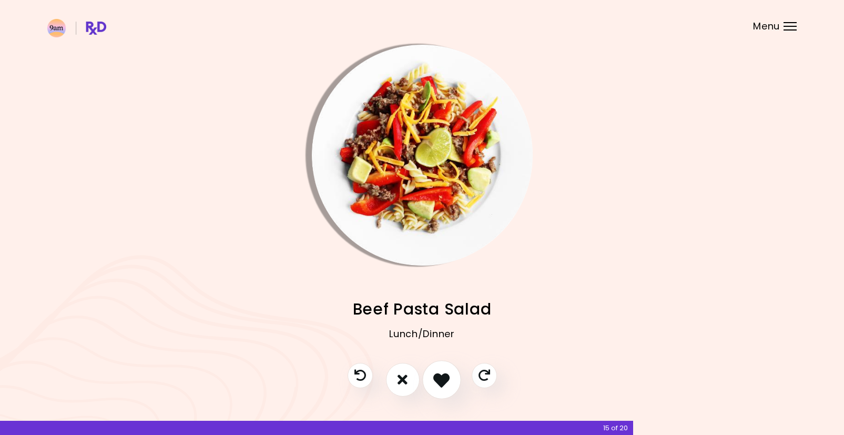
click at [447, 377] on icon "I like this recipe" at bounding box center [441, 379] width 16 height 16
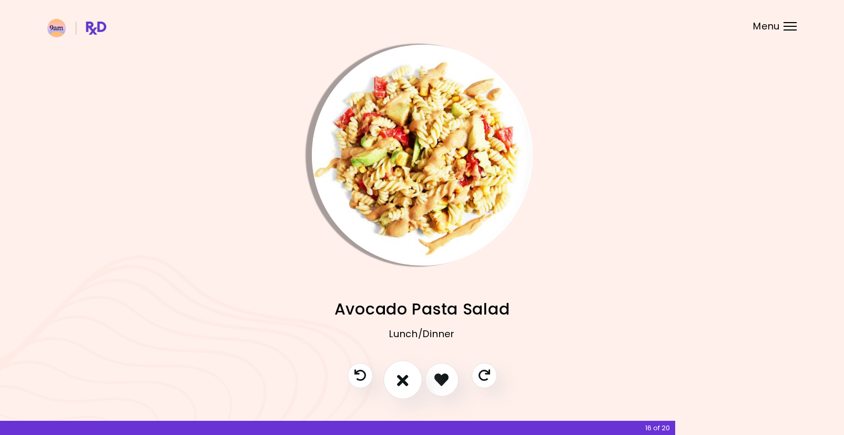
click at [398, 378] on icon "I don't like this recipe" at bounding box center [403, 379] width 12 height 16
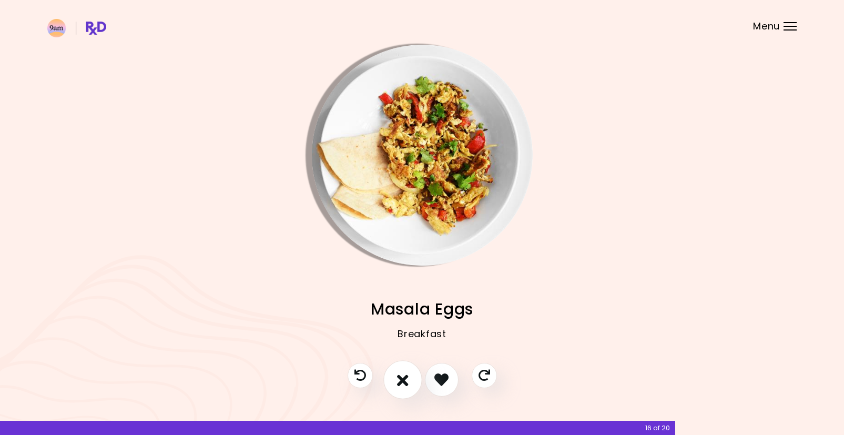
click at [403, 378] on icon "I don't like this recipe" at bounding box center [403, 379] width 12 height 16
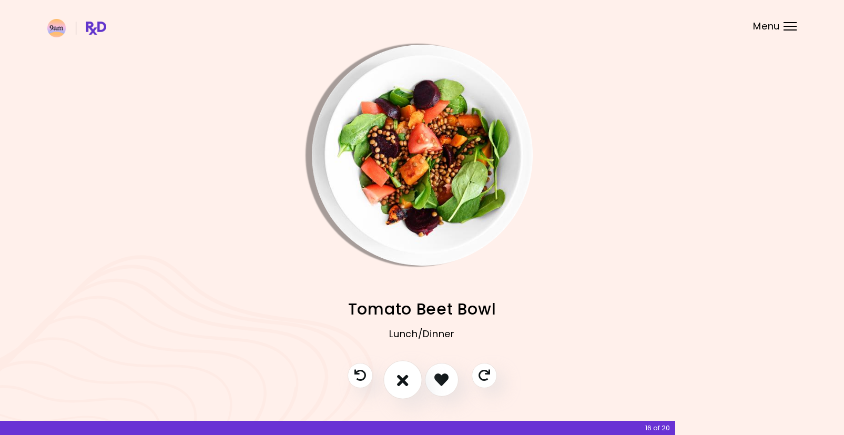
click at [413, 379] on button "I don't like this recipe" at bounding box center [402, 379] width 39 height 39
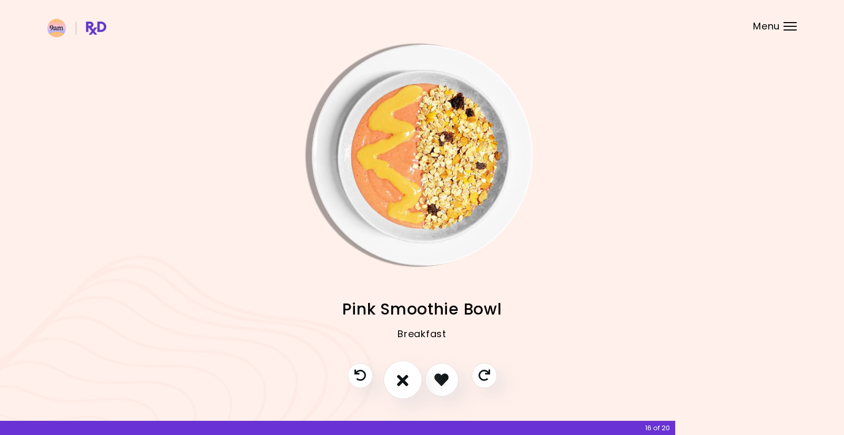
click at [410, 379] on button "I don't like this recipe" at bounding box center [402, 379] width 39 height 39
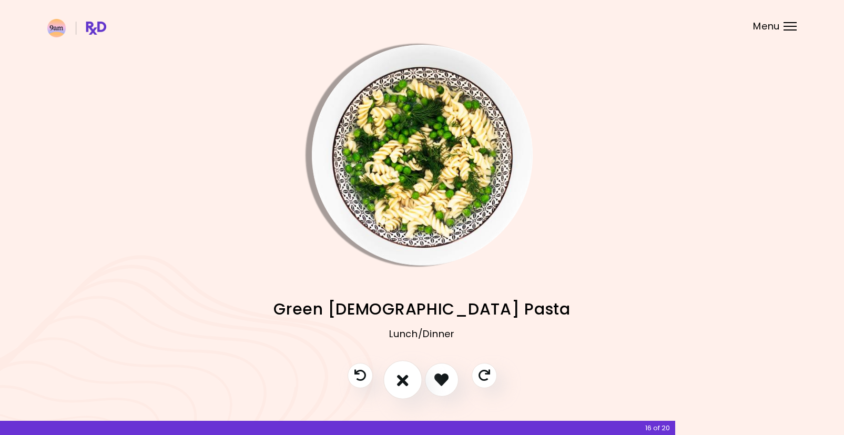
click at [407, 379] on icon "I don't like this recipe" at bounding box center [403, 379] width 12 height 16
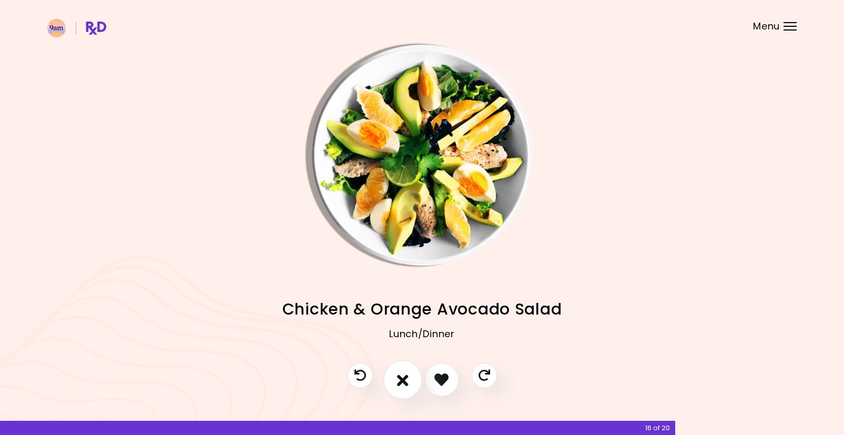
click at [396, 378] on button "I don't like this recipe" at bounding box center [402, 379] width 39 height 39
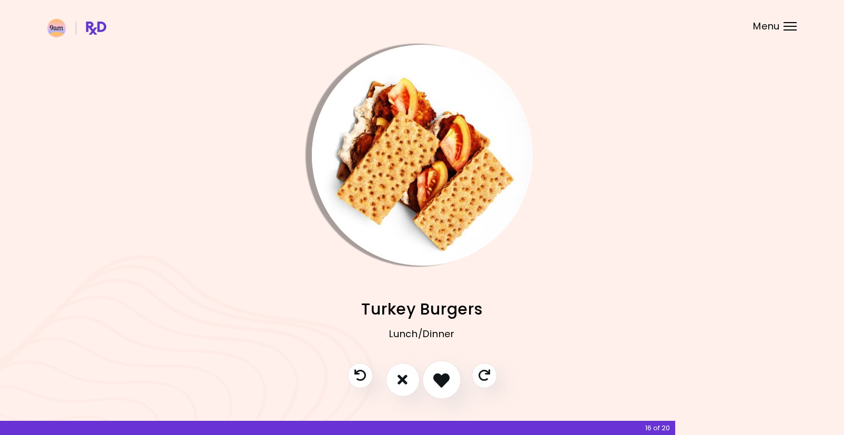
click at [433, 378] on button "I like this recipe" at bounding box center [441, 379] width 39 height 39
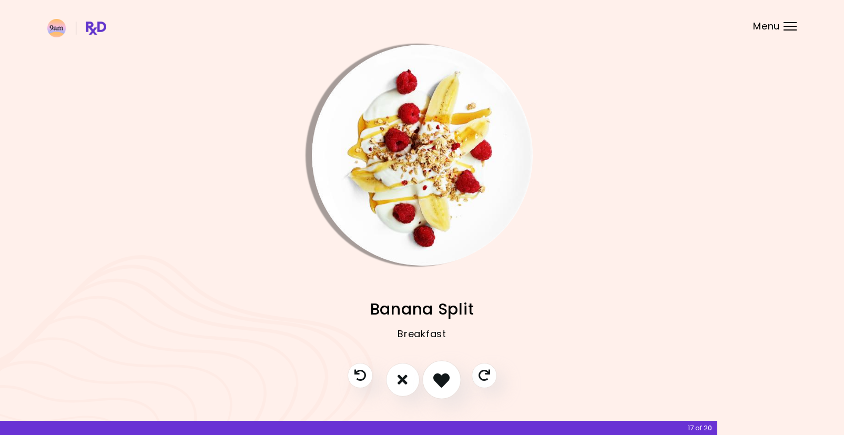
click at [431, 378] on button "I like this recipe" at bounding box center [441, 379] width 39 height 39
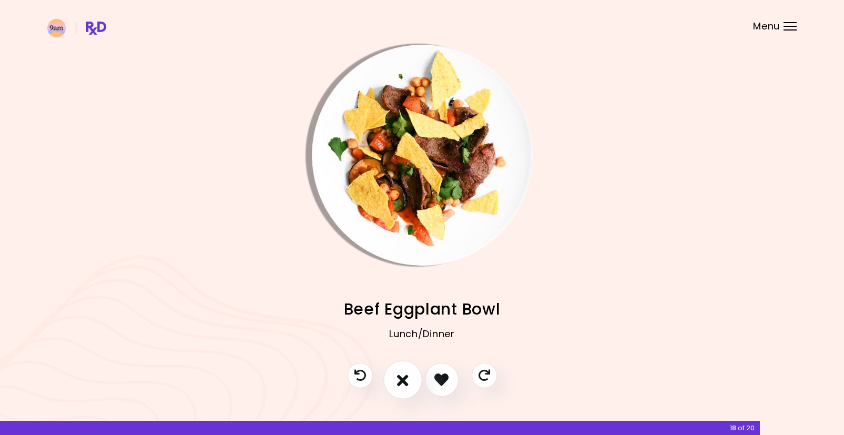
click at [404, 377] on icon "I don't like this recipe" at bounding box center [403, 379] width 12 height 16
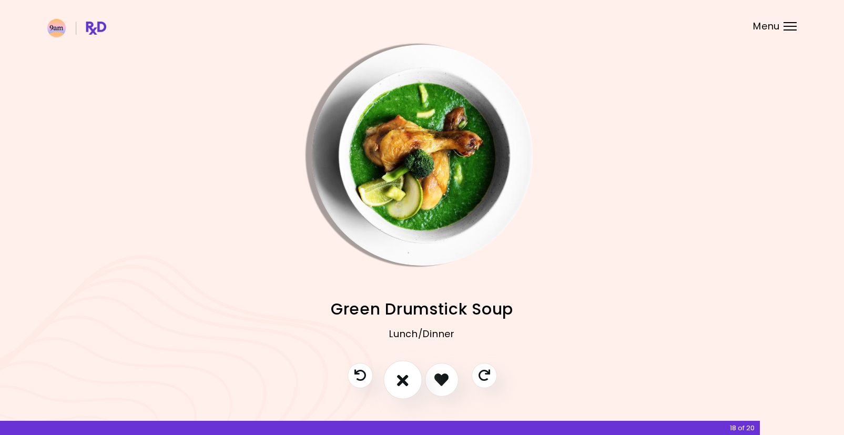
click at [404, 377] on icon "I don't like this recipe" at bounding box center [403, 379] width 12 height 16
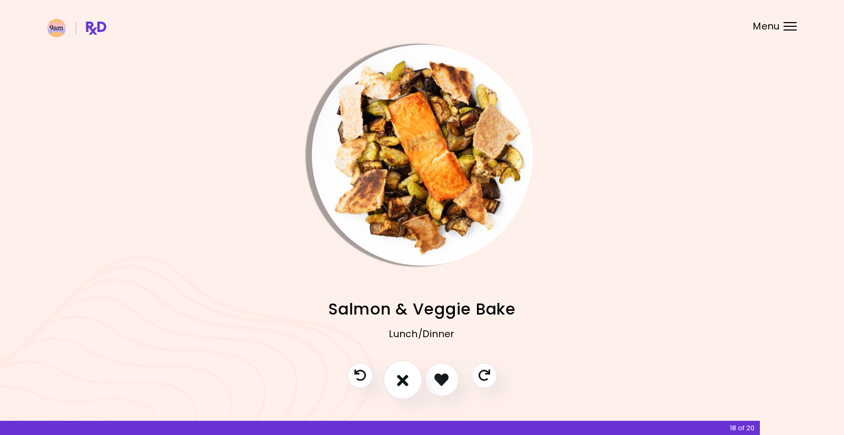
click at [403, 378] on icon "I don't like this recipe" at bounding box center [403, 379] width 12 height 16
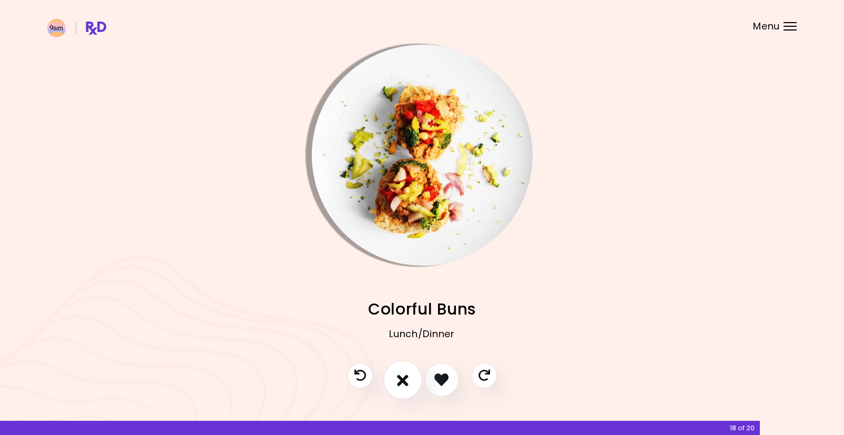
click at [403, 378] on icon "I don't like this recipe" at bounding box center [403, 379] width 12 height 16
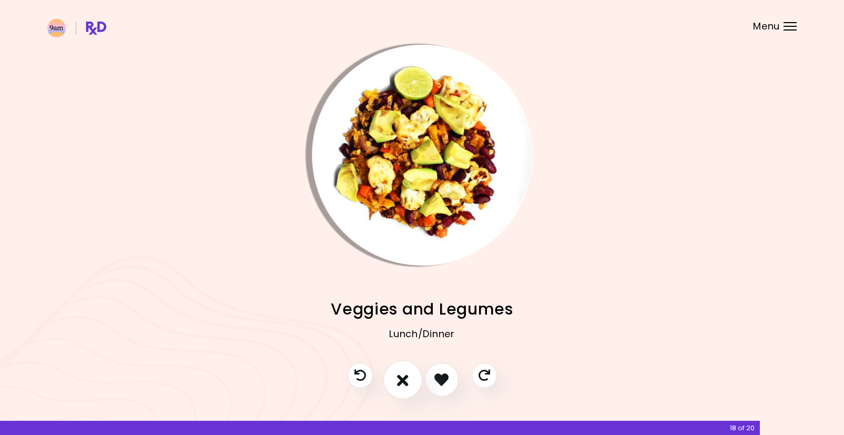
click at [403, 378] on icon "I don't like this recipe" at bounding box center [403, 379] width 12 height 16
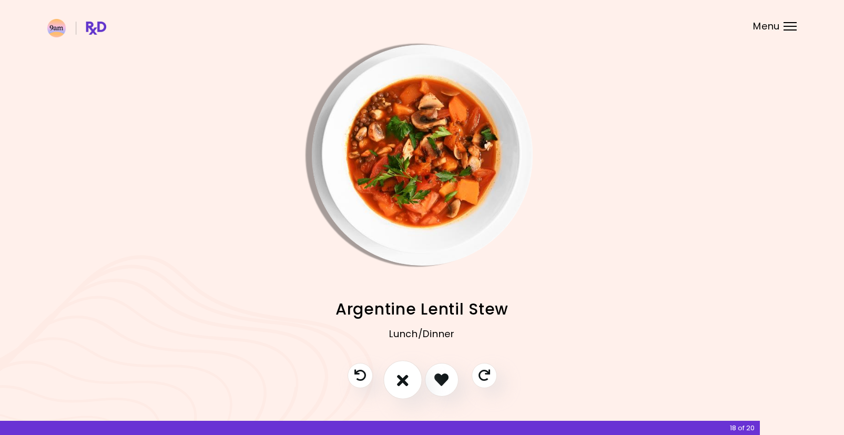
click at [403, 378] on icon "I don't like this recipe" at bounding box center [403, 379] width 12 height 16
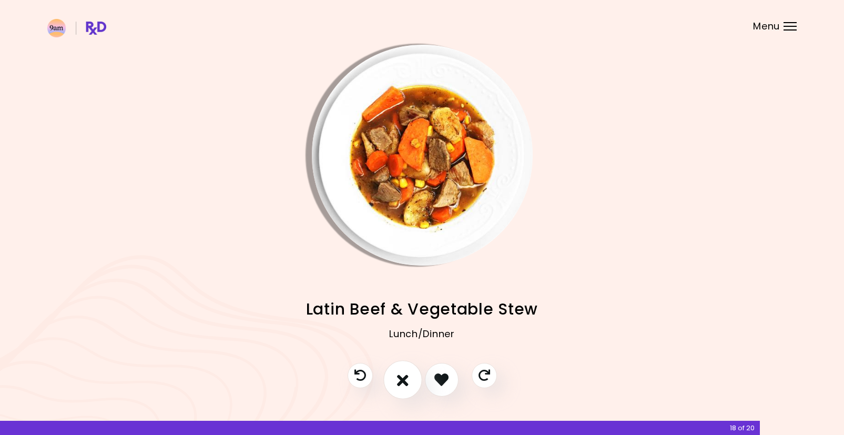
click at [403, 378] on icon "I don't like this recipe" at bounding box center [403, 379] width 12 height 16
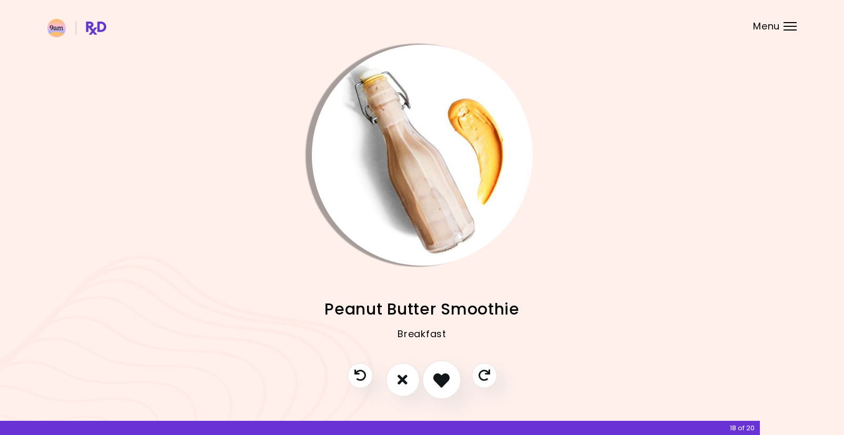
click at [441, 380] on icon "I like this recipe" at bounding box center [441, 379] width 16 height 16
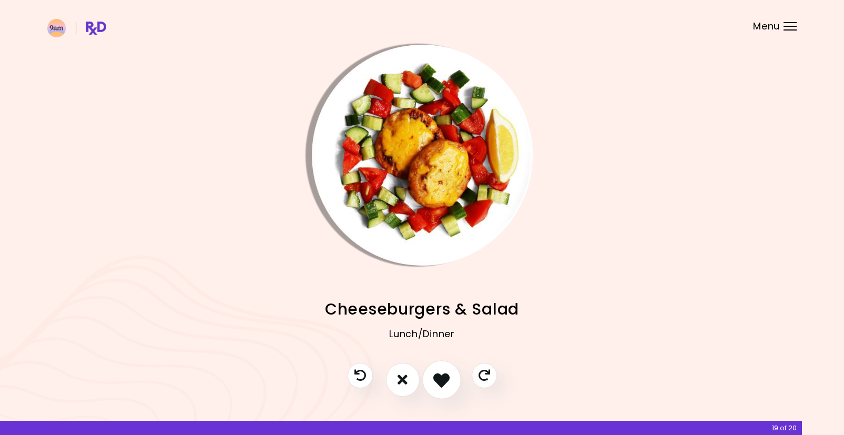
click at [436, 380] on icon "I like this recipe" at bounding box center [441, 379] width 16 height 16
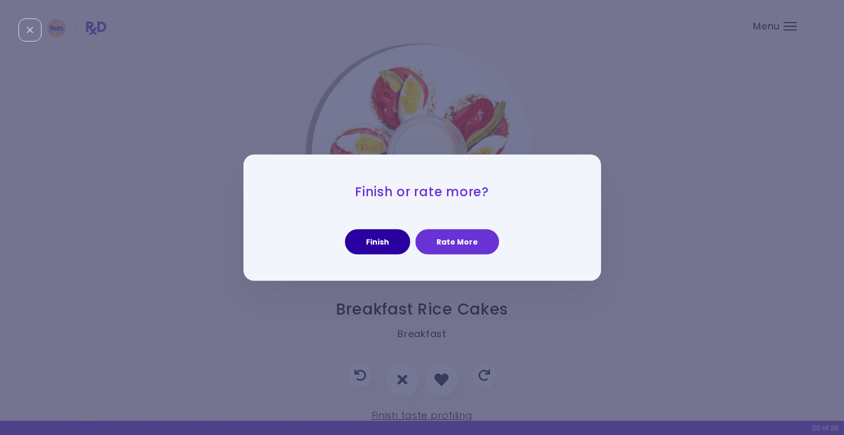
click at [388, 247] on button "Finish" at bounding box center [377, 241] width 65 height 25
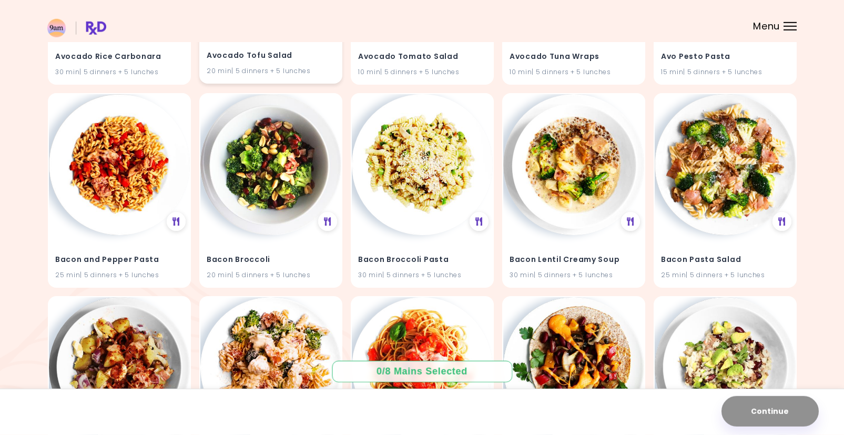
scroll to position [1073, 0]
